Goal: Task Accomplishment & Management: Use online tool/utility

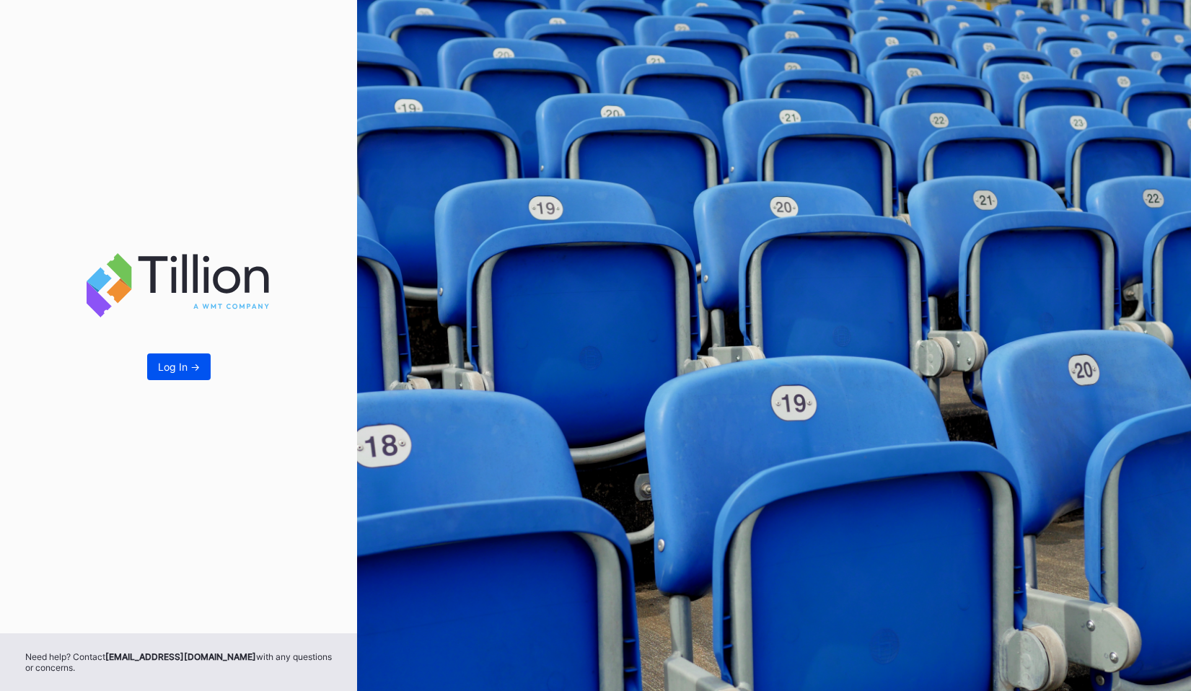
click at [172, 357] on button "Log In ->" at bounding box center [179, 367] width 64 height 27
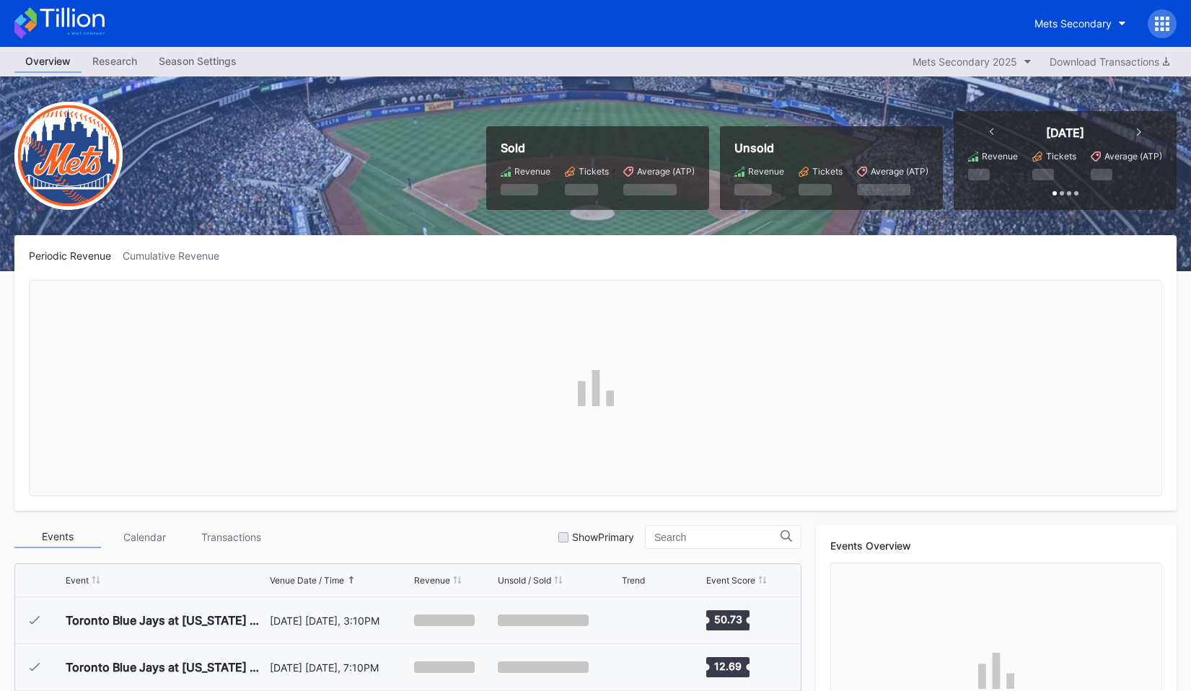
scroll to position [3002, 0]
click at [1153, 19] on div at bounding box center [1162, 23] width 29 height 29
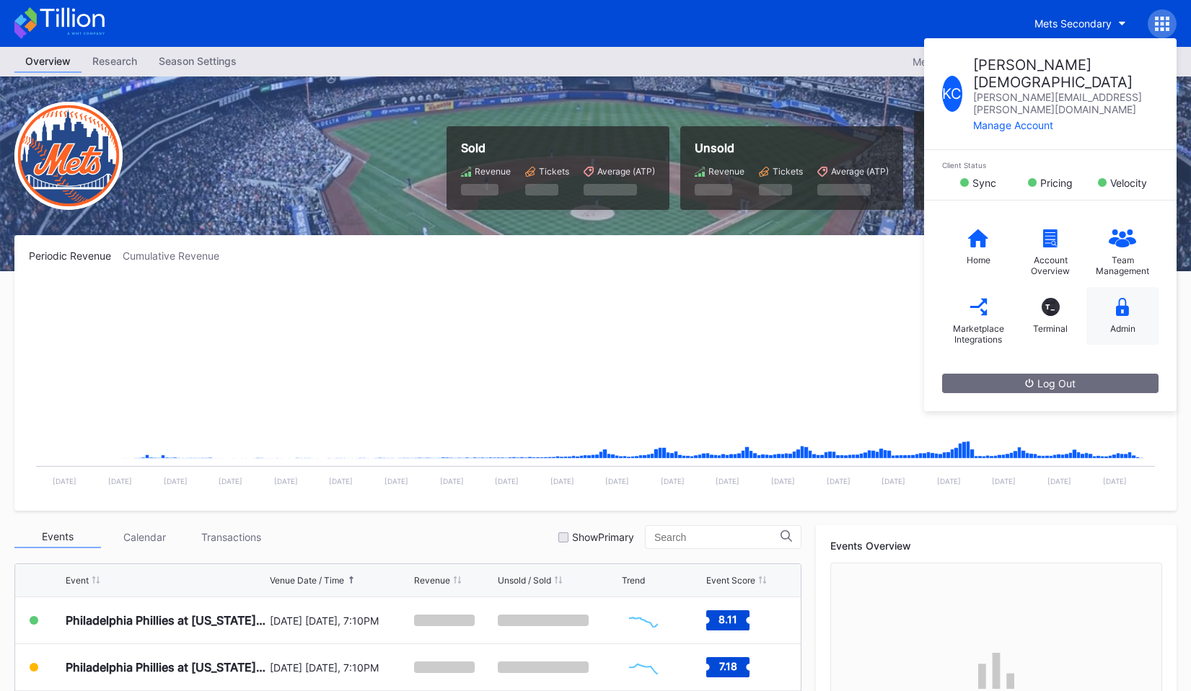
click at [1126, 323] on div "Admin" at bounding box center [1123, 328] width 25 height 11
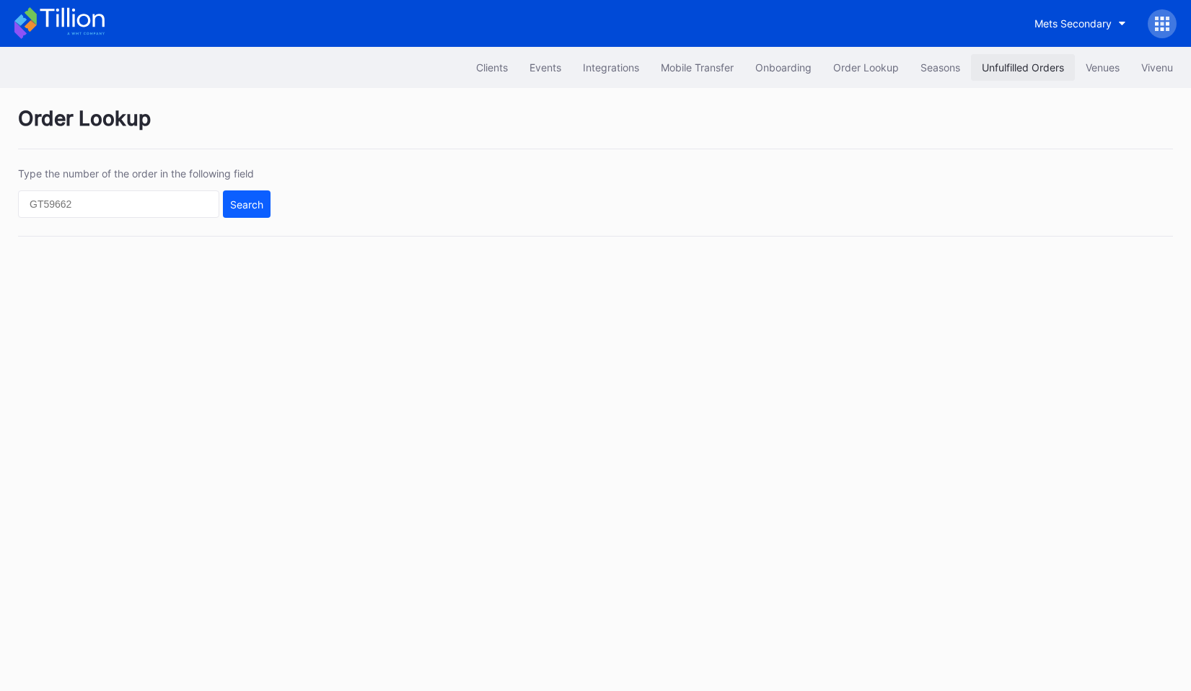
click at [1048, 62] on div "Unfulfilled Orders" at bounding box center [1023, 67] width 82 height 12
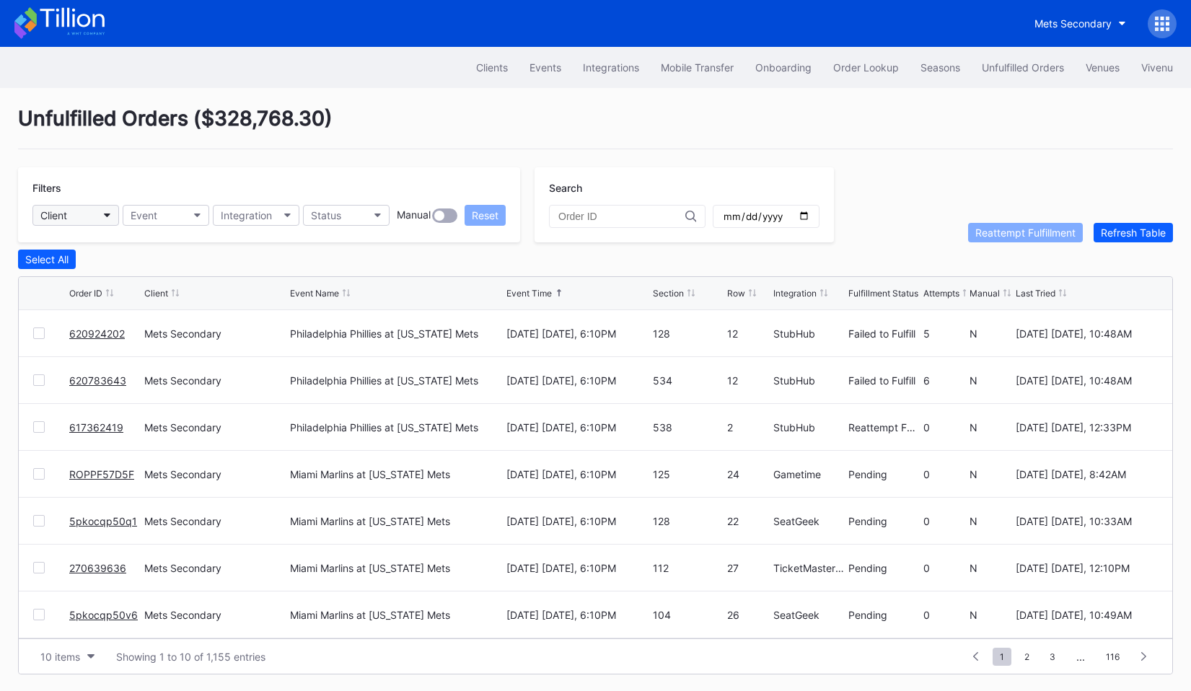
click at [94, 214] on button "Client" at bounding box center [75, 215] width 87 height 21
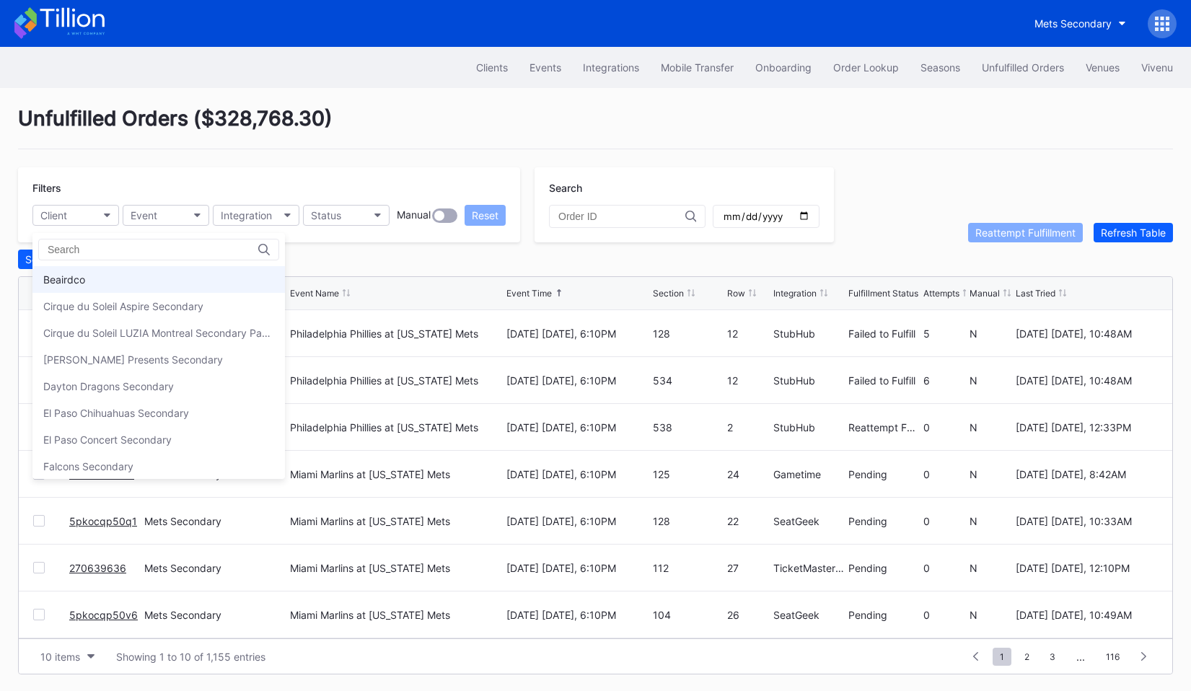
click at [96, 274] on div "Beairdco" at bounding box center [158, 279] width 253 height 27
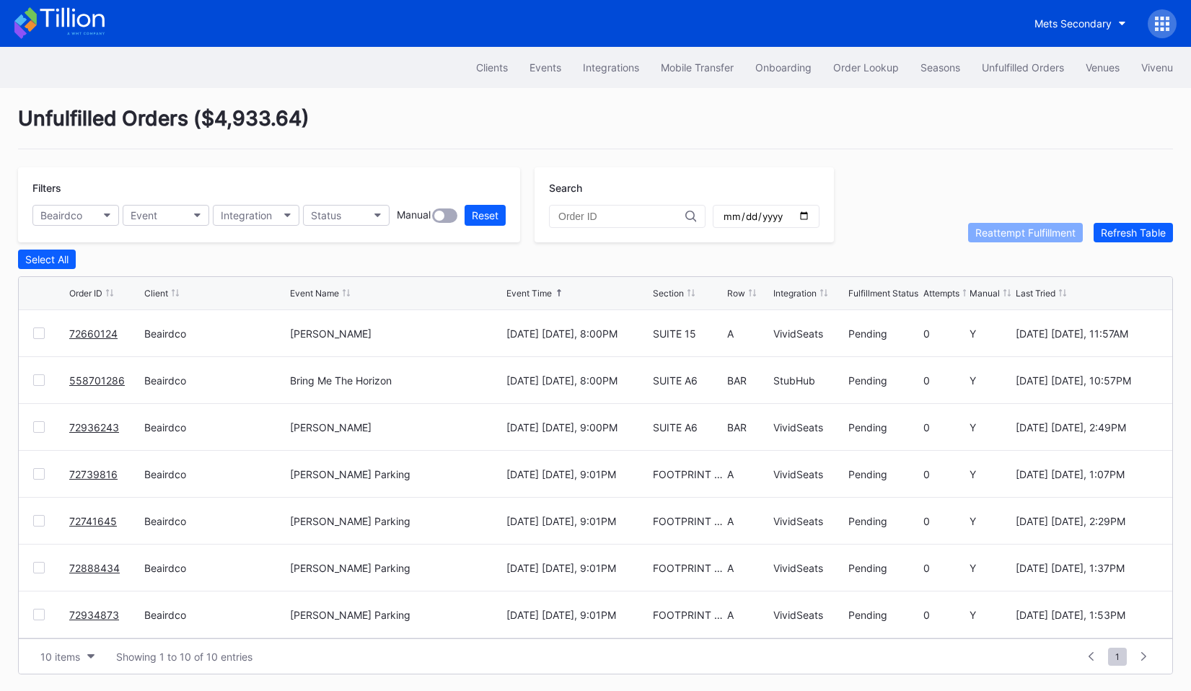
click at [82, 30] on icon at bounding box center [59, 23] width 90 height 32
click at [76, 207] on button "Beairdco" at bounding box center [75, 215] width 87 height 21
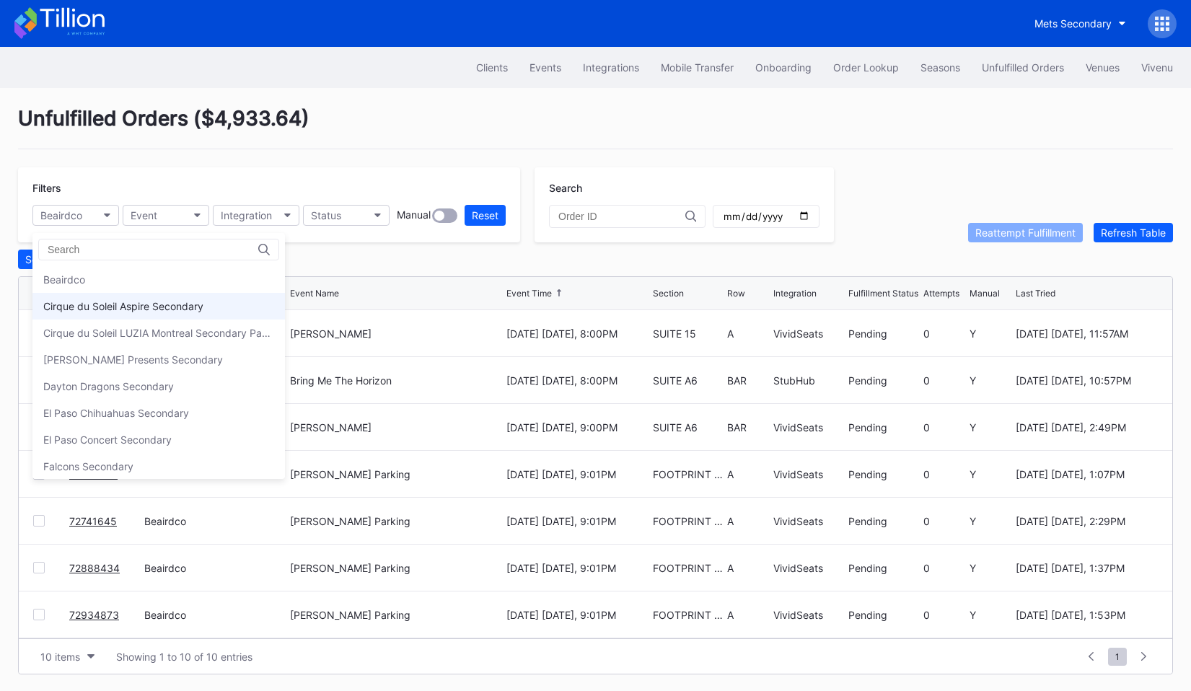
click at [95, 306] on div "Cirque du Soleil Aspire Secondary" at bounding box center [123, 306] width 160 height 12
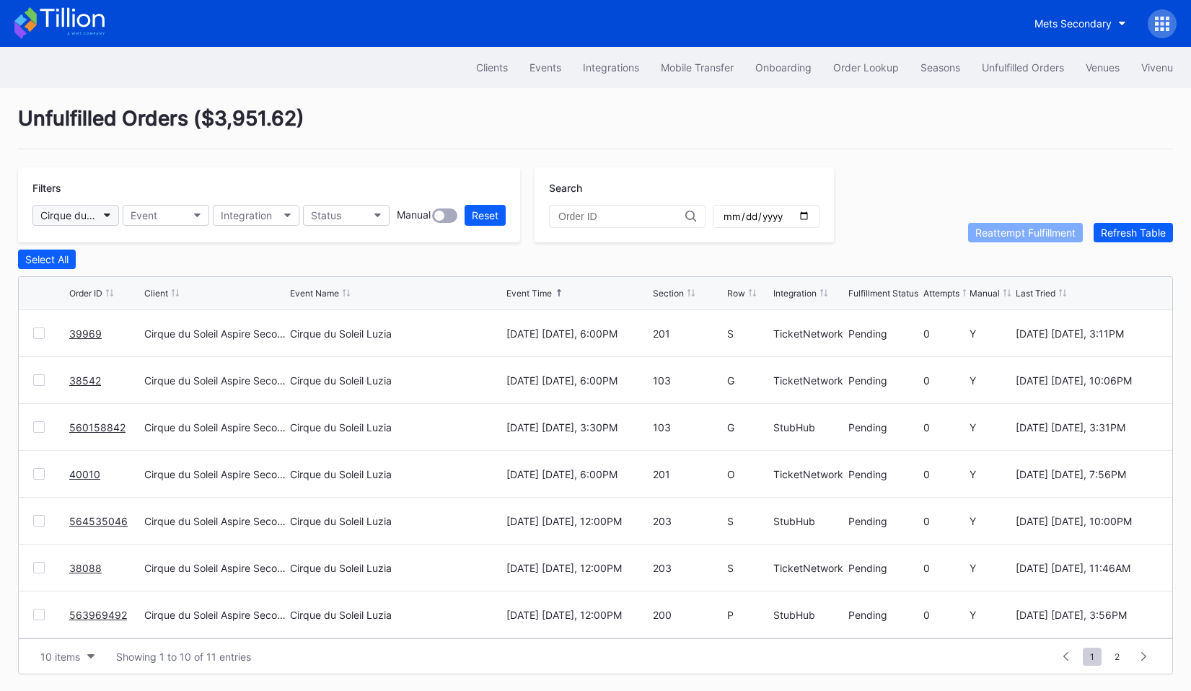
click at [109, 223] on button "Cirque du Soleil Aspire Secondary" at bounding box center [75, 215] width 87 height 21
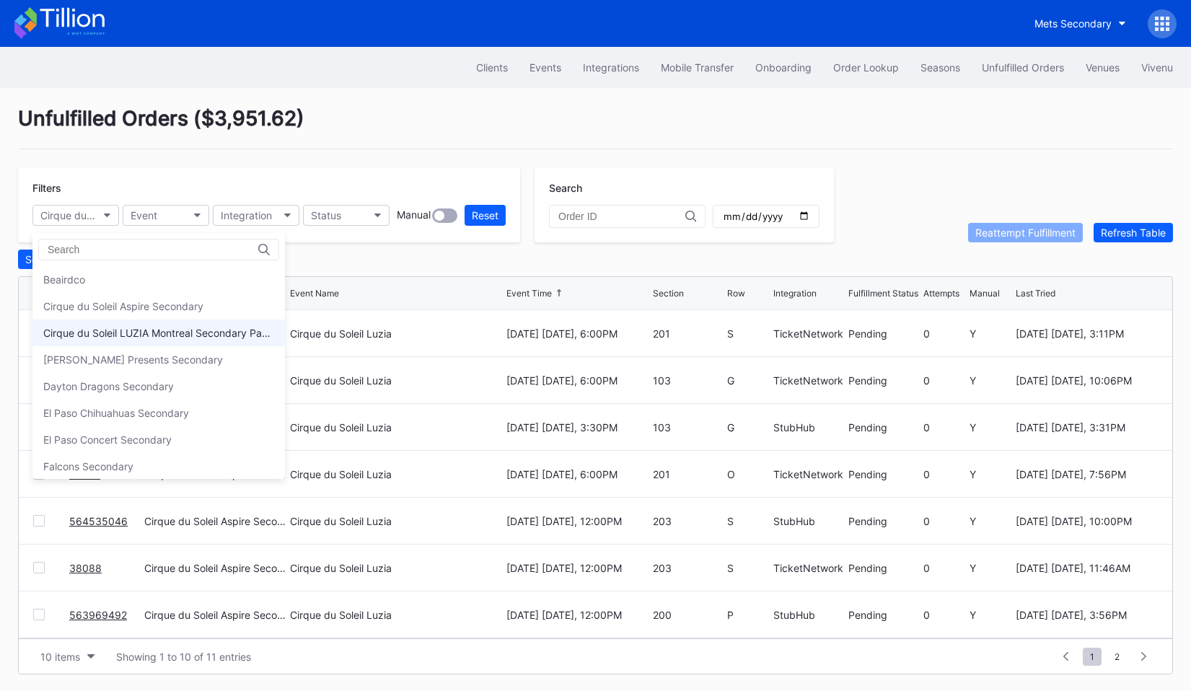
click at [108, 338] on div "Cirque du Soleil LUZIA Montreal Secondary Payment Tickets" at bounding box center [158, 333] width 231 height 12
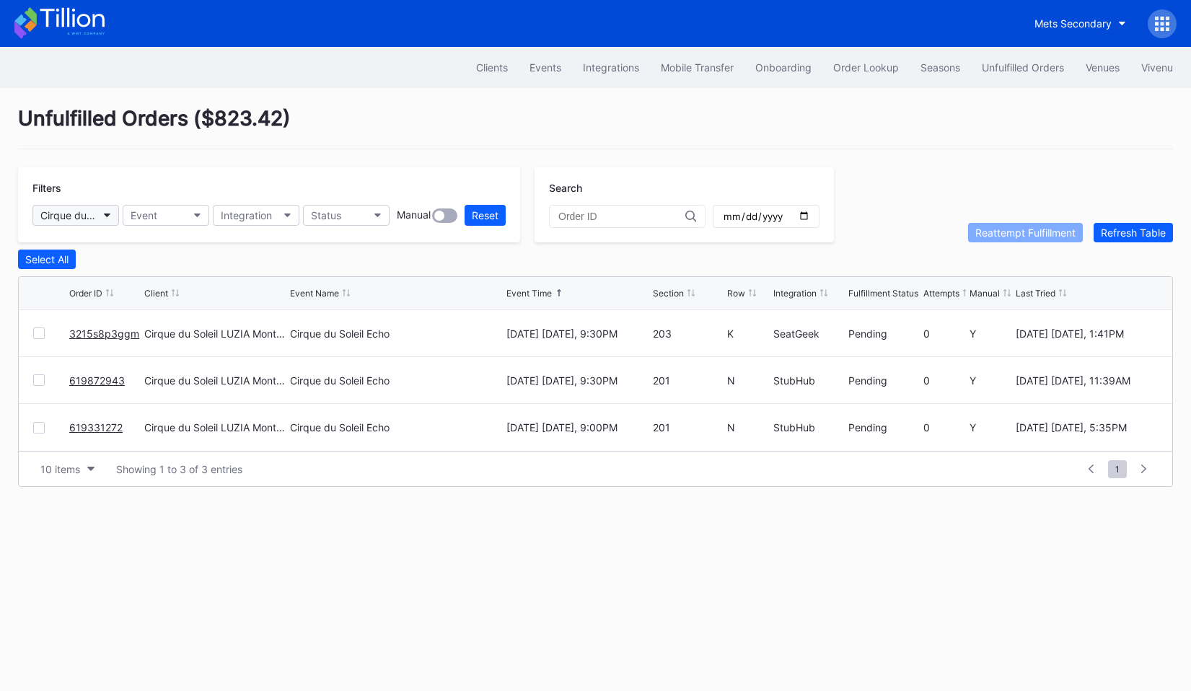
click at [100, 215] on button "Cirque du Soleil LUZIA Montreal Secondary Payment Tickets" at bounding box center [75, 215] width 87 height 21
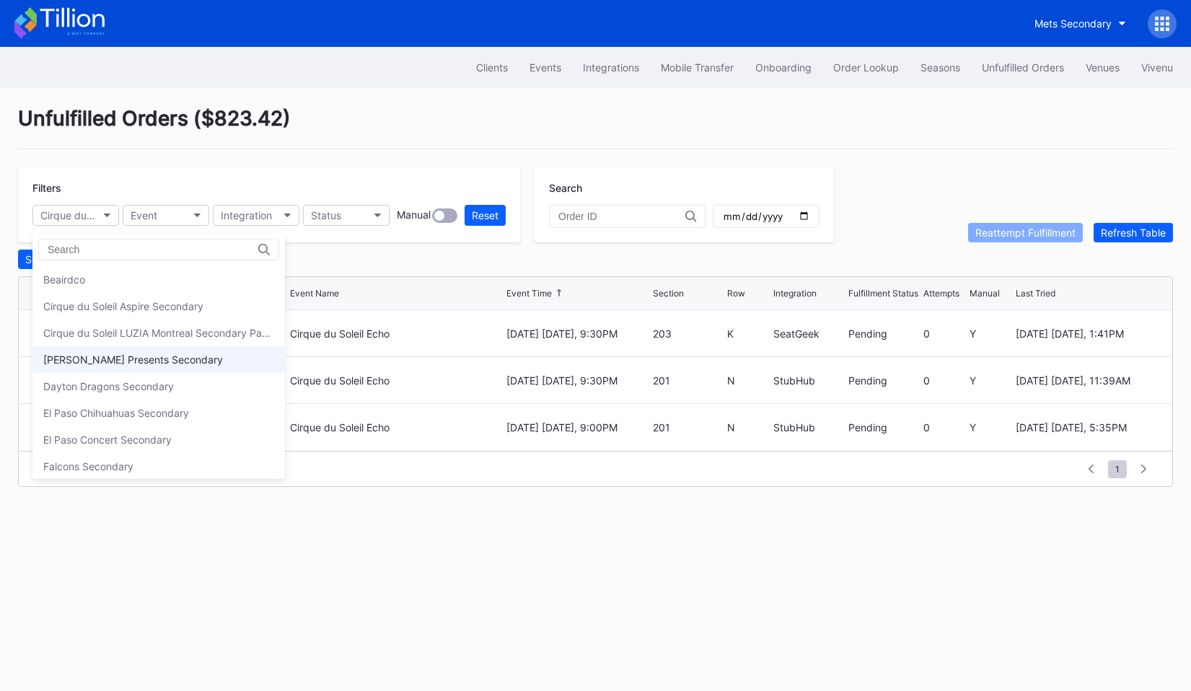
click at [98, 354] on div "Danny Wimmer Presents Secondary" at bounding box center [133, 360] width 180 height 12
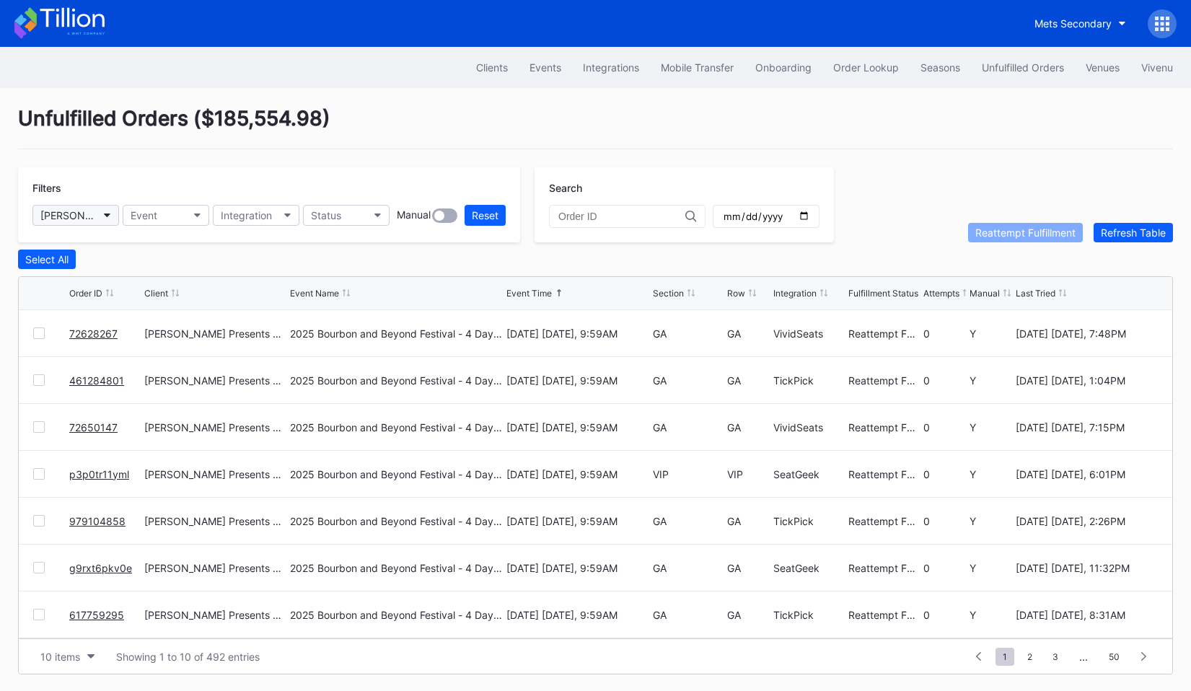
click at [92, 220] on div "Danny Wimmer Presents Secondary" at bounding box center [68, 215] width 56 height 12
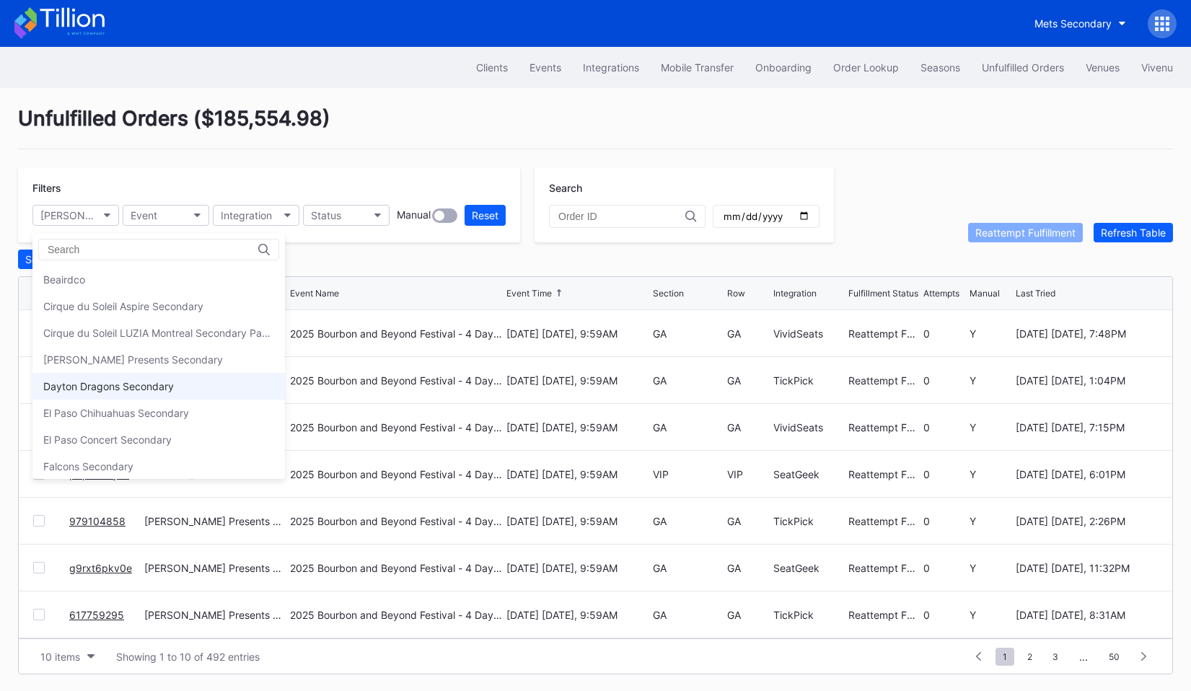
click at [90, 392] on div "Dayton Dragons Secondary" at bounding box center [108, 386] width 131 height 12
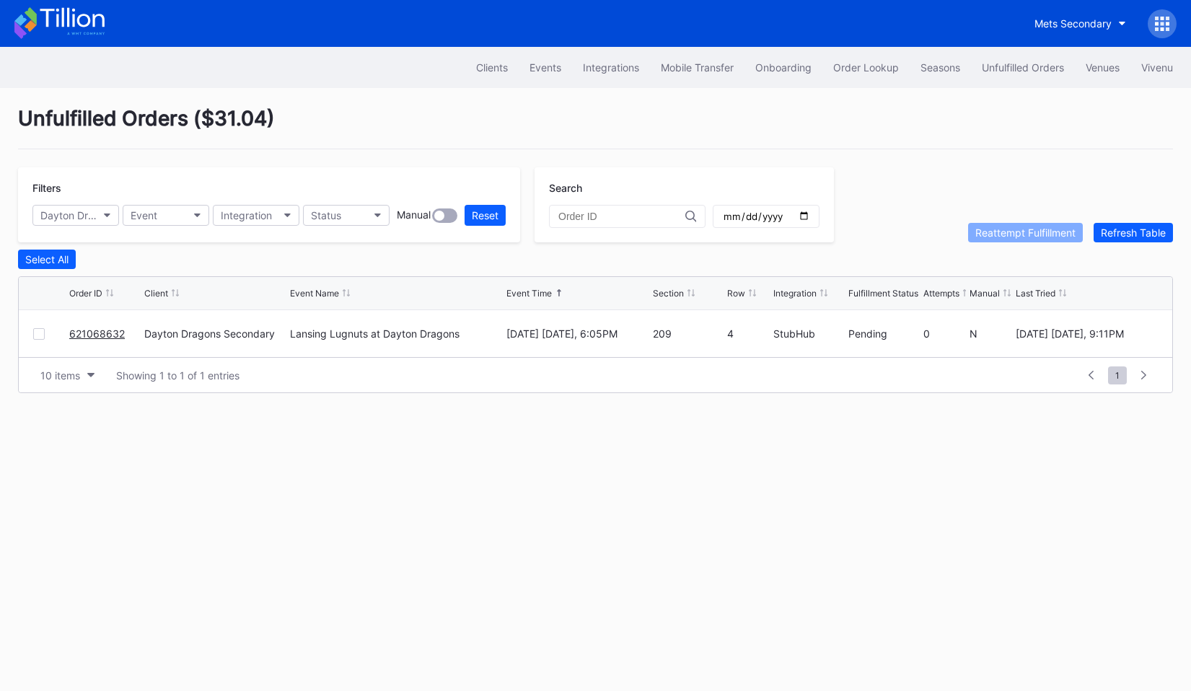
click at [112, 198] on div "Filters Dayton Dragons Secondary Event Integration Status Manual Reset" at bounding box center [269, 204] width 502 height 75
click at [112, 209] on button "Dayton Dragons Secondary" at bounding box center [75, 215] width 87 height 21
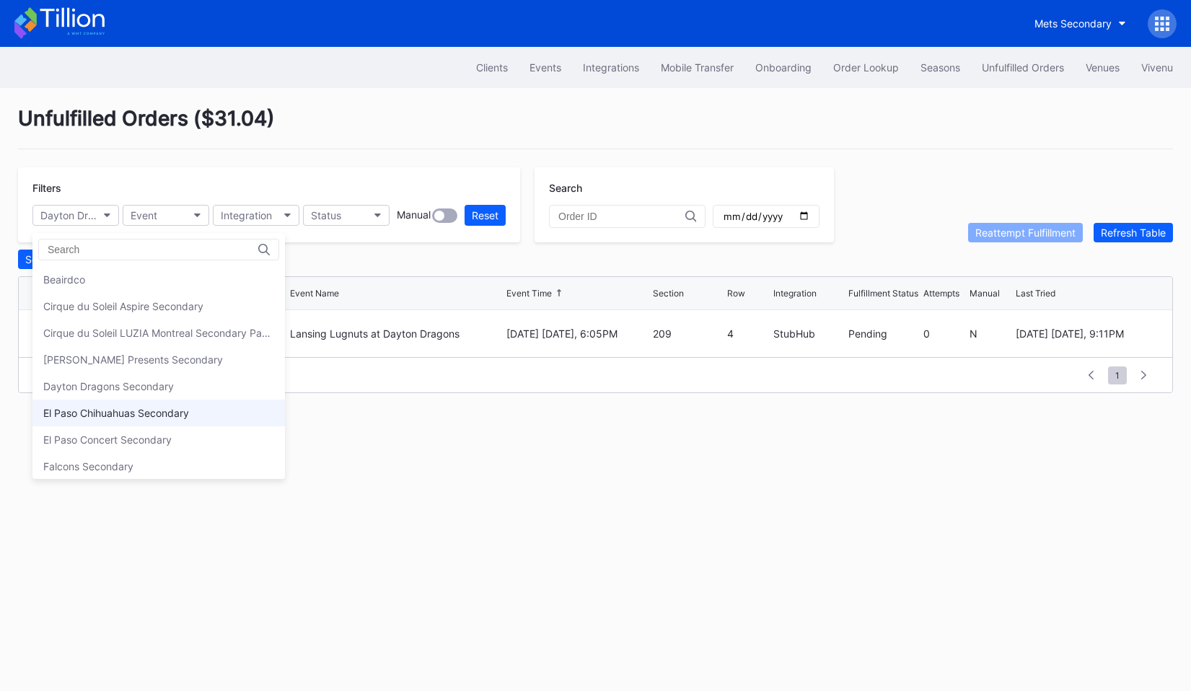
click at [105, 410] on div "El Paso Chihuahuas Secondary" at bounding box center [116, 413] width 146 height 12
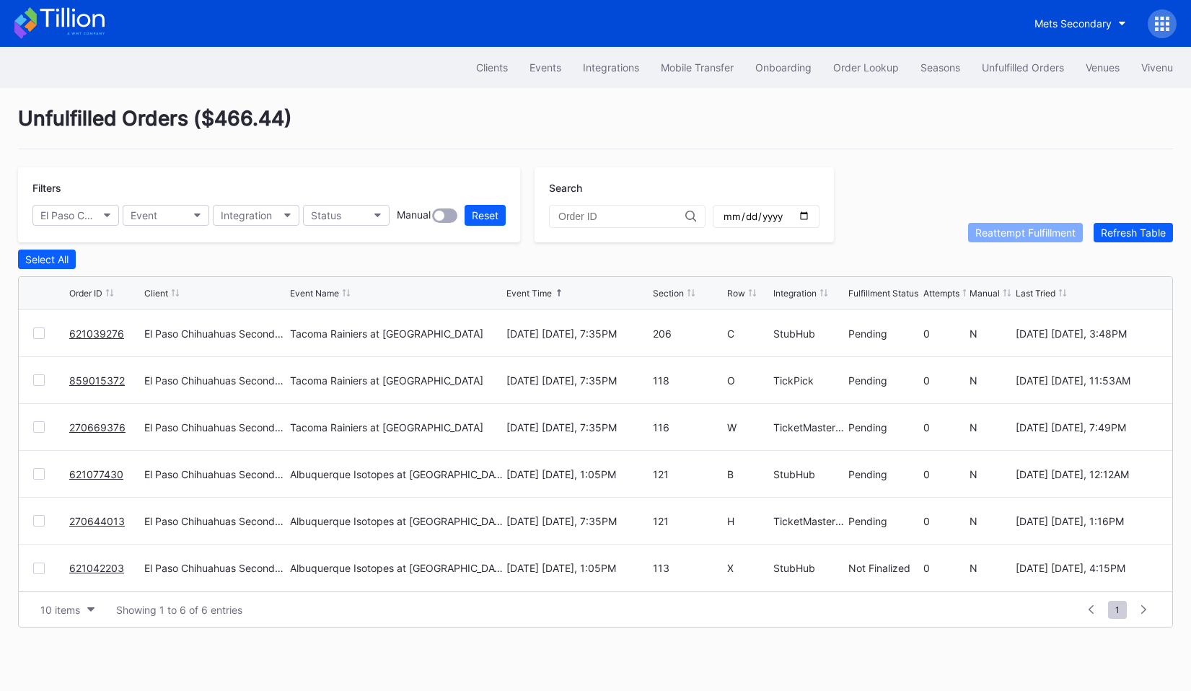
click at [102, 235] on div "Filters El Paso Chihuahuas Secondary Event Integration Status Manual Reset" at bounding box center [269, 204] width 502 height 75
click at [102, 219] on button "El Paso Chihuahuas Secondary" at bounding box center [75, 215] width 87 height 21
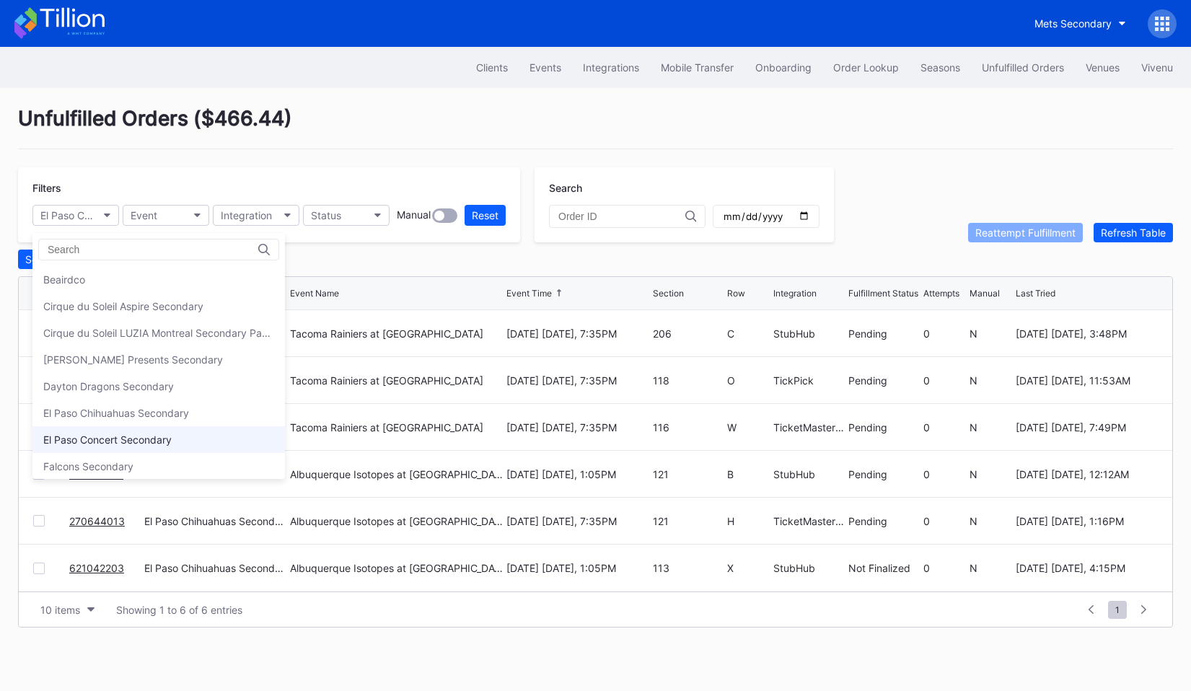
click at [82, 434] on div "El Paso Concert Secondary" at bounding box center [107, 440] width 128 height 12
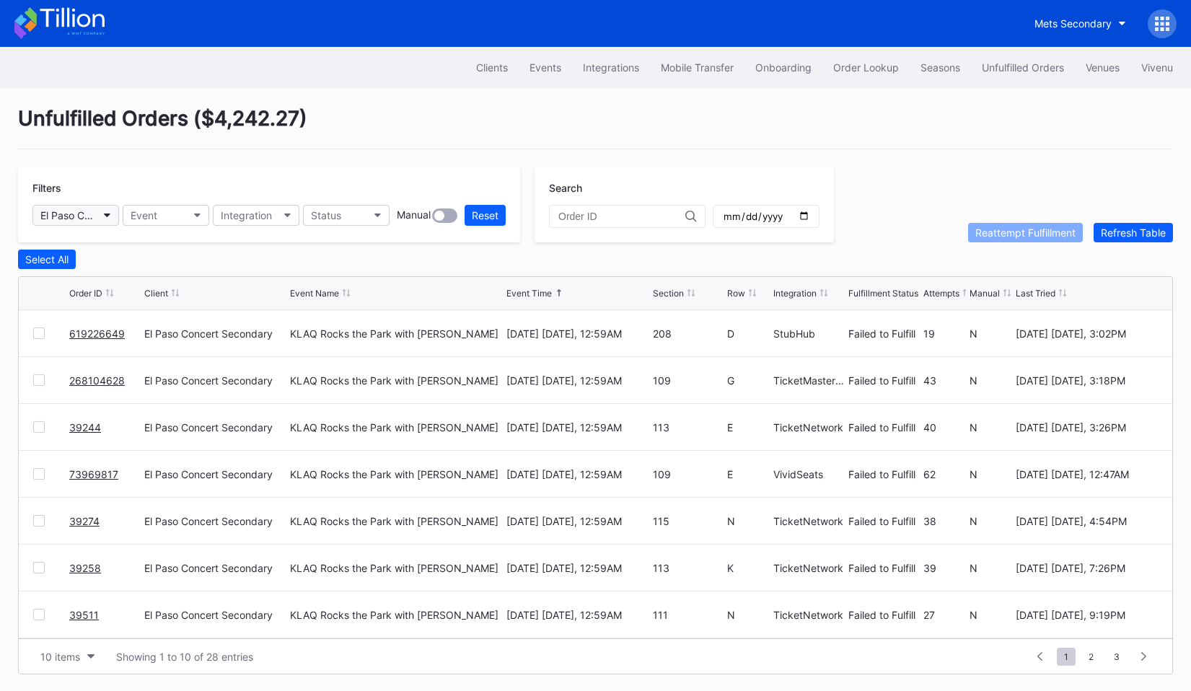
click at [116, 213] on button "El Paso Concert Secondary" at bounding box center [75, 215] width 87 height 21
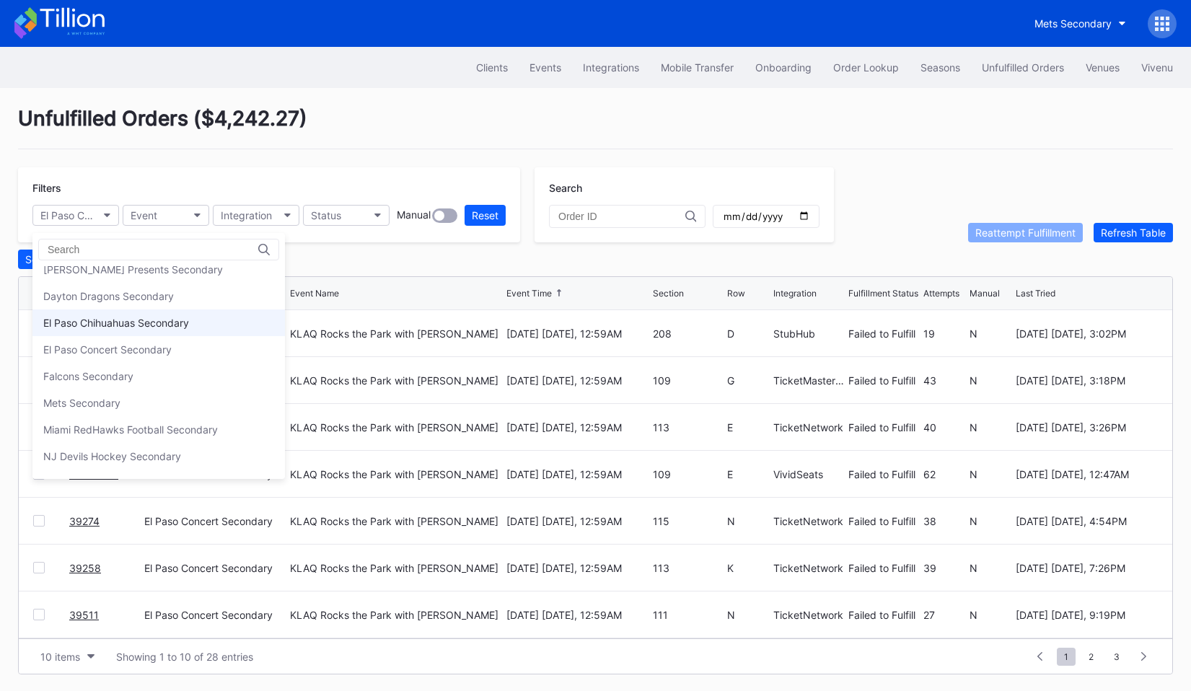
scroll to position [92, 0]
click at [115, 375] on div "Falcons Secondary" at bounding box center [88, 375] width 90 height 12
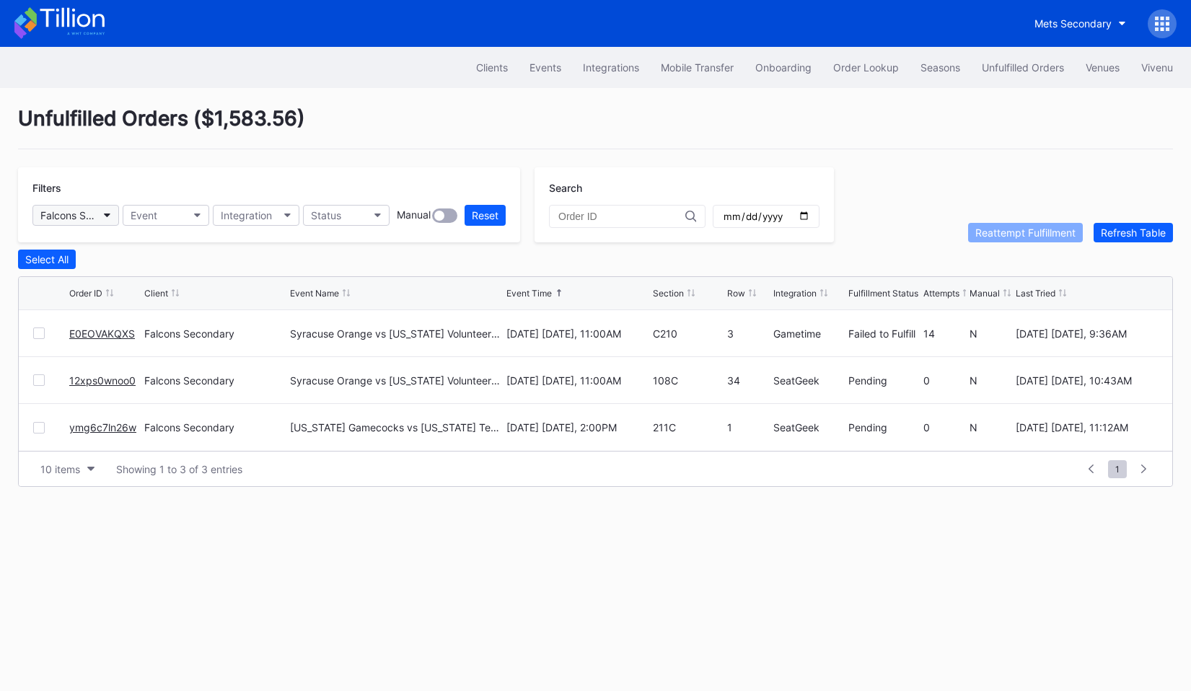
click at [97, 214] on button "Falcons Secondary" at bounding box center [75, 215] width 87 height 21
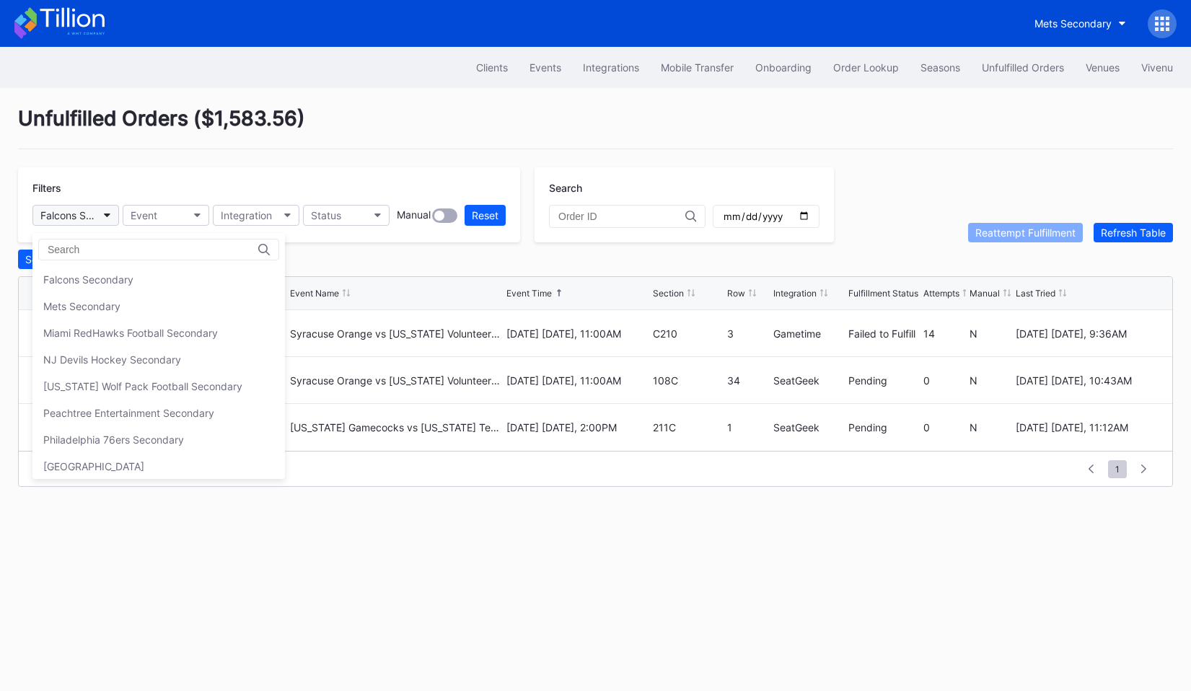
scroll to position [196, 0]
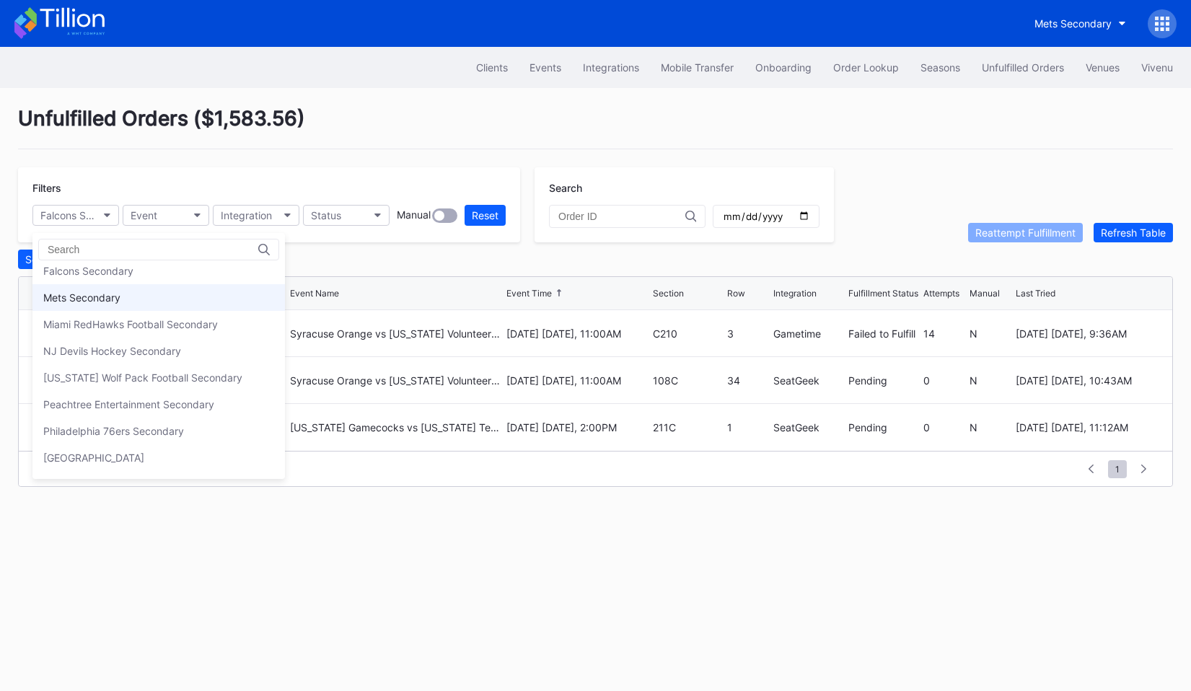
click at [100, 292] on div "Mets Secondary" at bounding box center [81, 298] width 77 height 12
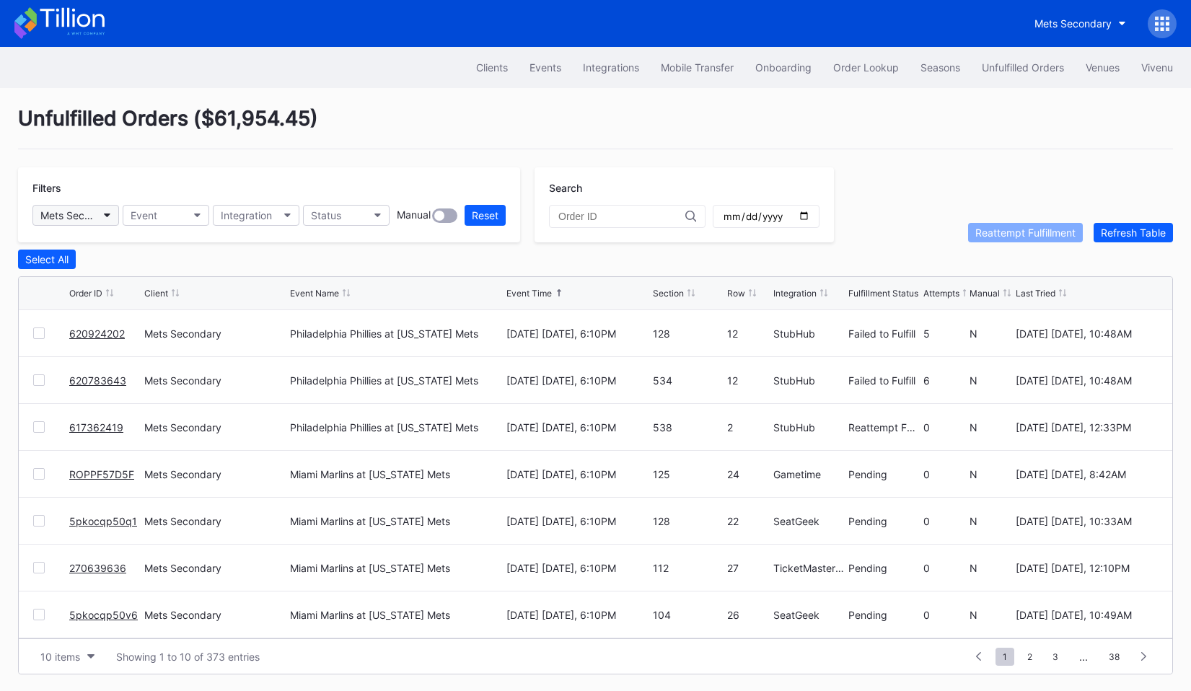
click at [73, 217] on div "Mets Secondary" at bounding box center [68, 215] width 56 height 12
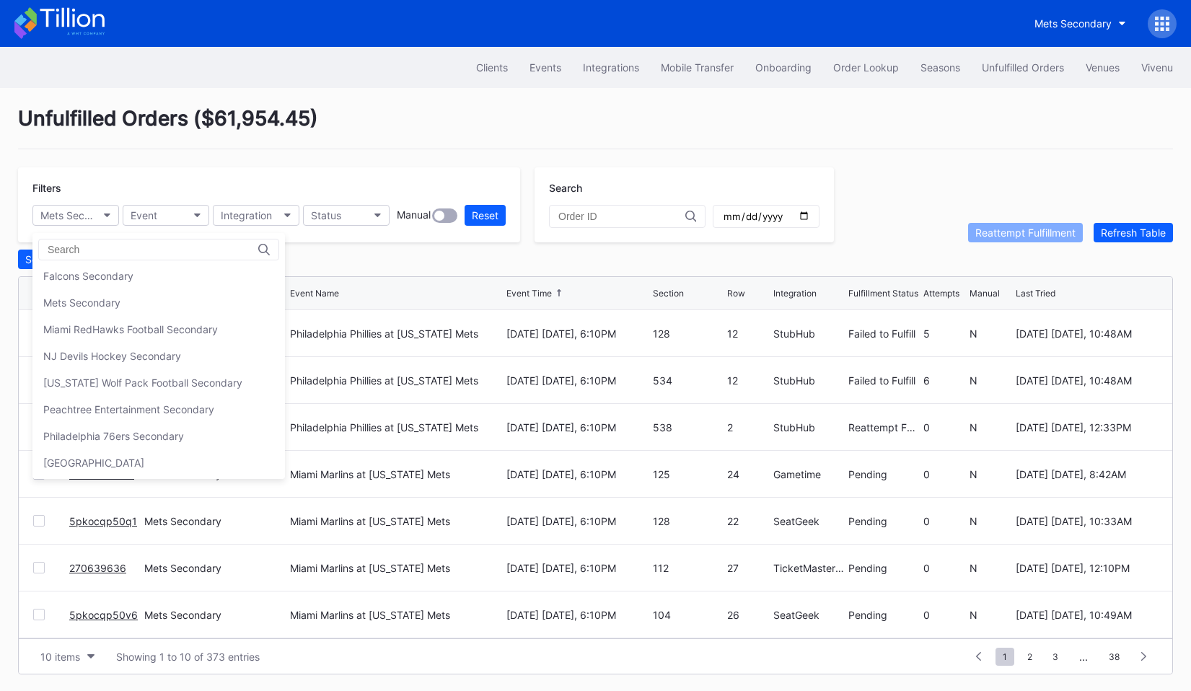
scroll to position [191, 0]
click at [103, 328] on div "Miami RedHawks Football Secondary" at bounding box center [130, 329] width 175 height 12
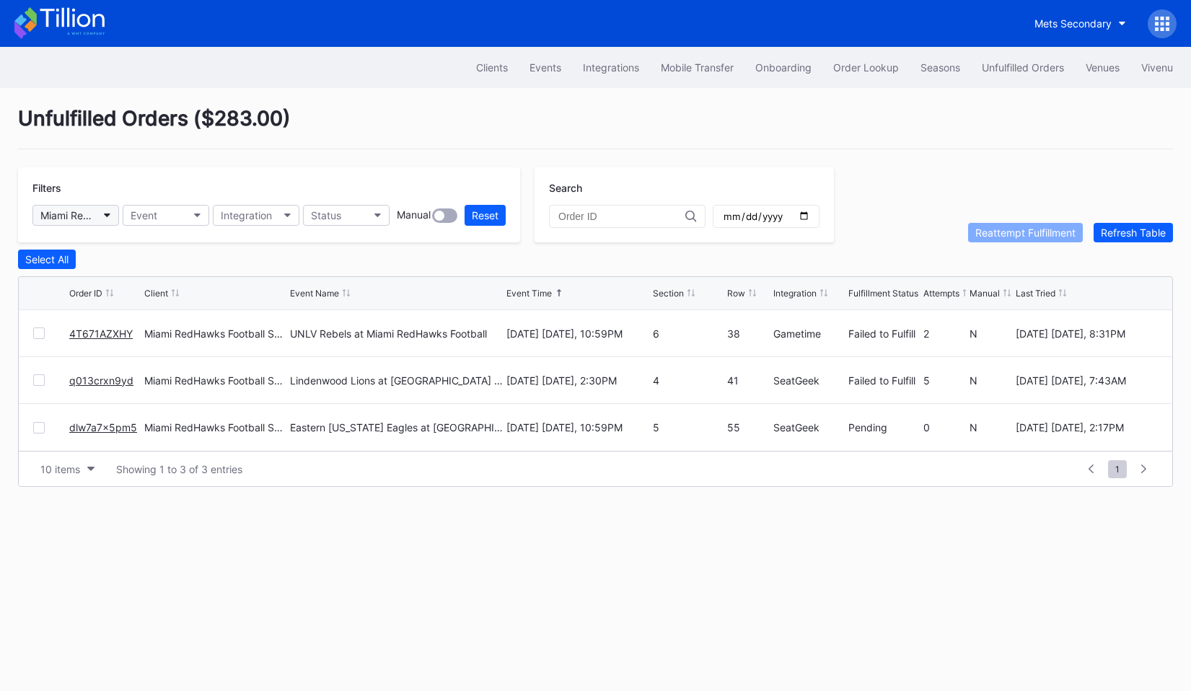
click at [95, 222] on button "Miami RedHawks Football Secondary" at bounding box center [75, 215] width 87 height 21
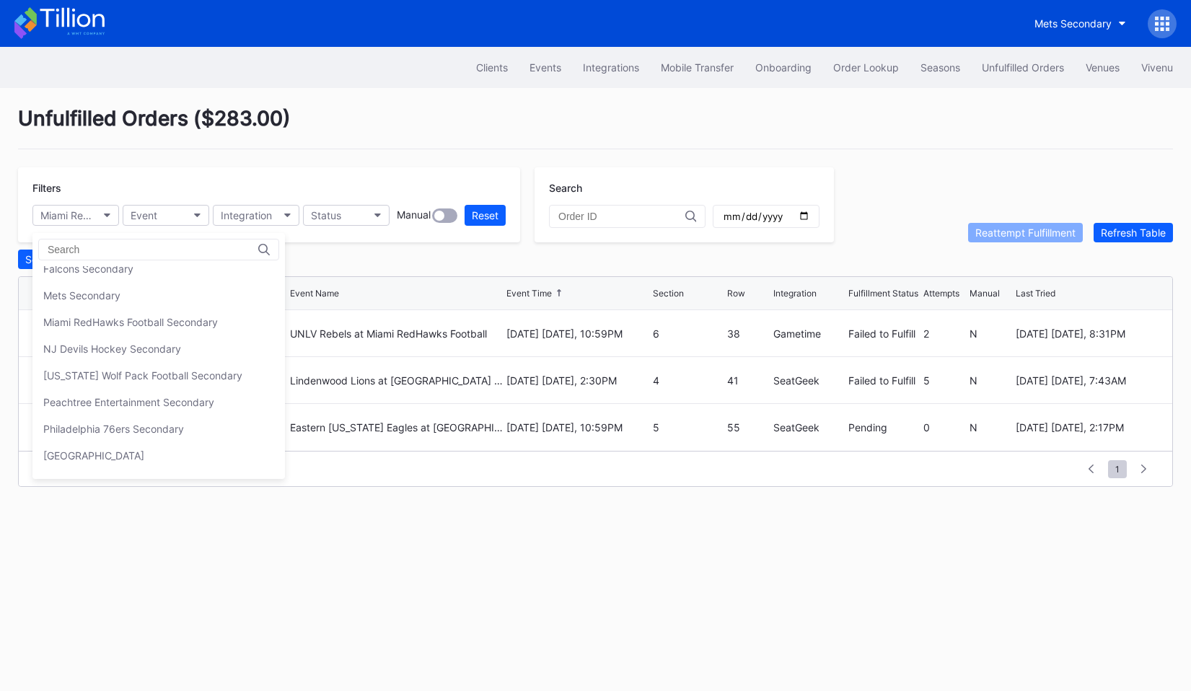
scroll to position [199, 0]
click at [113, 336] on div "NJ Devils Hockey Secondary" at bounding box center [158, 347] width 253 height 27
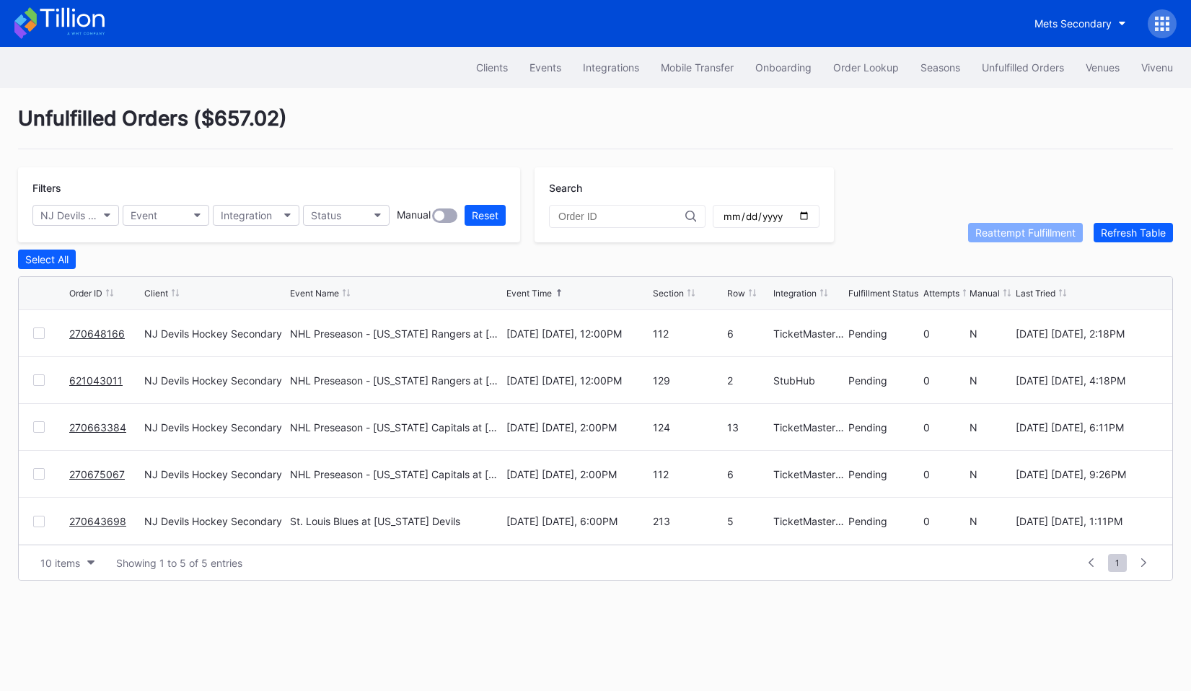
click at [113, 230] on div "Filters NJ Devils Hockey Secondary Event Integration Status Manual Reset" at bounding box center [269, 204] width 502 height 75
click at [108, 218] on button "NJ Devils Hockey Secondary" at bounding box center [75, 215] width 87 height 21
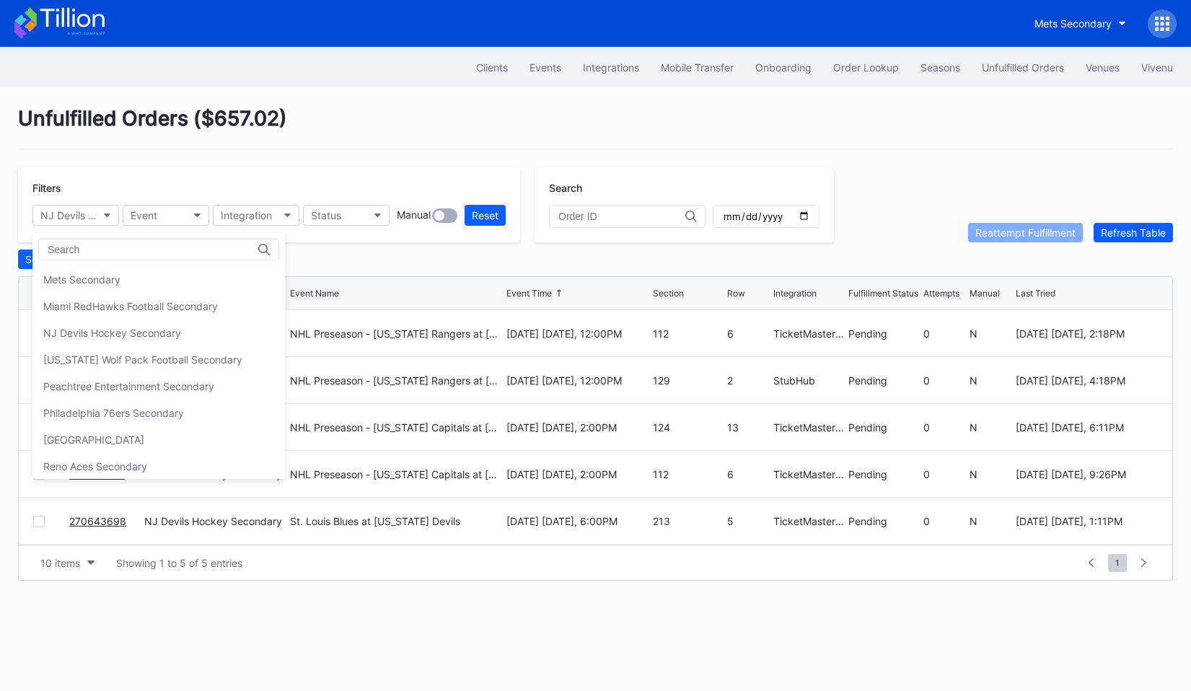
scroll to position [214, 0]
click at [112, 354] on div "Nevada Wolf Pack Football Secondary" at bounding box center [142, 359] width 199 height 12
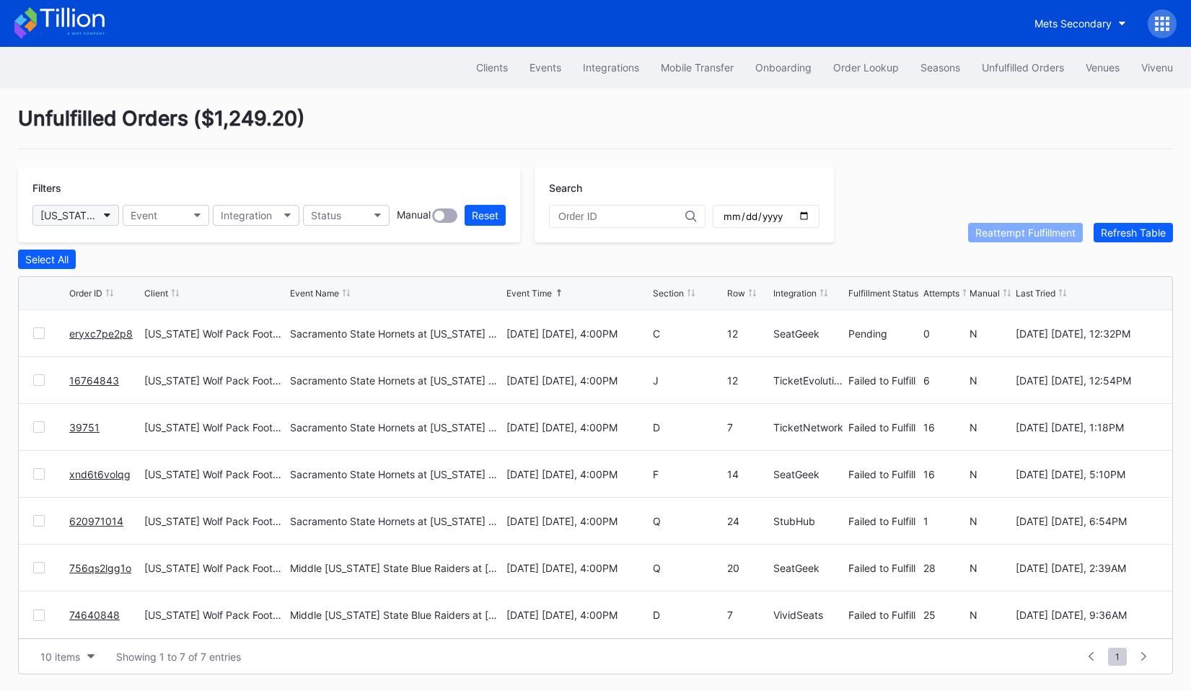
click at [100, 225] on button "Nevada Wolf Pack Football Secondary" at bounding box center [75, 215] width 87 height 21
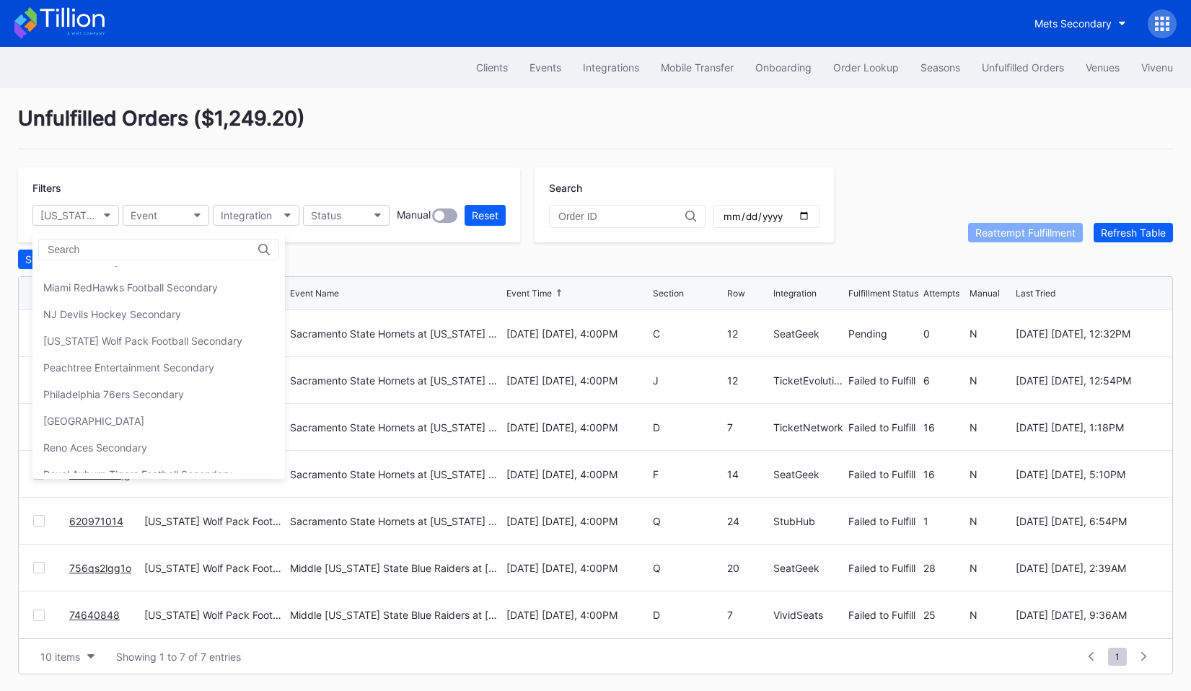
scroll to position [239, 0]
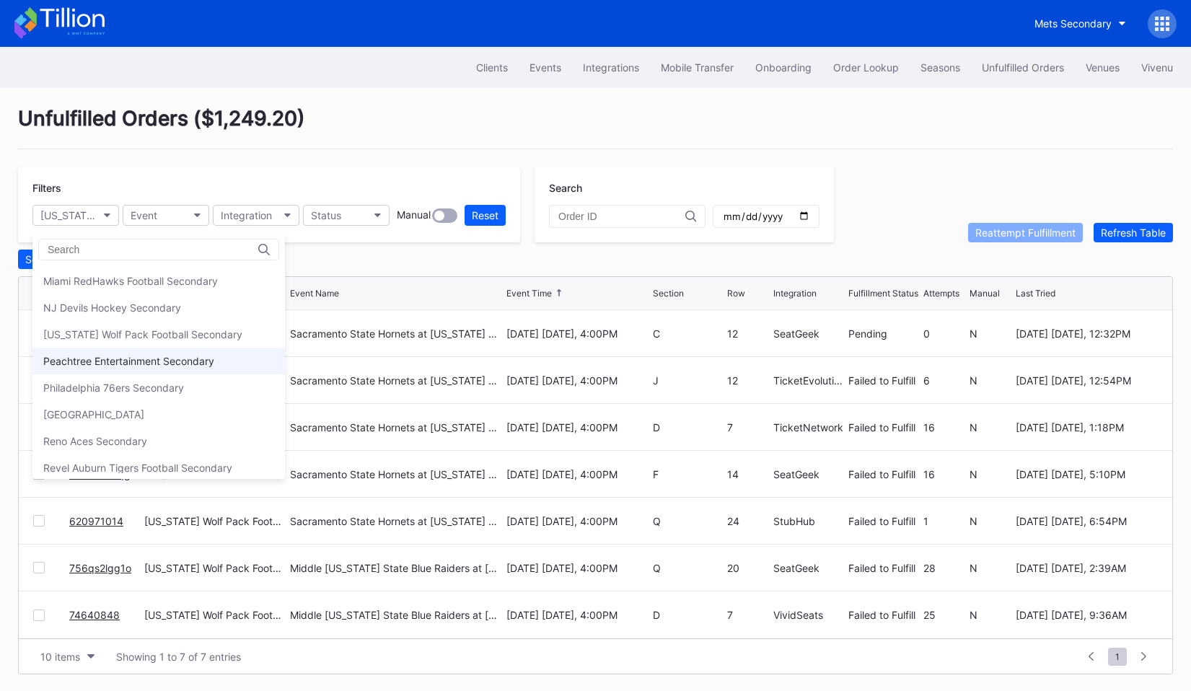
click at [97, 369] on div "Peachtree Entertainment Secondary" at bounding box center [158, 361] width 253 height 27
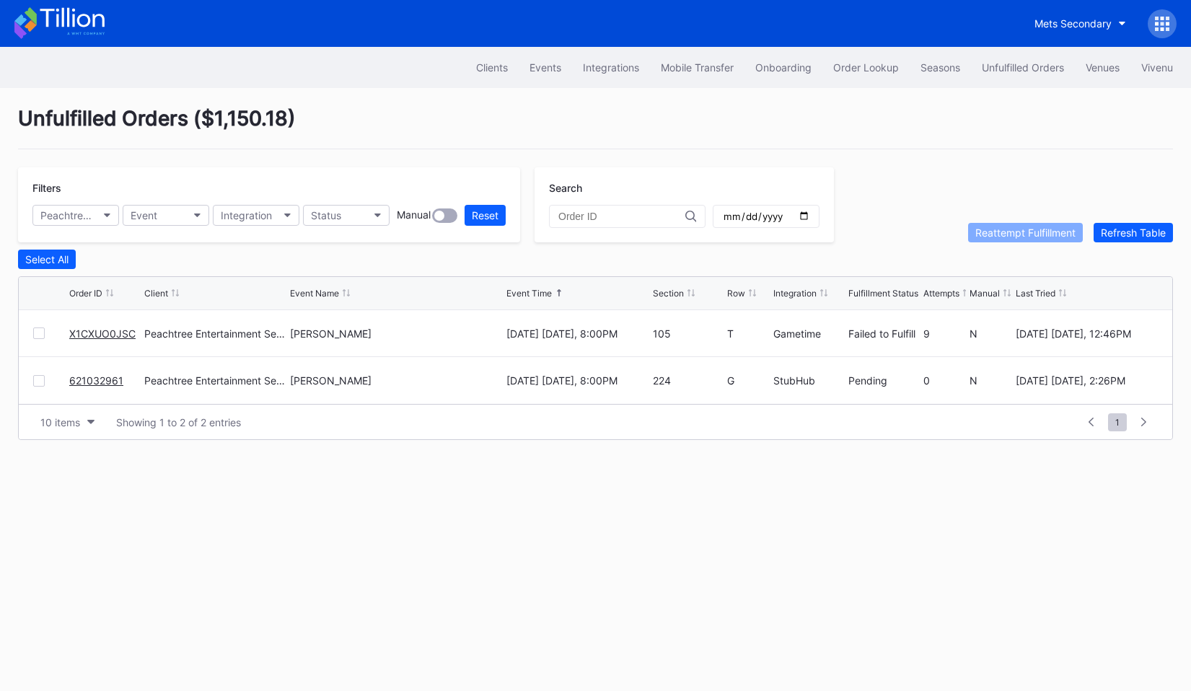
click at [105, 228] on div "Filters Peachtree Entertainment Secondary Event Integration Status Manual Reset" at bounding box center [269, 204] width 502 height 75
click at [105, 217] on button "Peachtree Entertainment Secondary" at bounding box center [75, 215] width 87 height 21
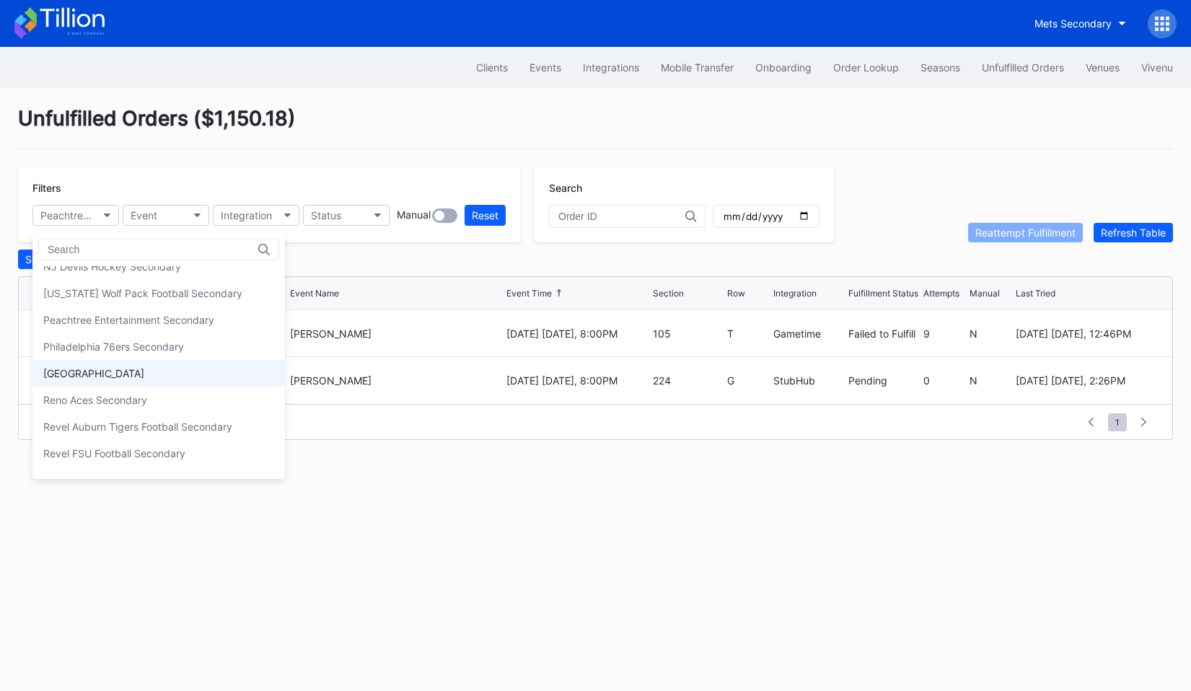
scroll to position [272, 0]
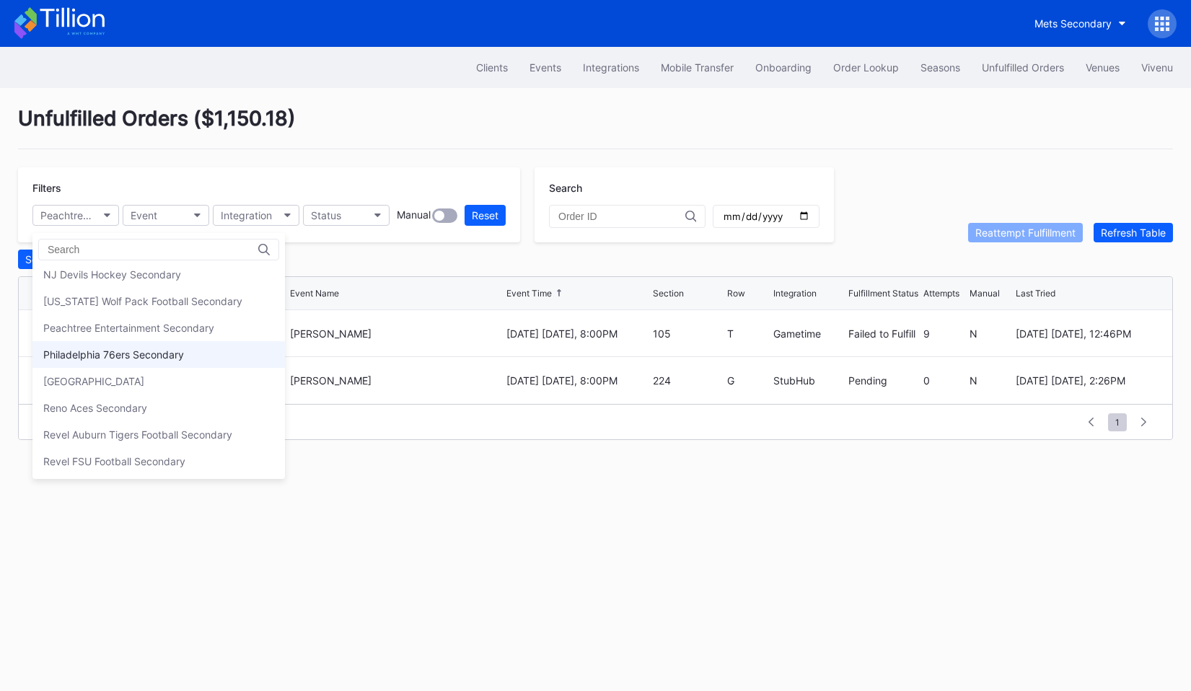
click at [100, 355] on div "Philadelphia 76ers Secondary" at bounding box center [113, 355] width 141 height 12
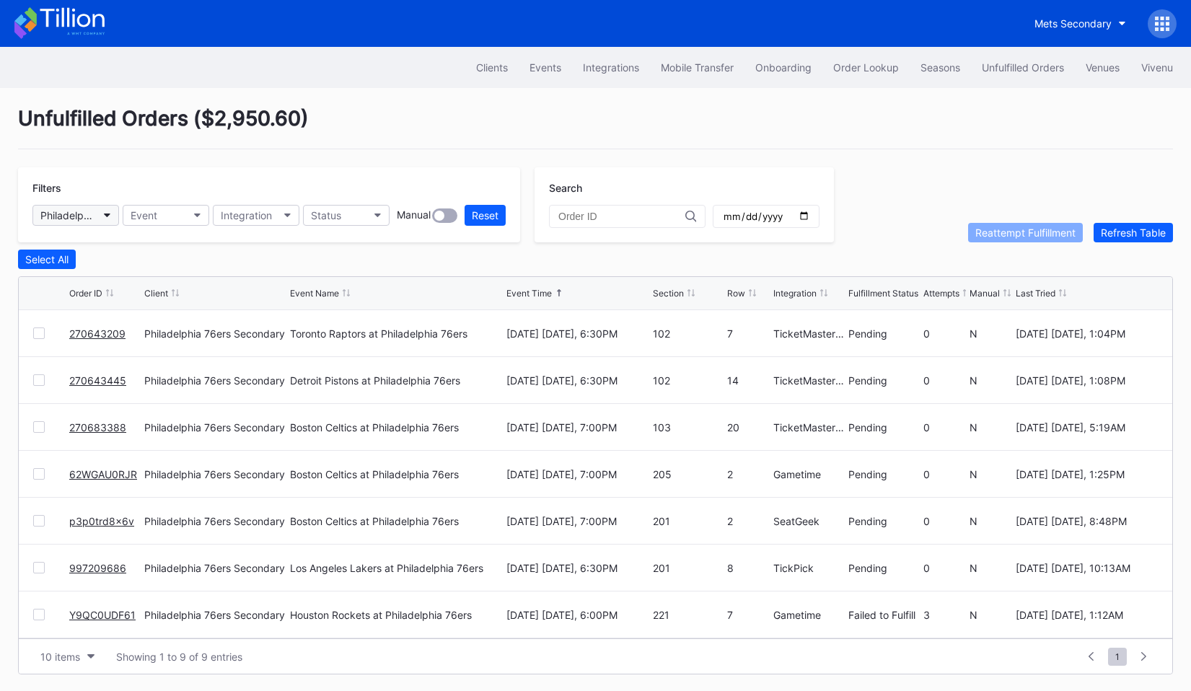
click at [93, 214] on div "Philadelphia 76ers Secondary" at bounding box center [68, 215] width 56 height 12
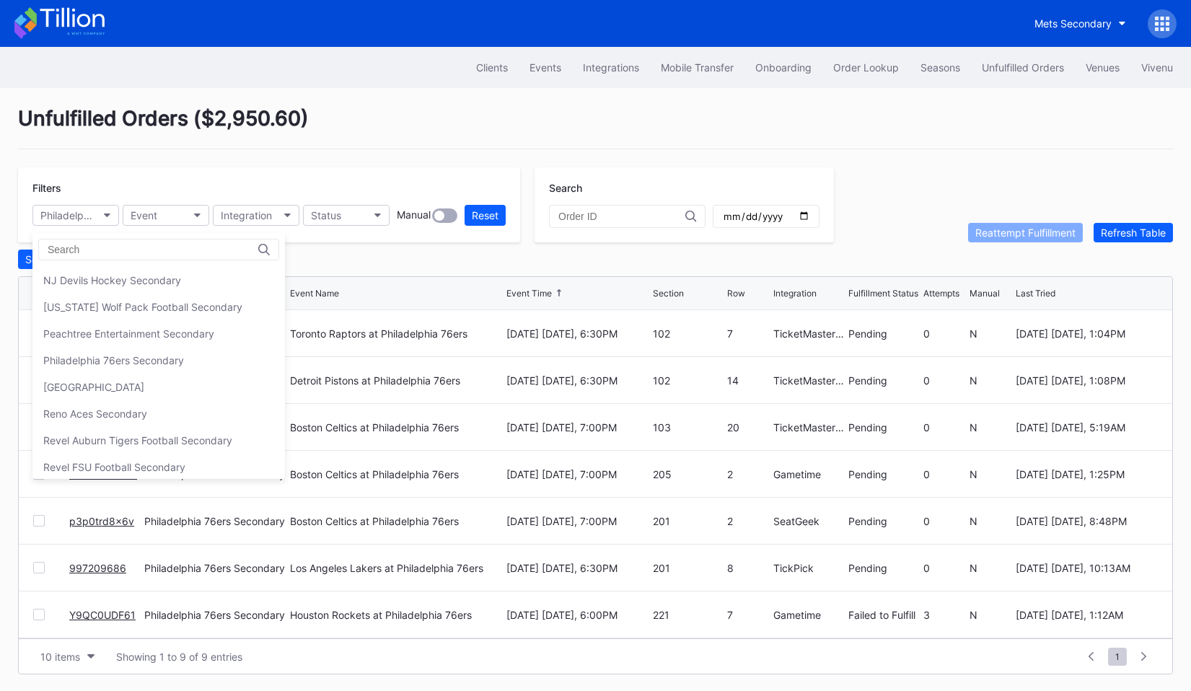
scroll to position [271, 0]
click at [103, 386] on div "Prudential Center Secondary" at bounding box center [93, 383] width 101 height 12
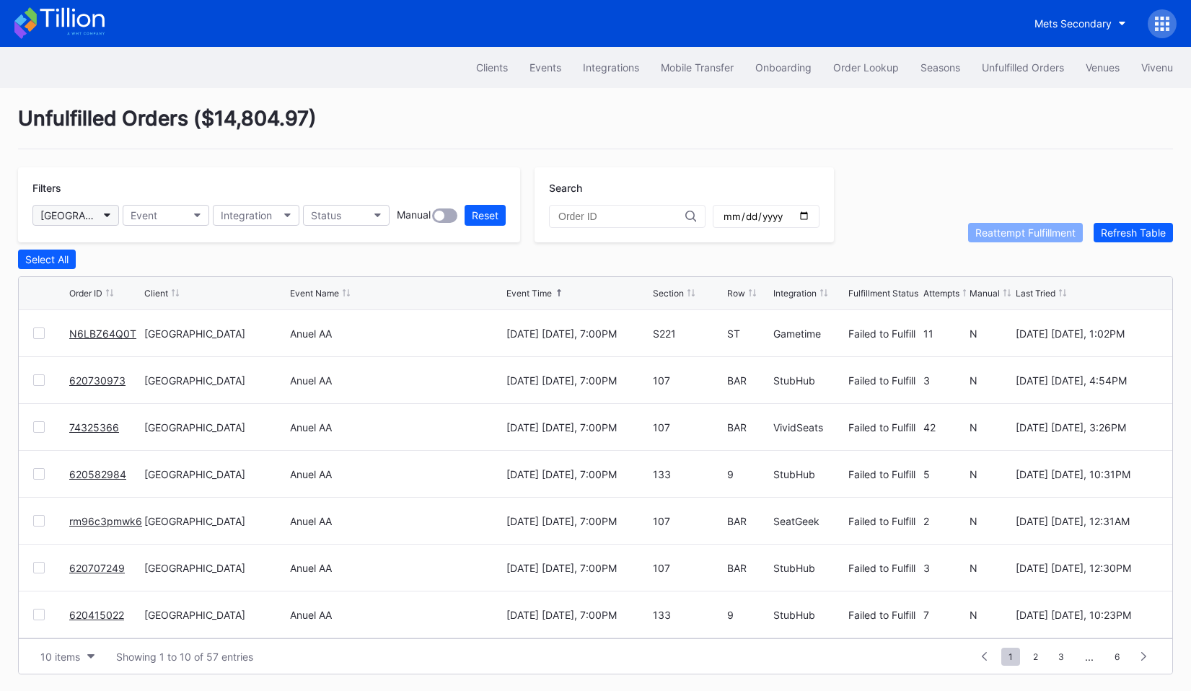
click at [102, 216] on button "Prudential Center Secondary" at bounding box center [75, 215] width 87 height 21
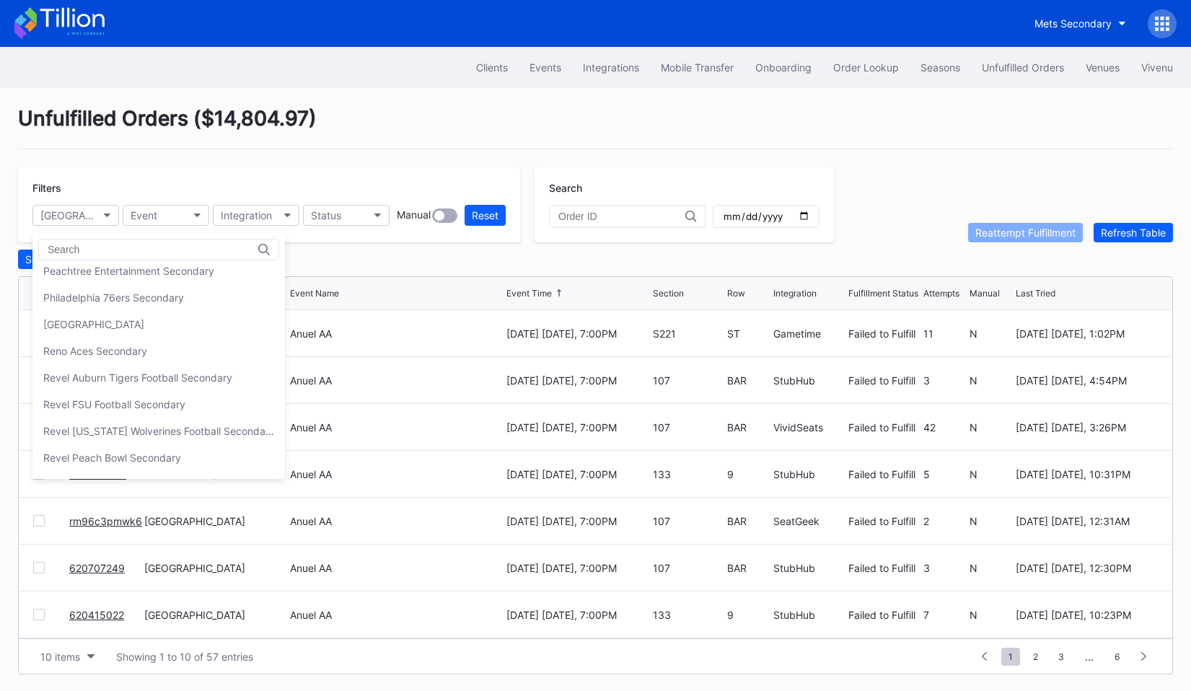
scroll to position [327, 0]
click at [128, 357] on div "Reno Aces Secondary" at bounding box center [95, 353] width 104 height 12
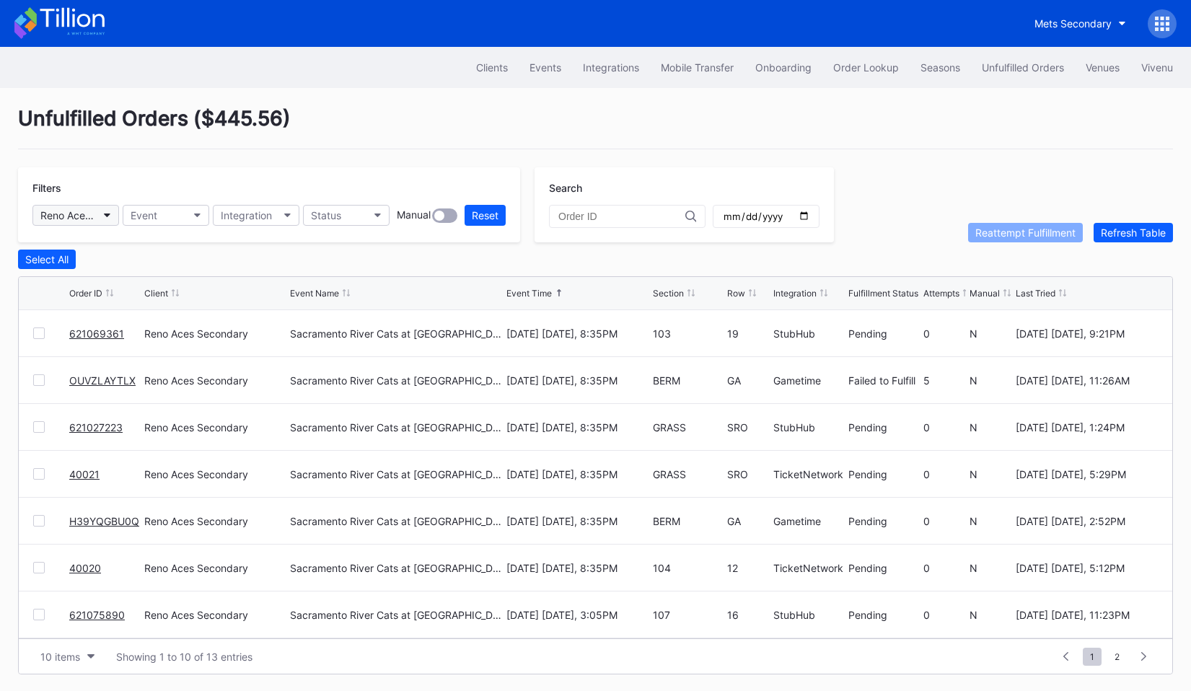
click at [83, 213] on div "Reno Aces Secondary" at bounding box center [68, 215] width 56 height 12
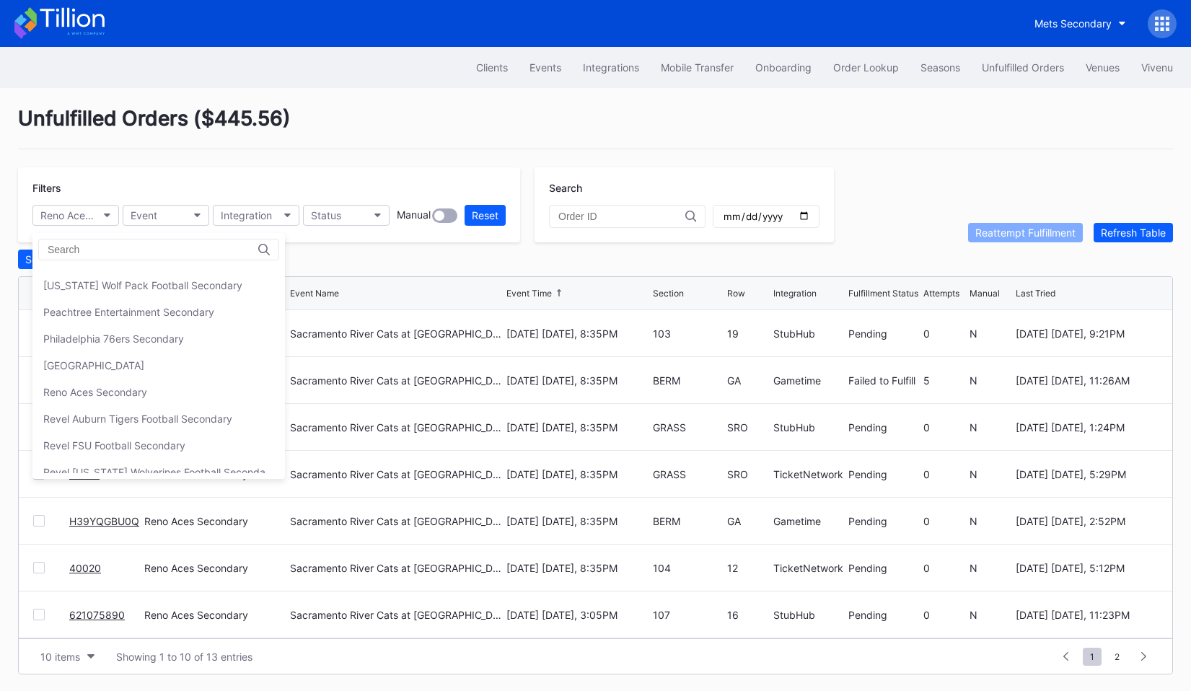
scroll to position [307, 0]
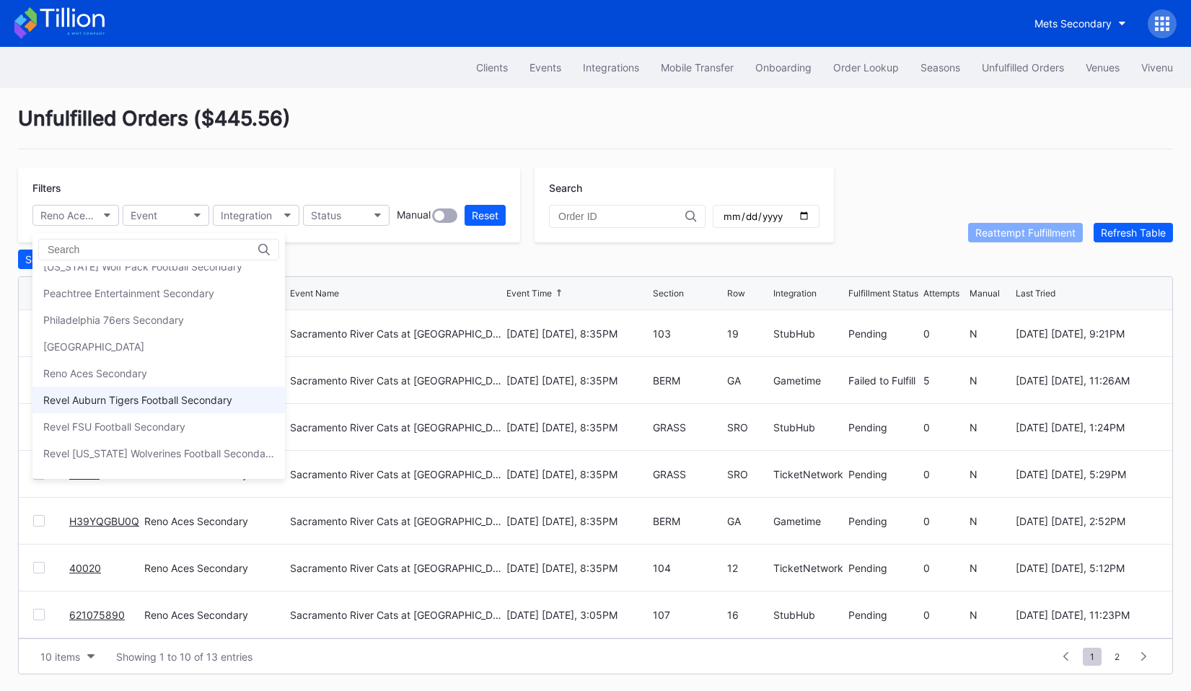
click at [128, 393] on div "Revel Auburn Tigers Football Secondary" at bounding box center [158, 400] width 253 height 27
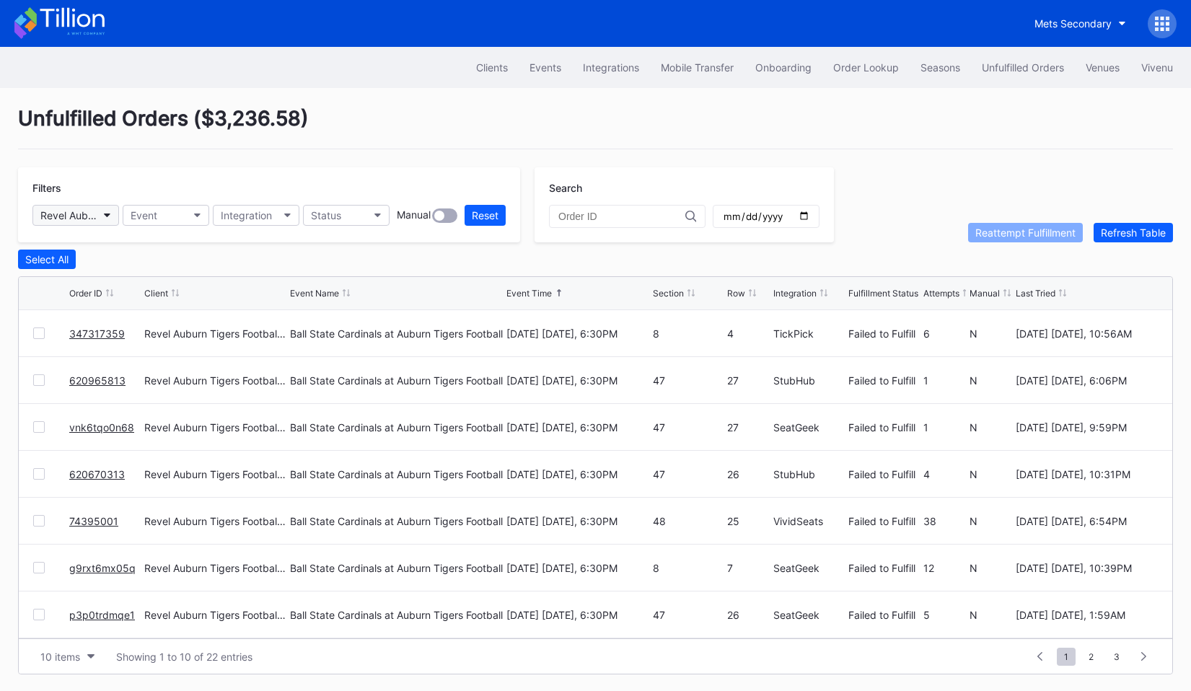
click at [90, 217] on div "Revel Auburn Tigers Football Secondary" at bounding box center [68, 215] width 56 height 12
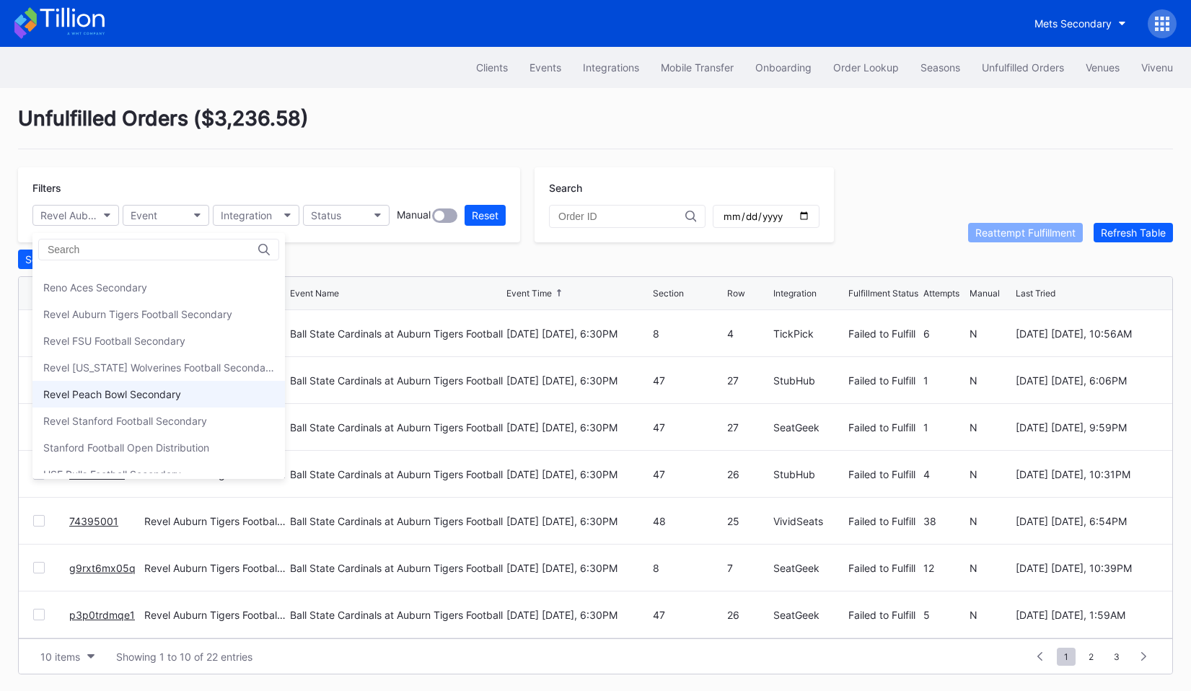
scroll to position [381, 0]
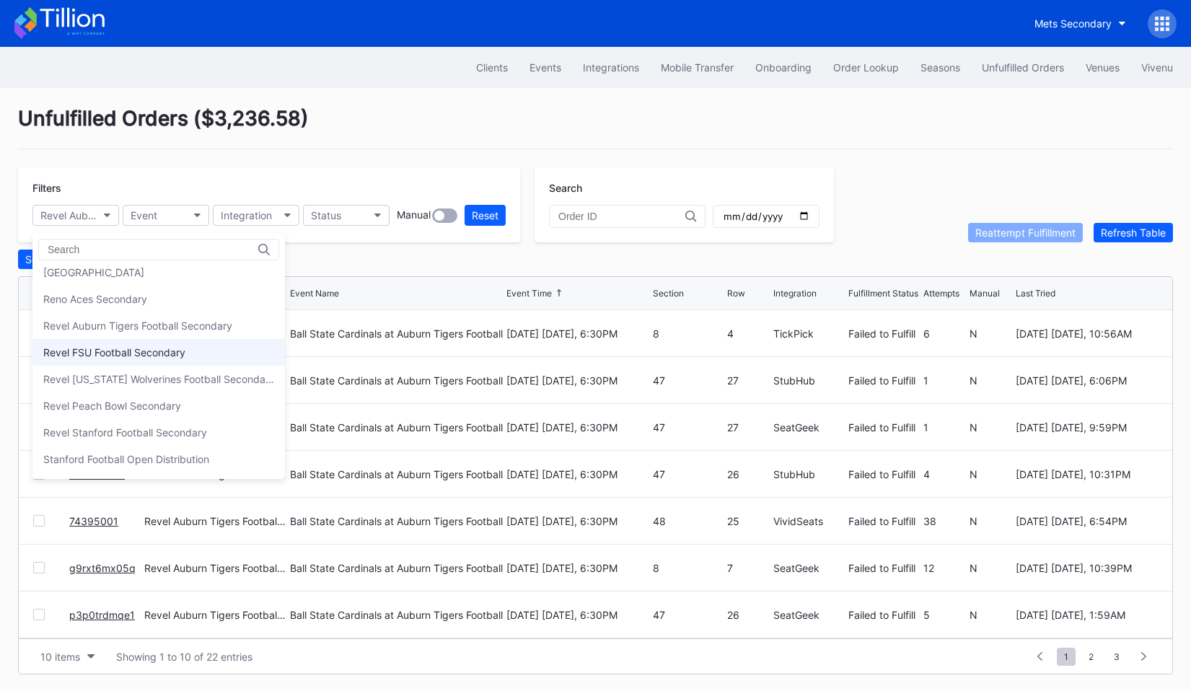
click at [152, 346] on div "Revel FSU Football Secondary" at bounding box center [114, 352] width 142 height 12
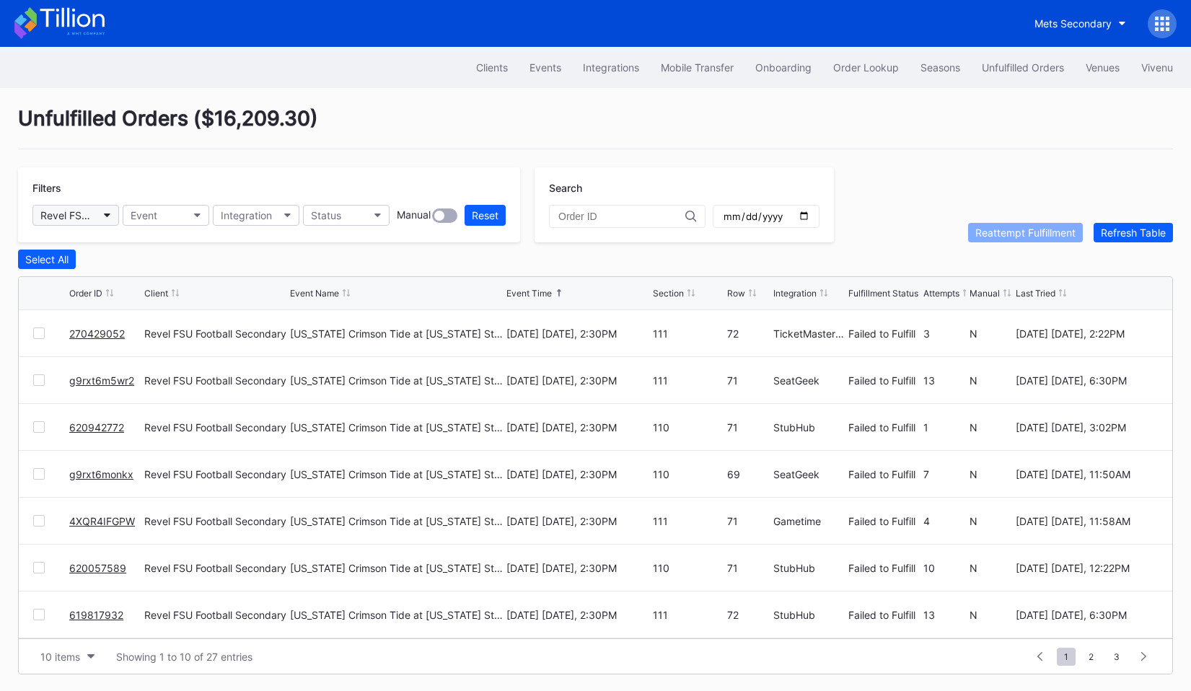
click at [93, 215] on div "Revel FSU Football Secondary" at bounding box center [68, 215] width 56 height 12
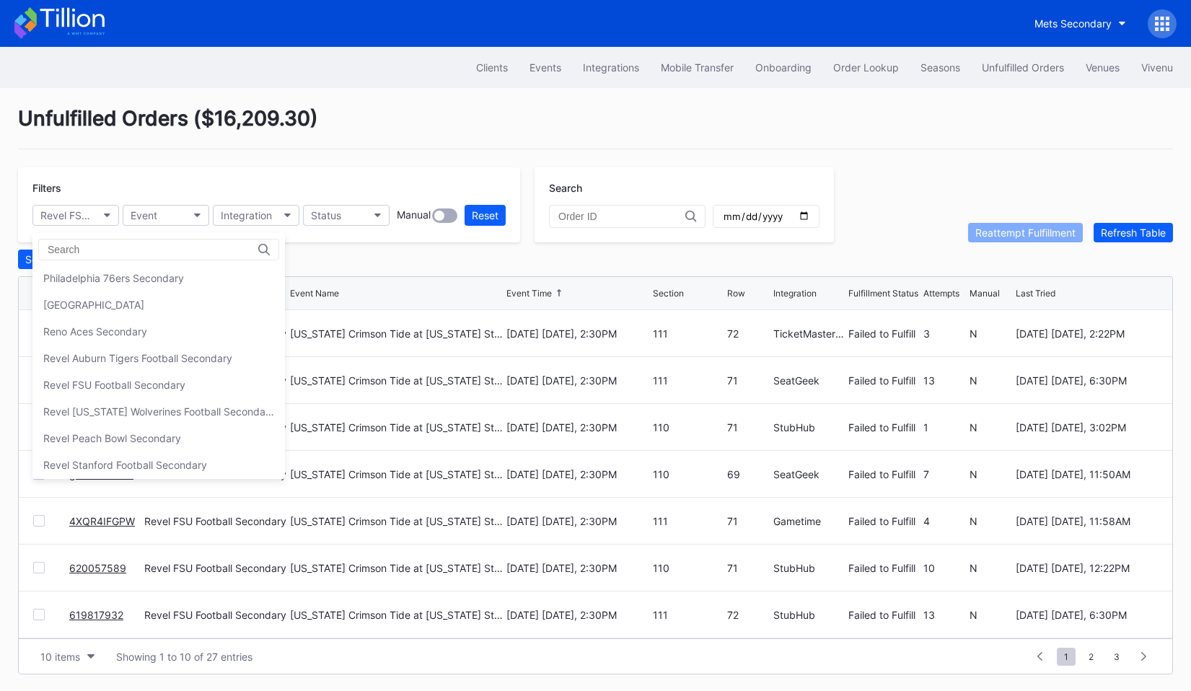
scroll to position [368, 0]
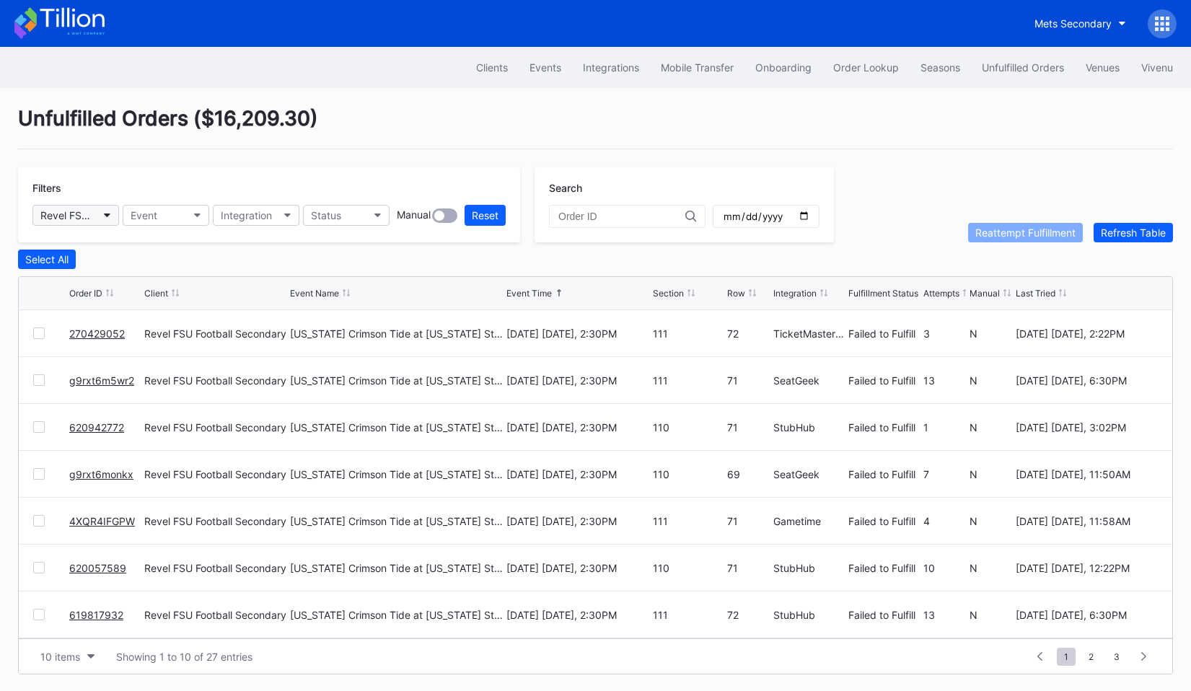
click at [95, 205] on button "Revel FSU Football Secondary" at bounding box center [75, 215] width 87 height 21
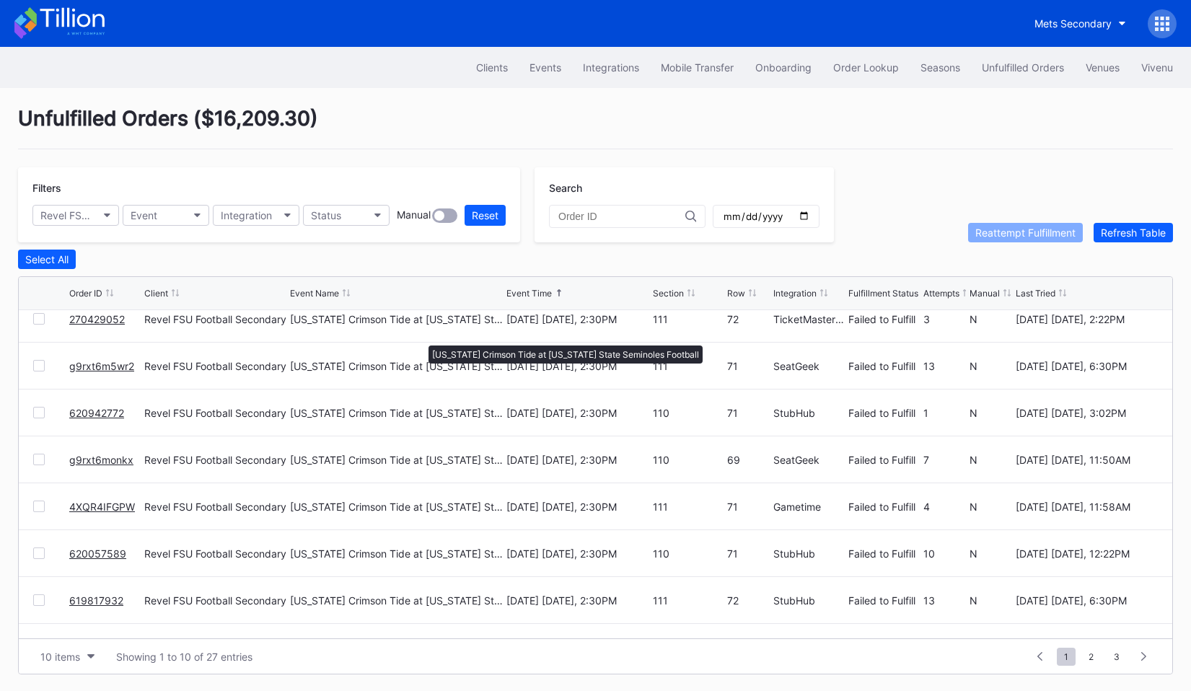
scroll to position [0, 0]
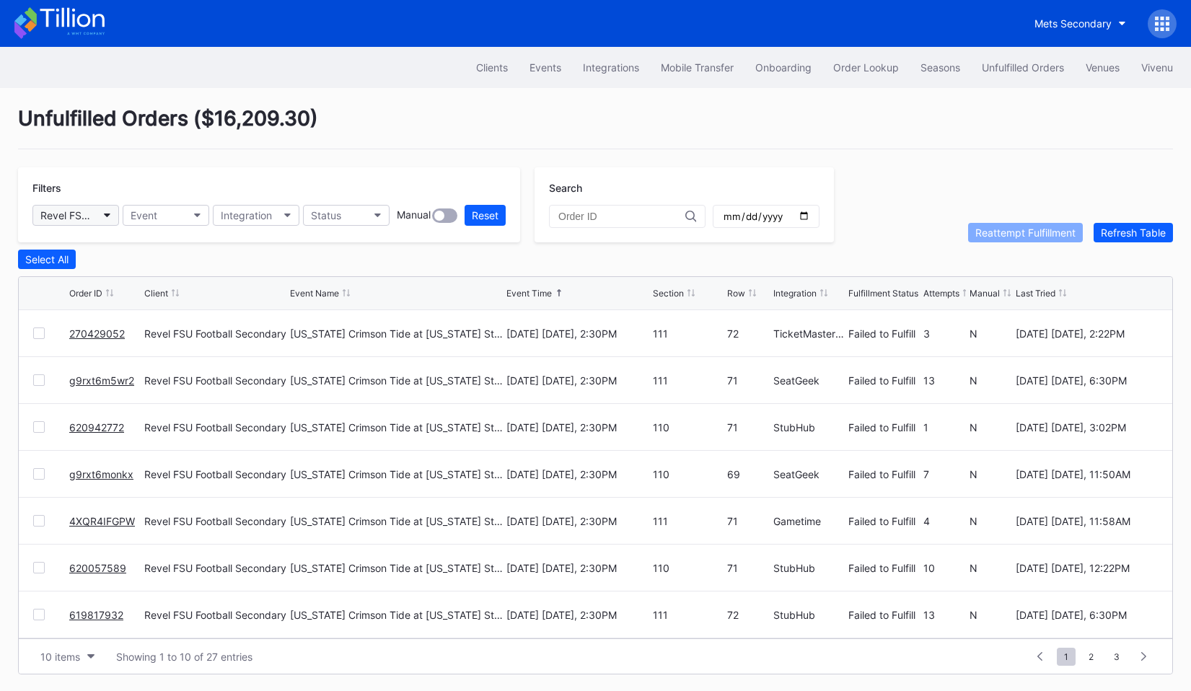
click at [78, 212] on div "Revel FSU Football Secondary" at bounding box center [68, 215] width 56 height 12
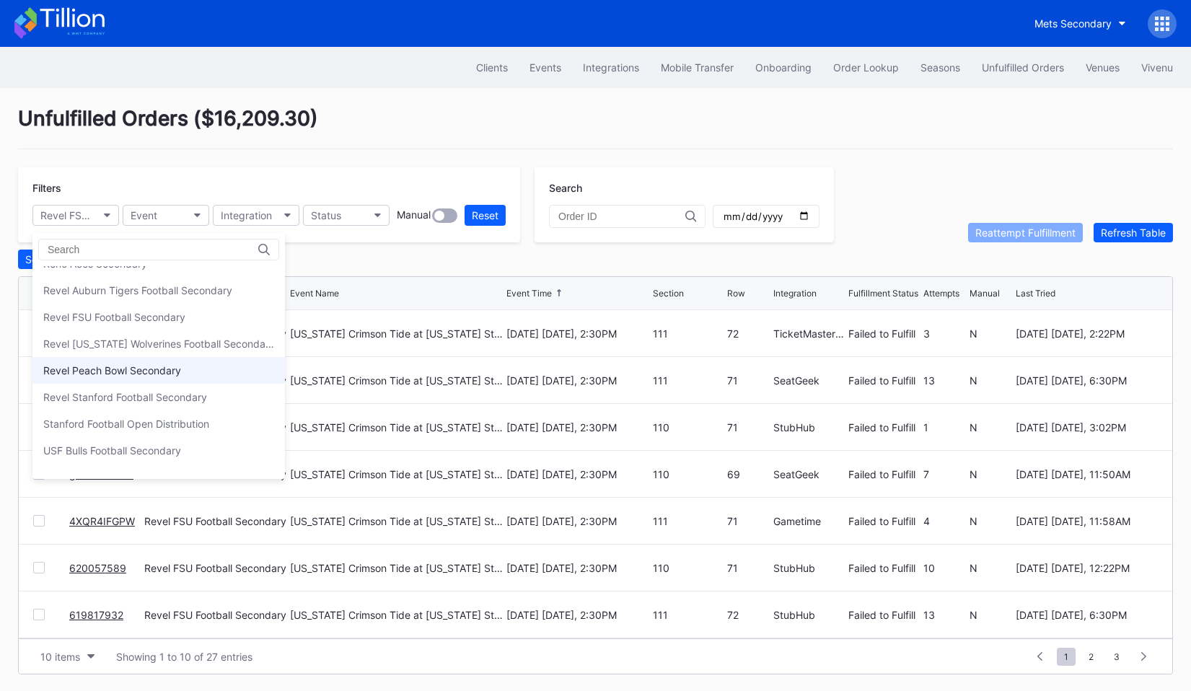
scroll to position [433, 0]
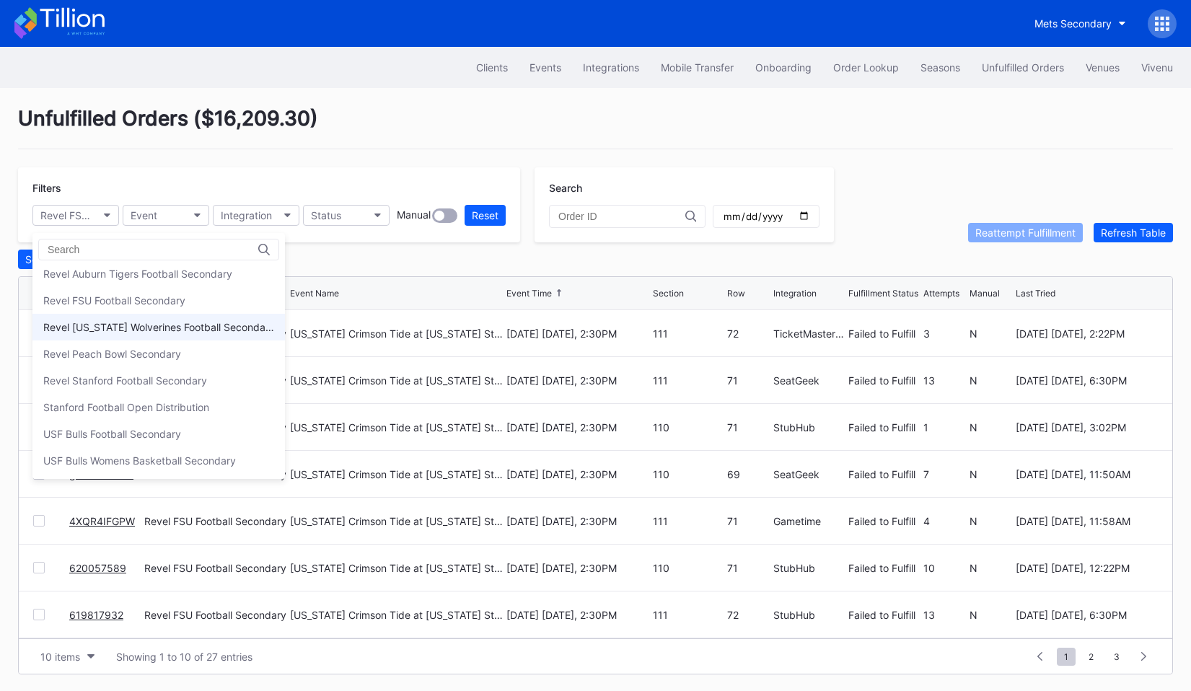
click at [122, 323] on div "Revel Michigan Wolverines Football Secondary" at bounding box center [158, 327] width 231 height 12
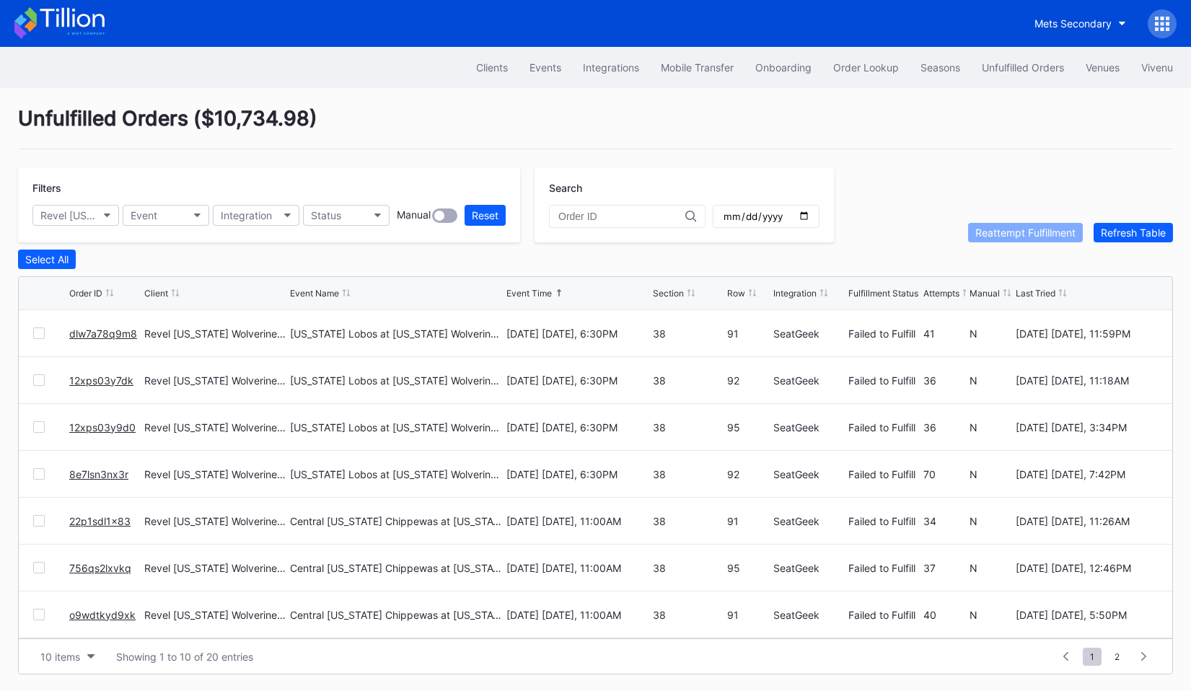
click at [69, 200] on div "Filters Revel Michigan Wolverines Football Secondary Event Integration Status M…" at bounding box center [269, 204] width 502 height 75
click at [69, 211] on div "Revel Michigan Wolverines Football Secondary" at bounding box center [68, 215] width 56 height 12
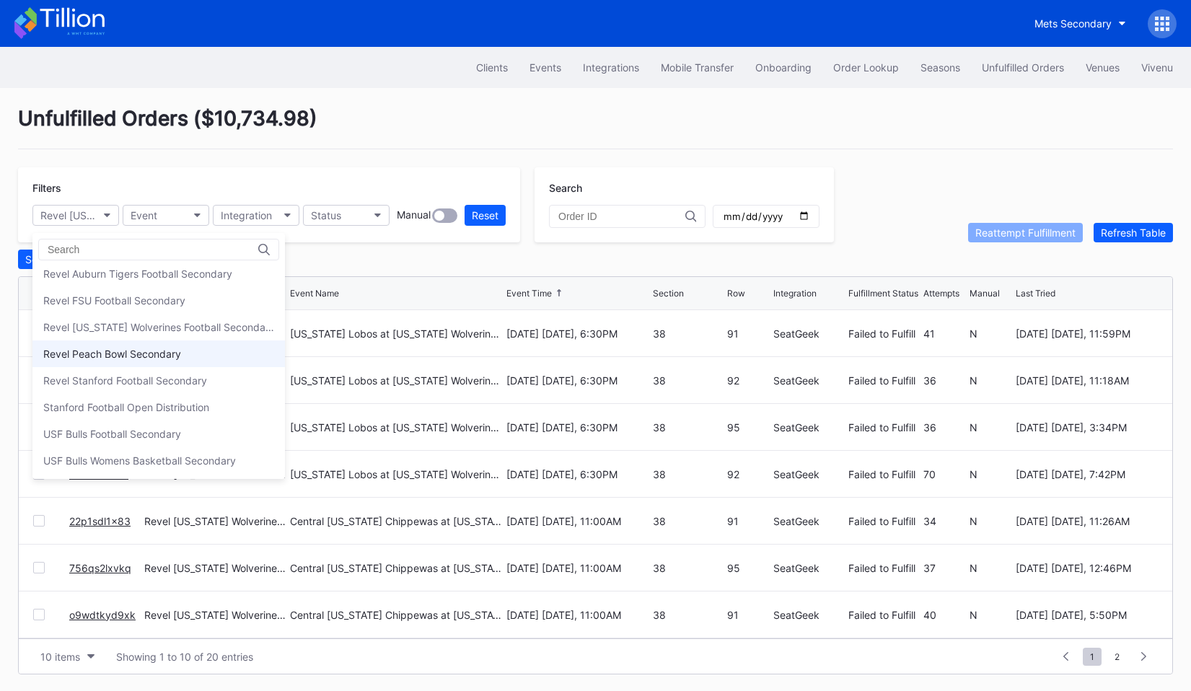
click at [87, 344] on div "Revel Peach Bowl Secondary" at bounding box center [158, 354] width 253 height 27
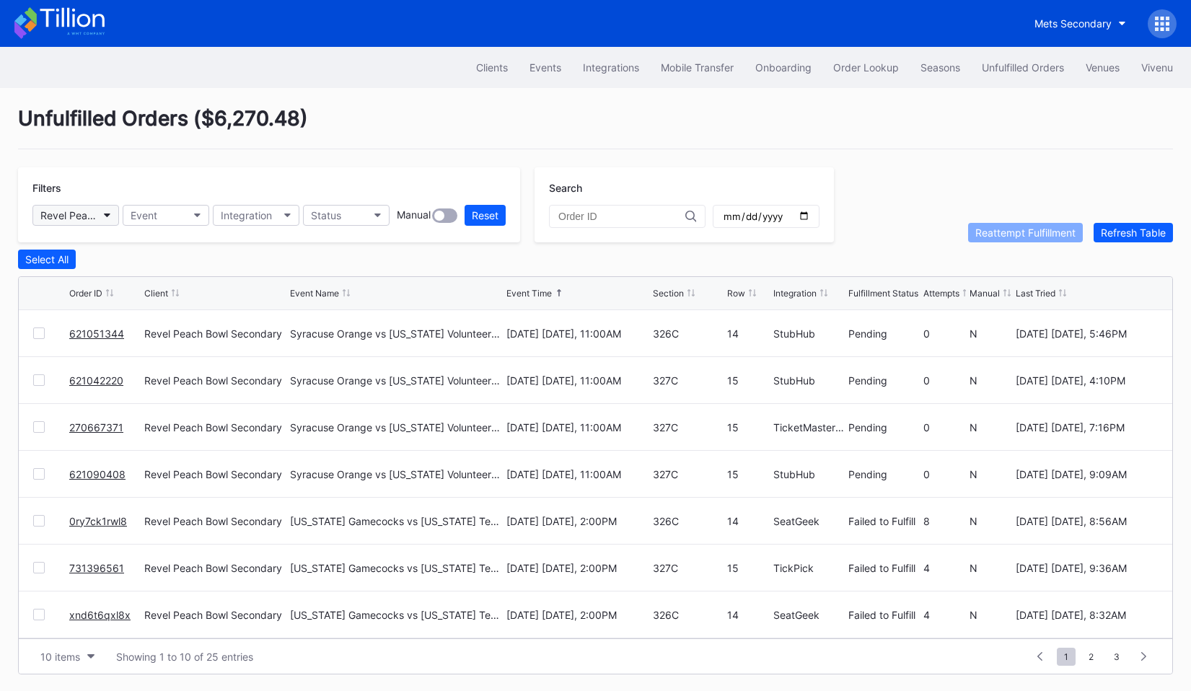
click at [89, 222] on button "Revel Peach Bowl Secondary" at bounding box center [75, 215] width 87 height 21
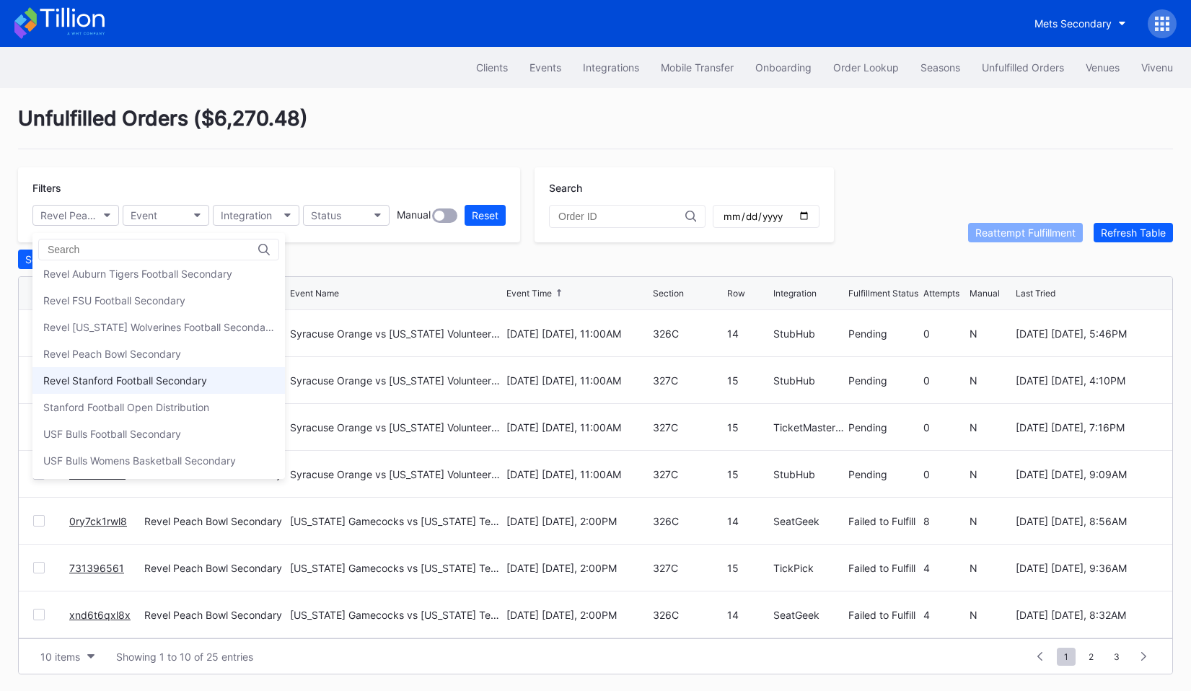
click at [105, 375] on div "Revel Stanford Football Secondary" at bounding box center [125, 381] width 164 height 12
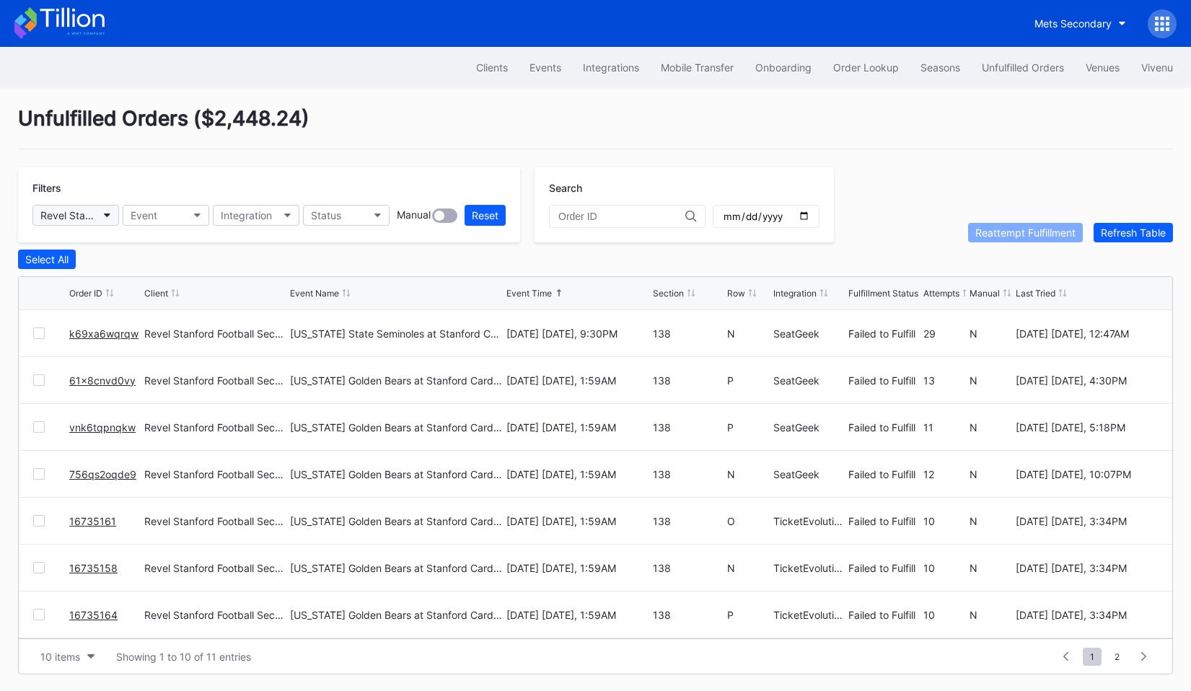
click at [101, 217] on button "Revel Stanford Football Secondary" at bounding box center [75, 215] width 87 height 21
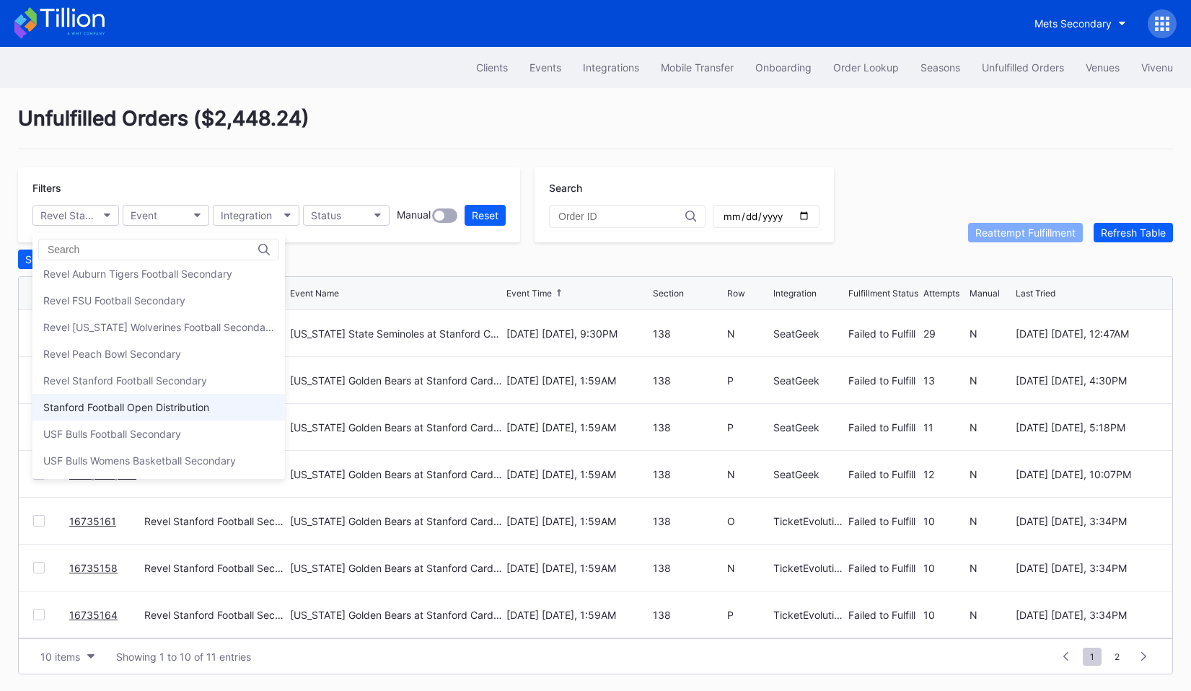
click at [99, 418] on div "Stanford Football Open Distribution" at bounding box center [158, 407] width 253 height 27
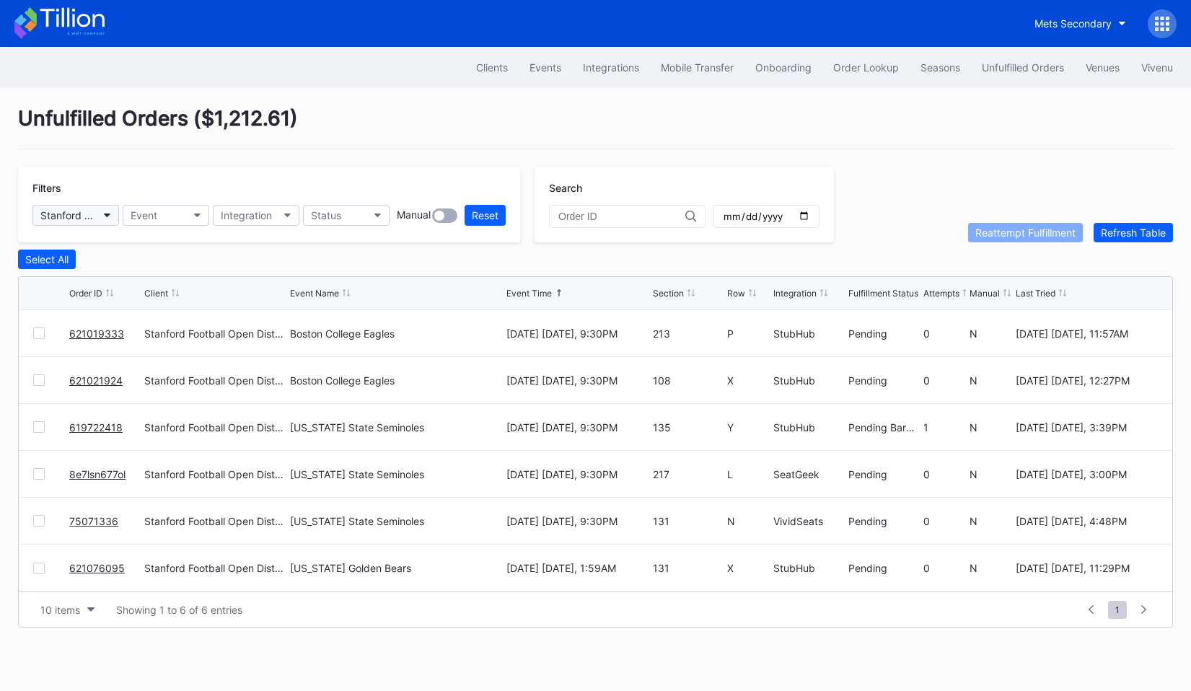
click at [102, 216] on button "Stanford Football Open Distribution" at bounding box center [75, 215] width 87 height 21
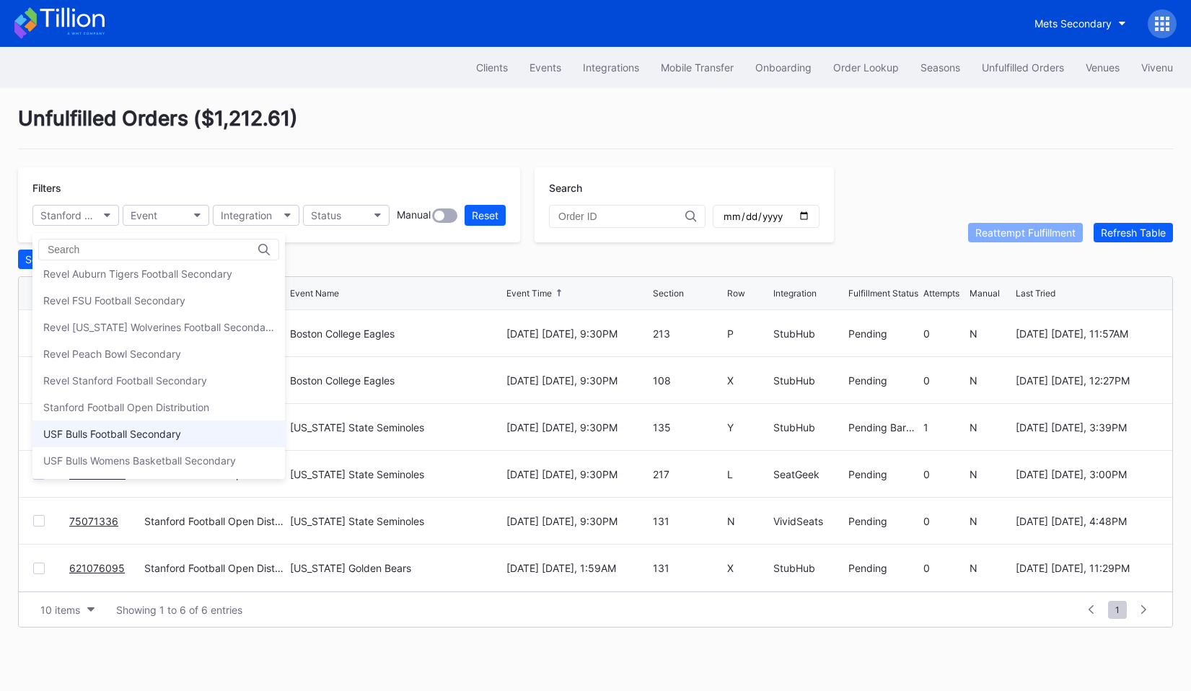
click at [113, 435] on div "USF Bulls Football Secondary" at bounding box center [112, 434] width 138 height 12
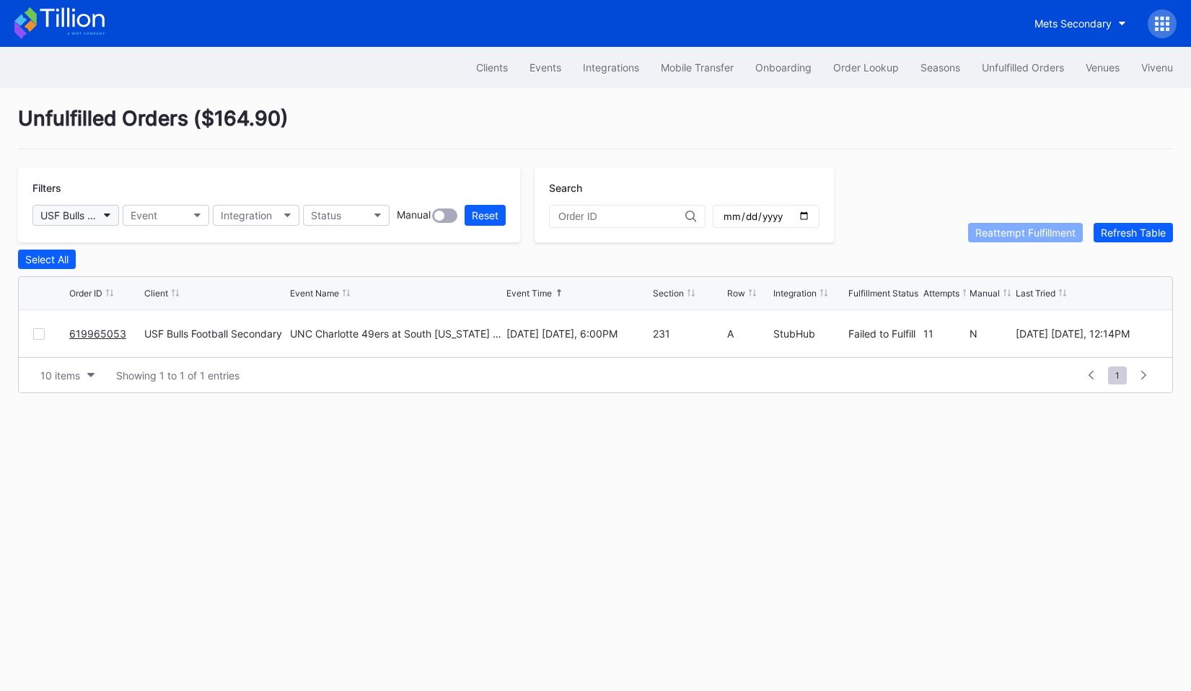
click at [100, 217] on button "USF Bulls Football Secondary" at bounding box center [75, 215] width 87 height 21
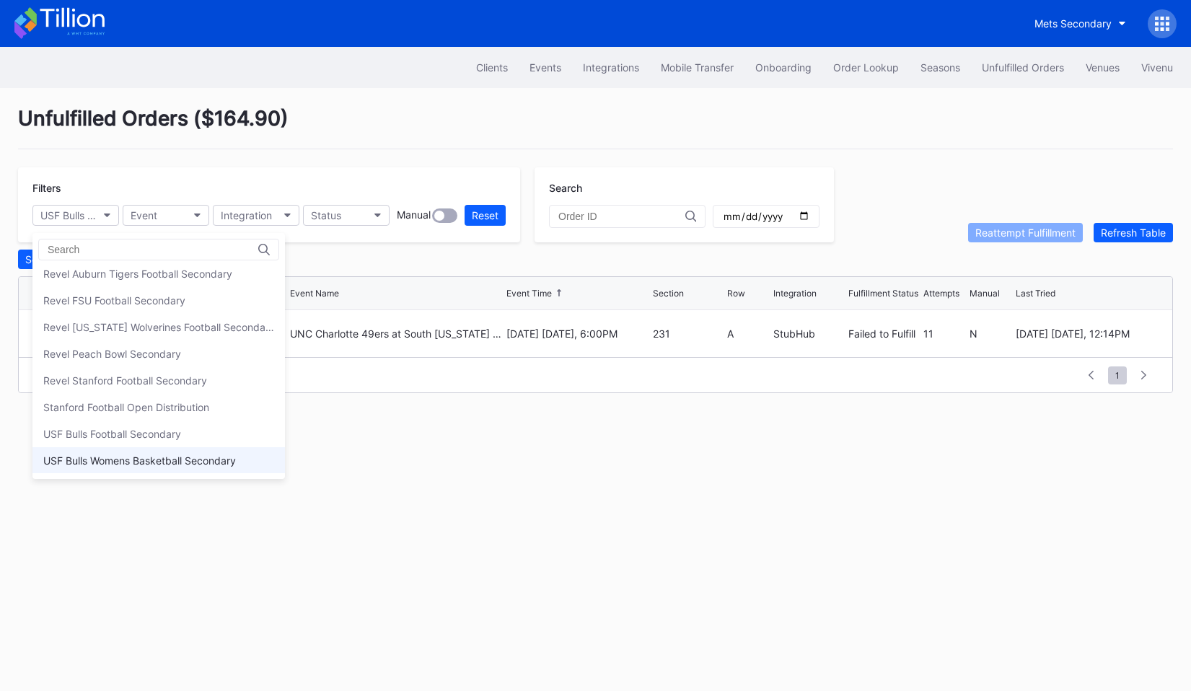
click at [92, 465] on div "USF Bulls Womens Basketball Secondary" at bounding box center [139, 461] width 193 height 12
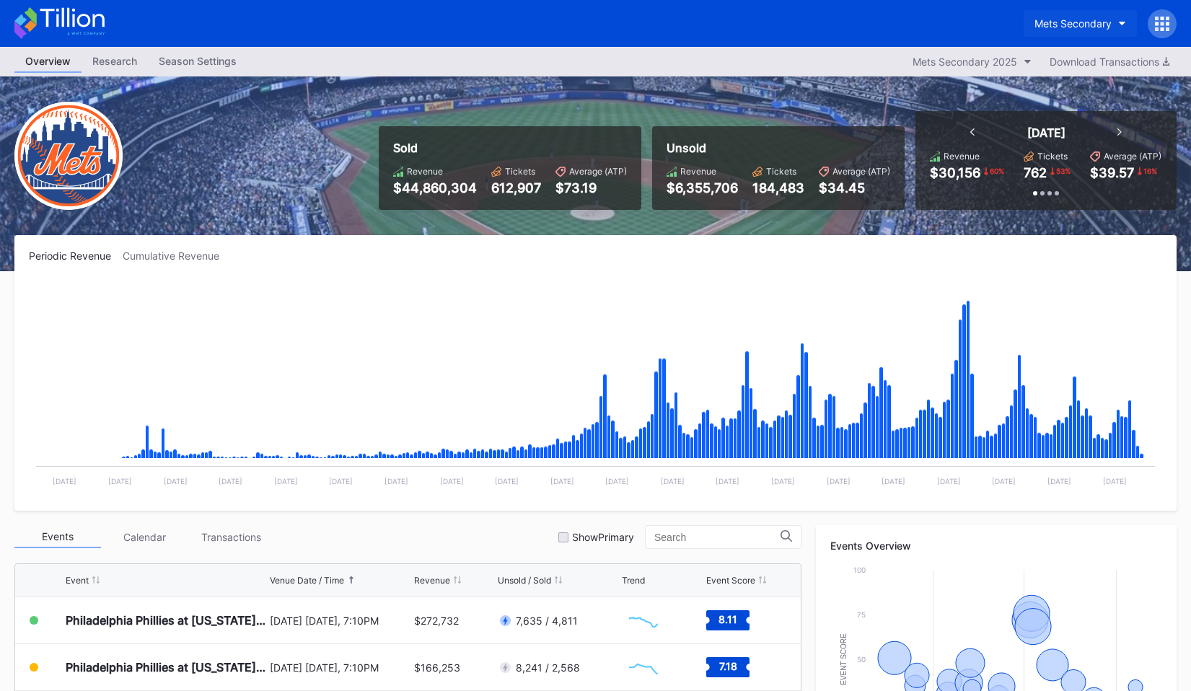
click at [1117, 28] on button "Mets Secondary" at bounding box center [1080, 23] width 113 height 27
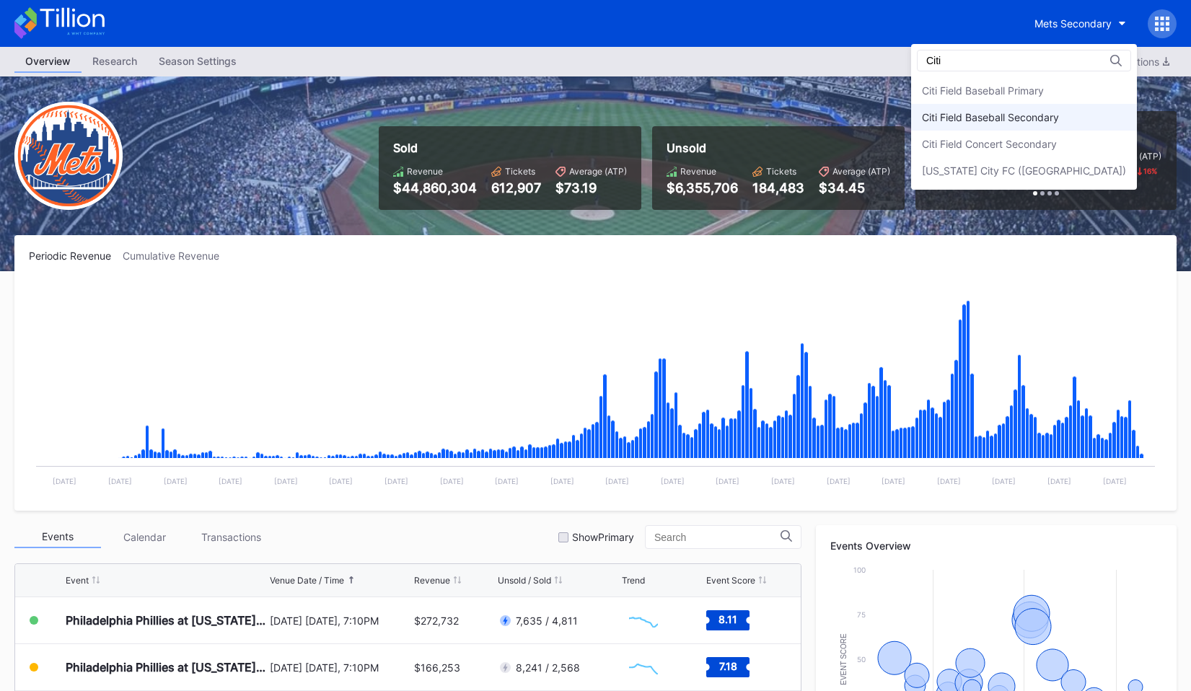
type input "Citi"
click at [1036, 120] on div "Citi Field Baseball Secondary" at bounding box center [990, 117] width 137 height 12
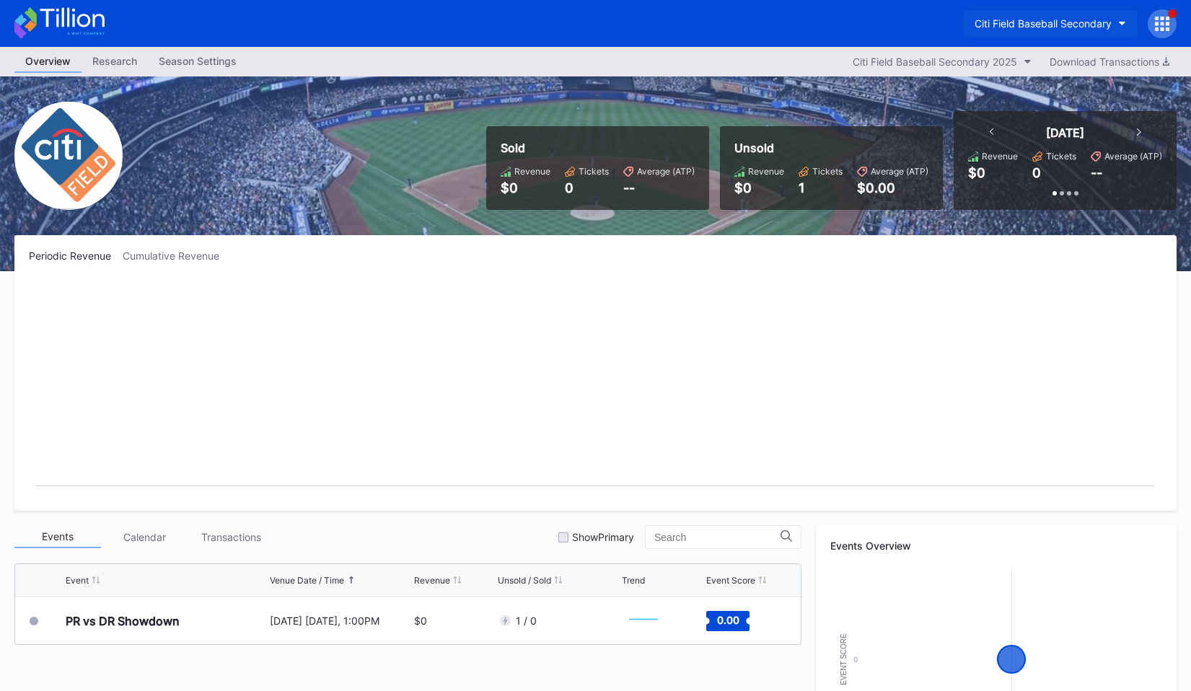
click at [1086, 25] on div "Citi Field Baseball Secondary" at bounding box center [1043, 23] width 137 height 12
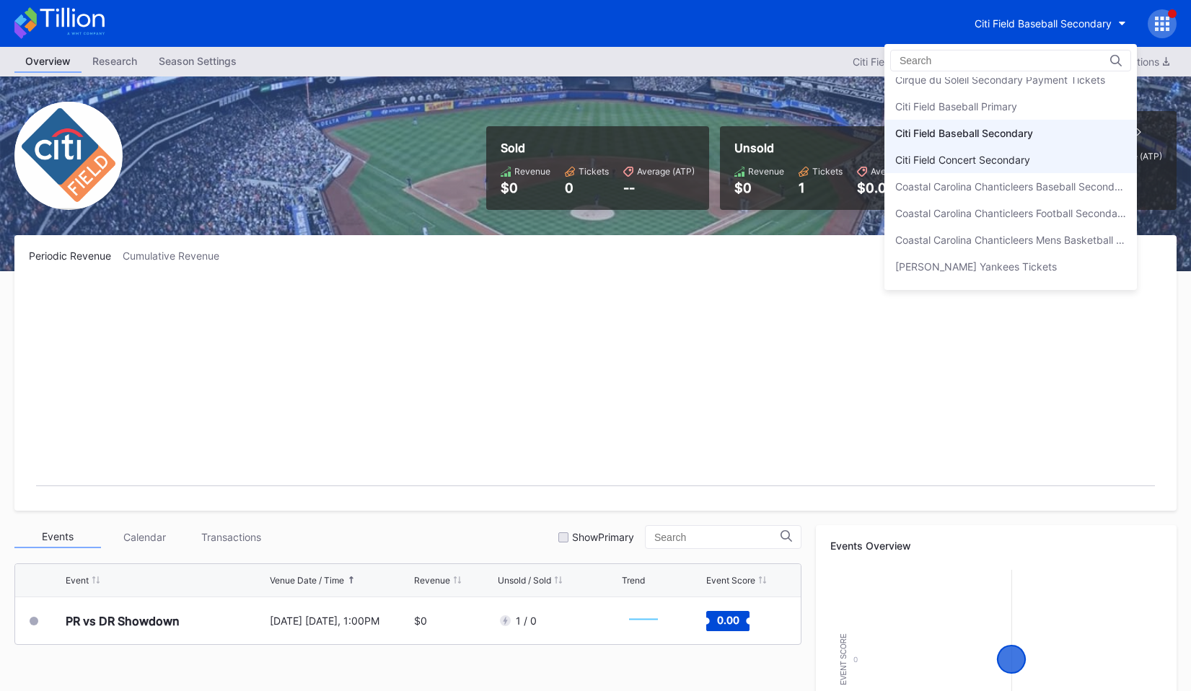
scroll to position [784, 0]
click at [1015, 114] on div "Citi Field Baseball Primary" at bounding box center [1011, 107] width 253 height 27
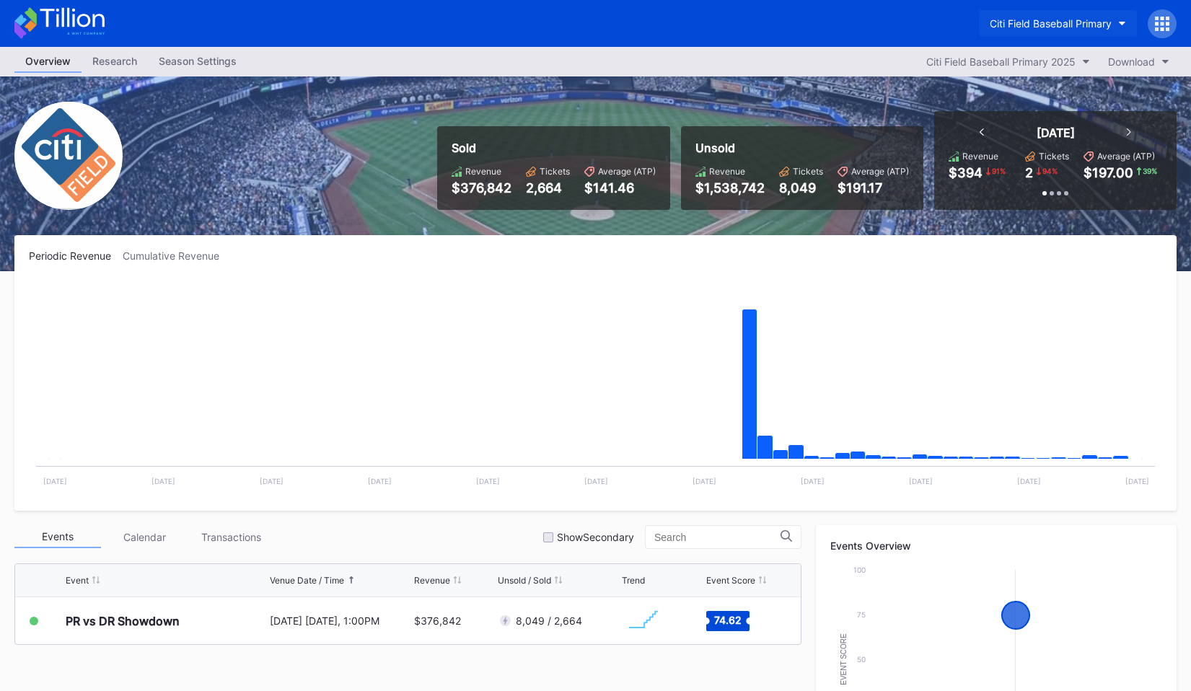
click at [1100, 20] on div "Citi Field Baseball Primary" at bounding box center [1051, 23] width 122 height 12
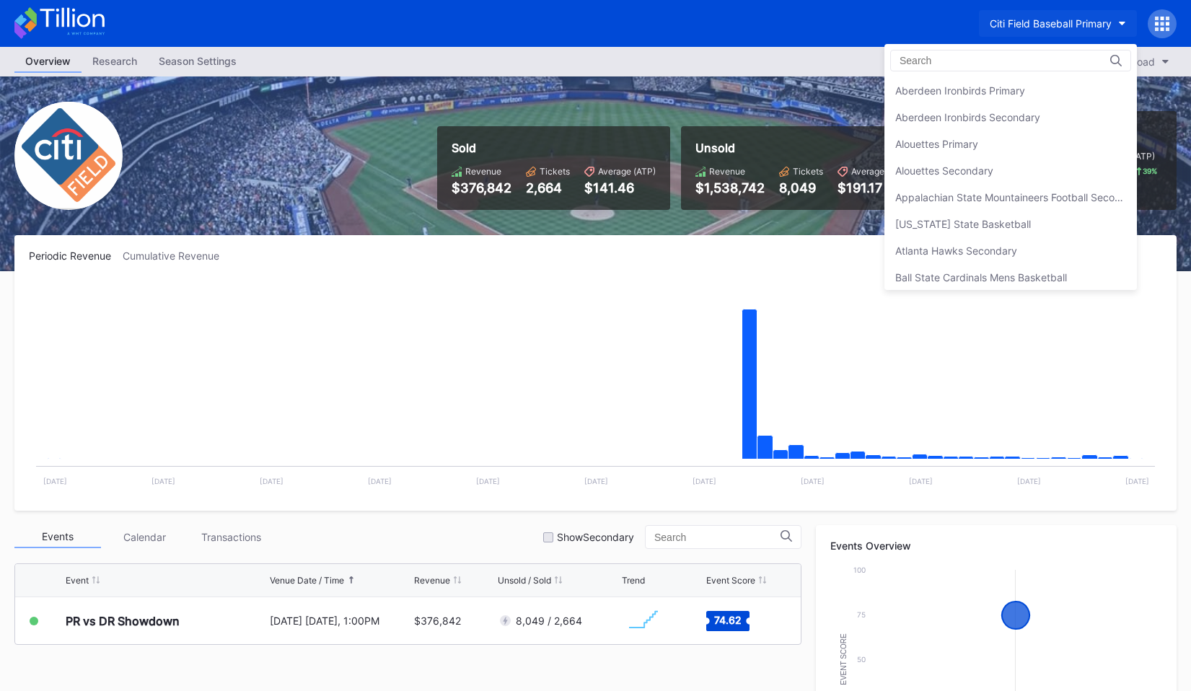
scroll to position [801, 0]
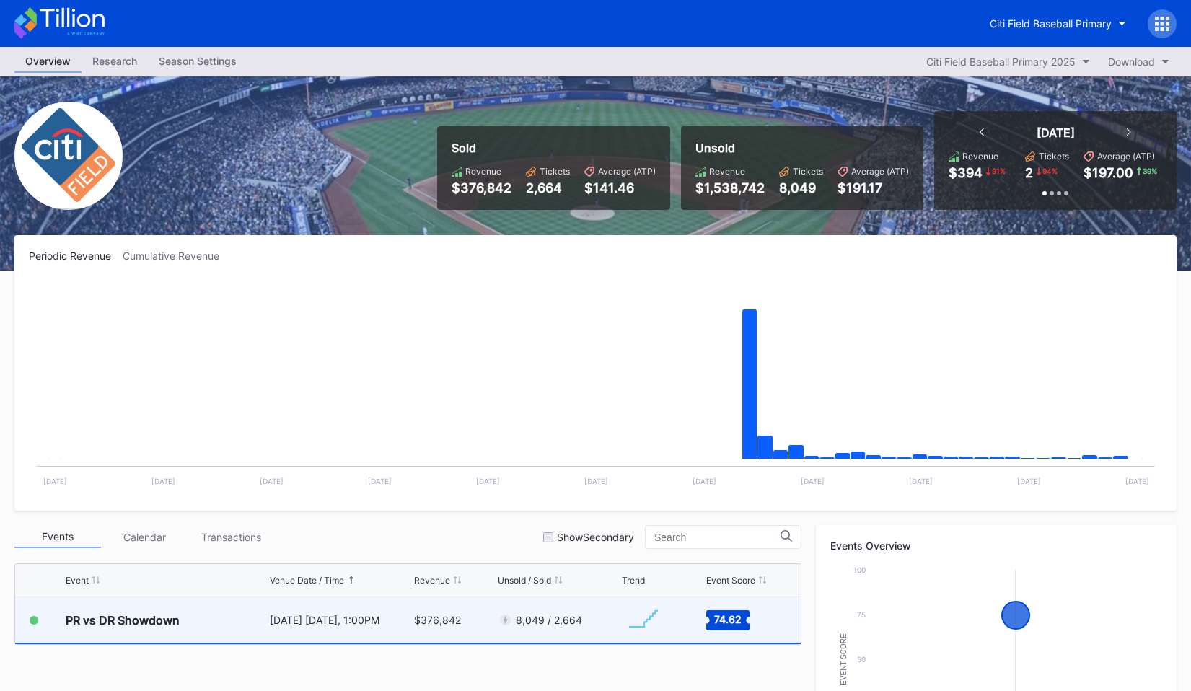
click at [567, 607] on div "8,049 / 2,664" at bounding box center [558, 620] width 121 height 45
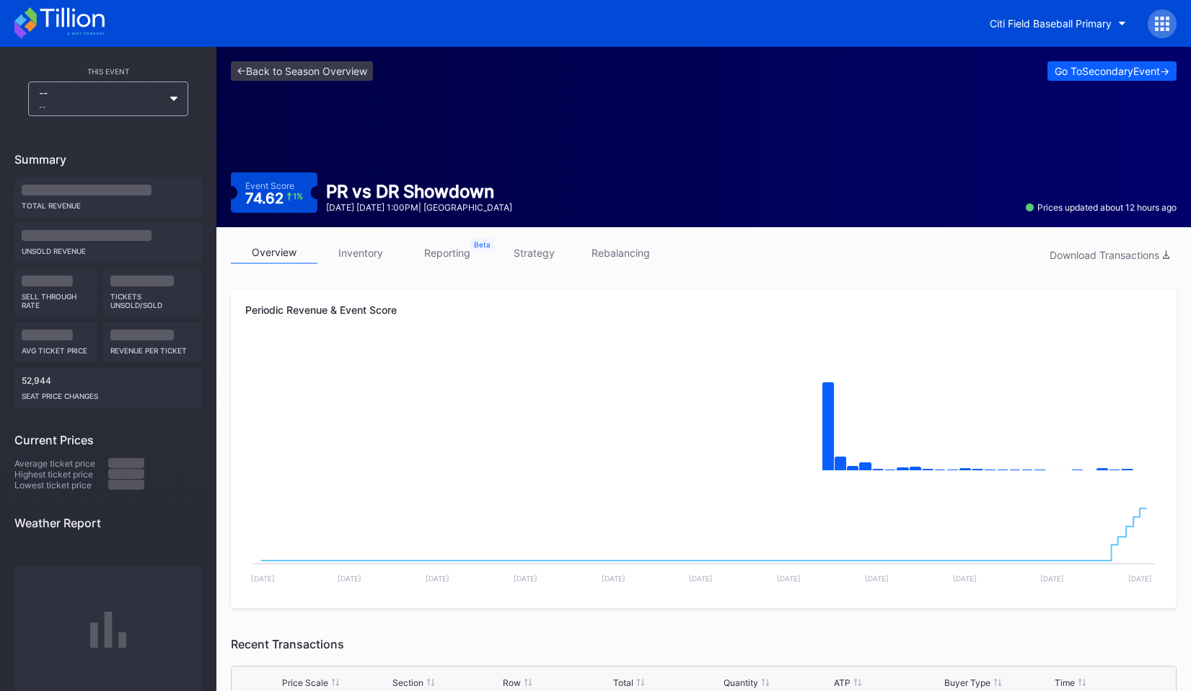
click at [609, 250] on link "rebalancing" at bounding box center [620, 253] width 87 height 22
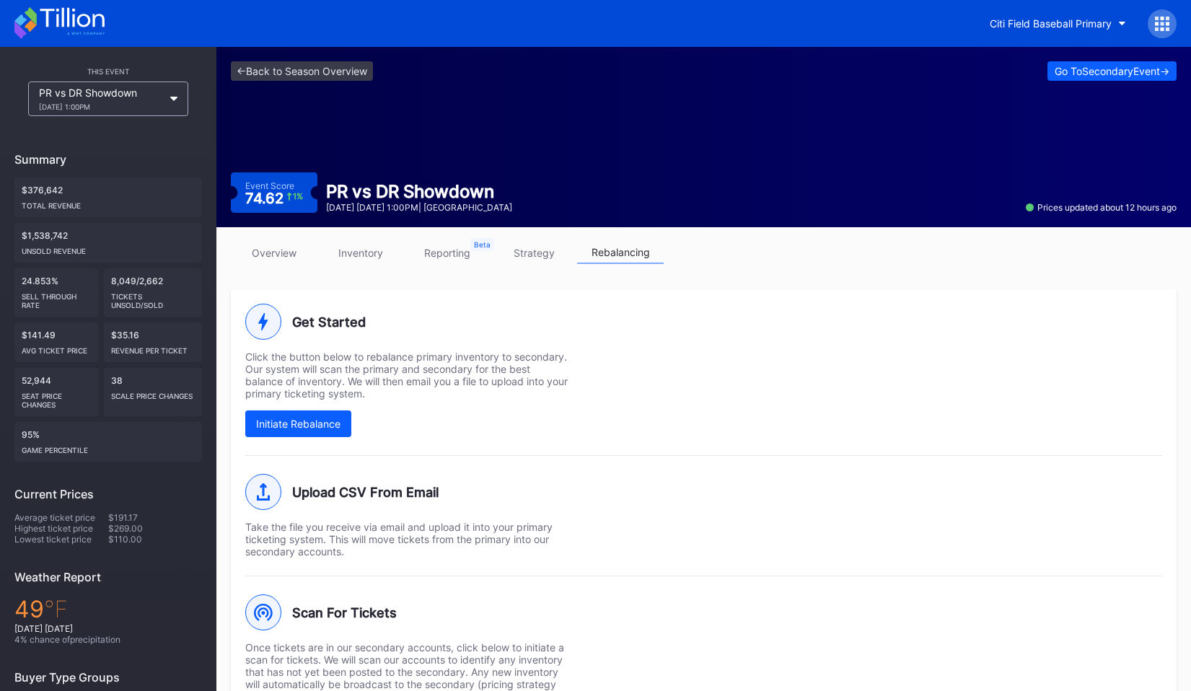
scroll to position [139, 0]
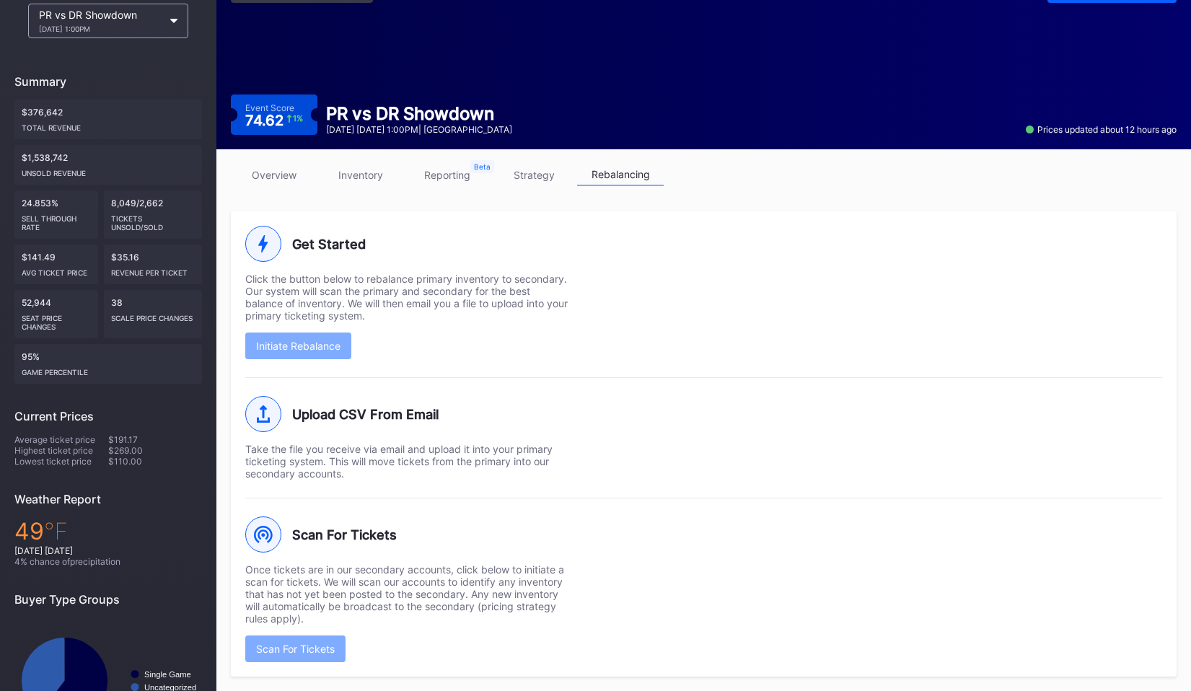
scroll to position [139, 0]
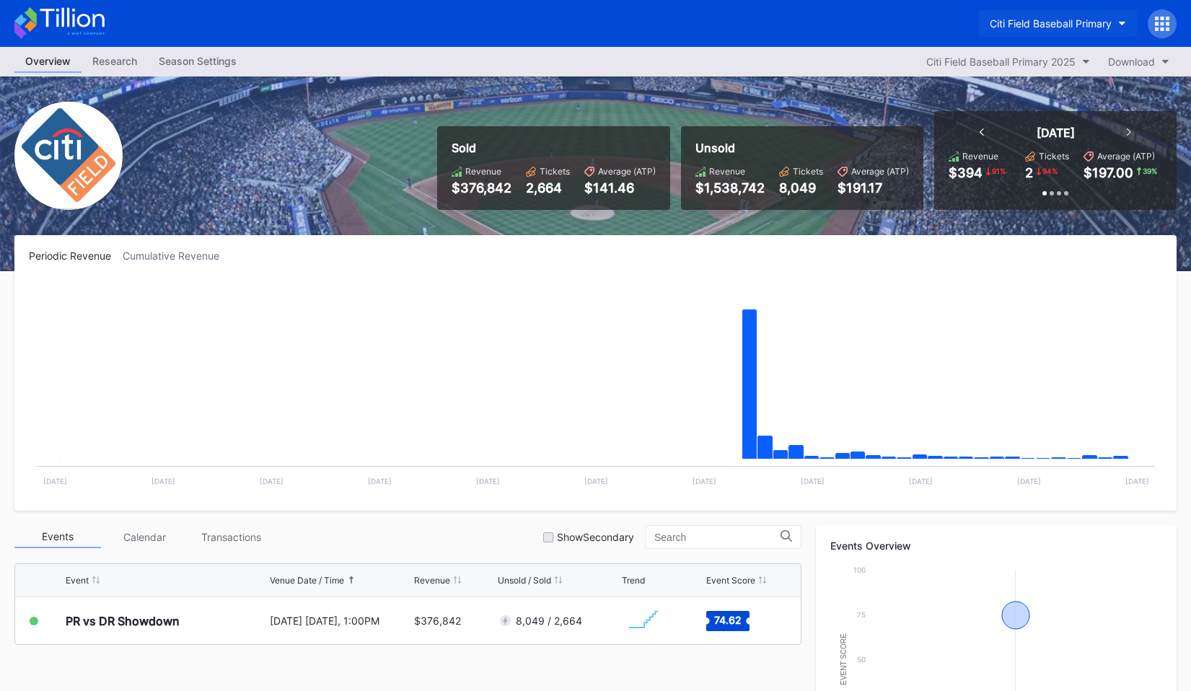
click at [1020, 30] on button "Citi Field Baseball Primary" at bounding box center [1058, 23] width 158 height 27
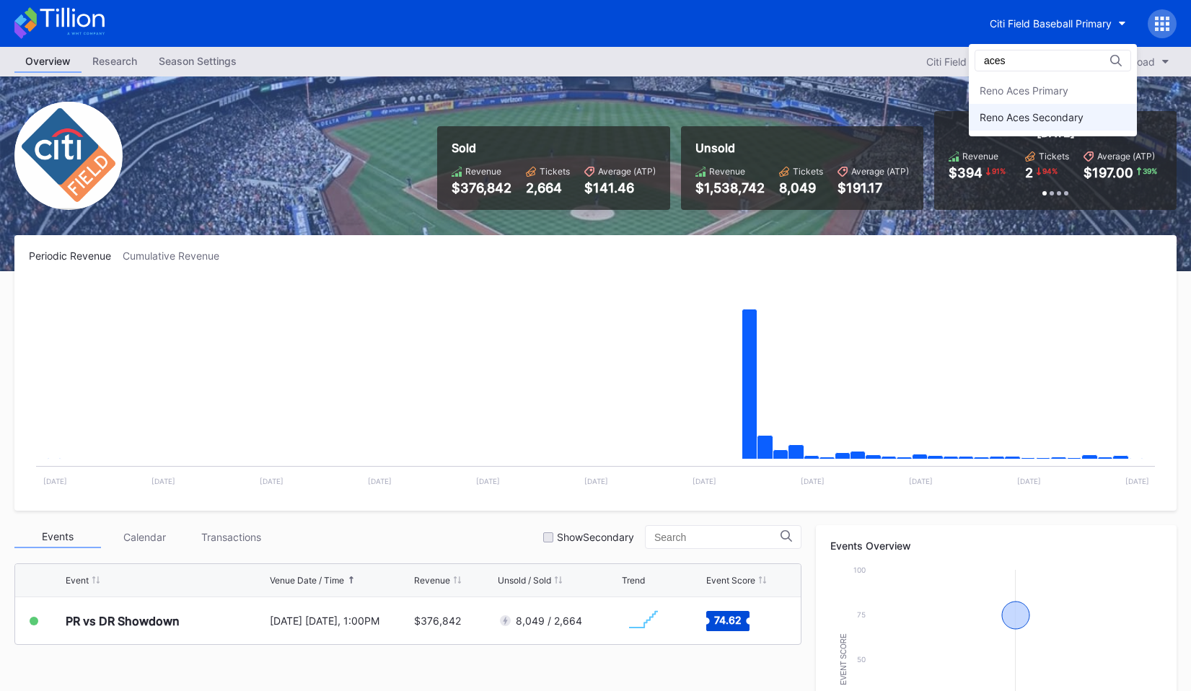
type input "aces"
click at [1037, 113] on div "Reno Aces Secondary" at bounding box center [1032, 117] width 104 height 12
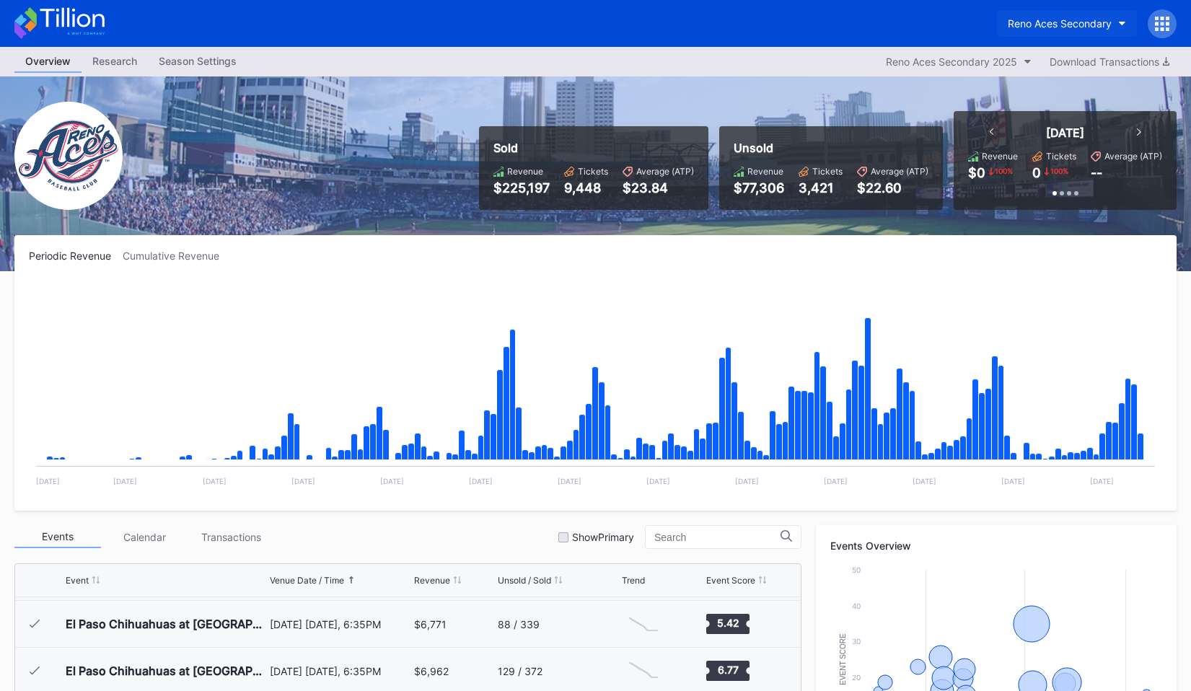
click at [1061, 19] on div "Reno Aces Secondary" at bounding box center [1060, 23] width 104 height 12
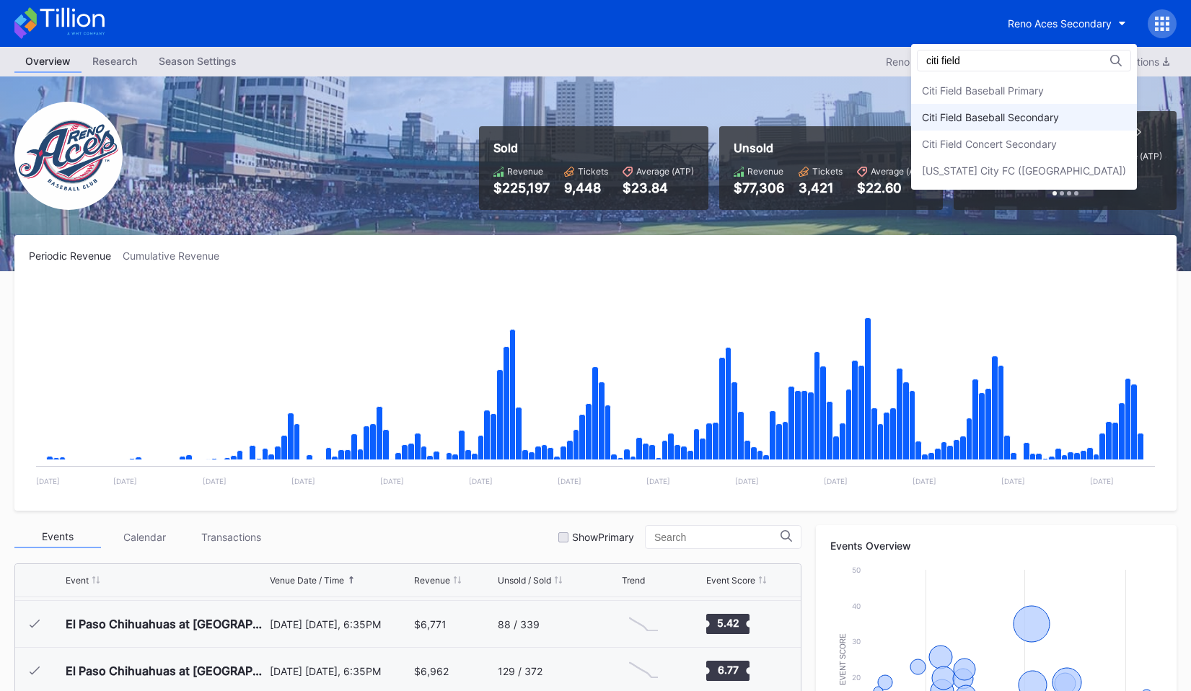
type input "citi field"
click at [1054, 112] on div "Citi Field Baseball Secondary" at bounding box center [990, 117] width 137 height 12
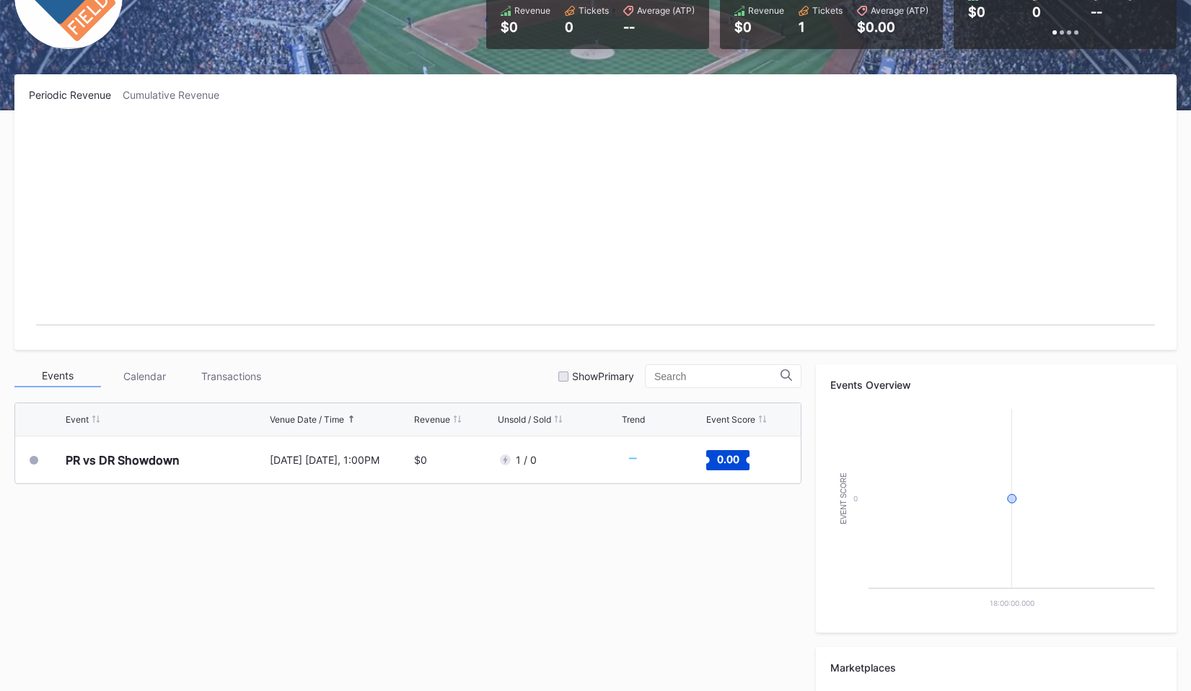
scroll to position [166, 0]
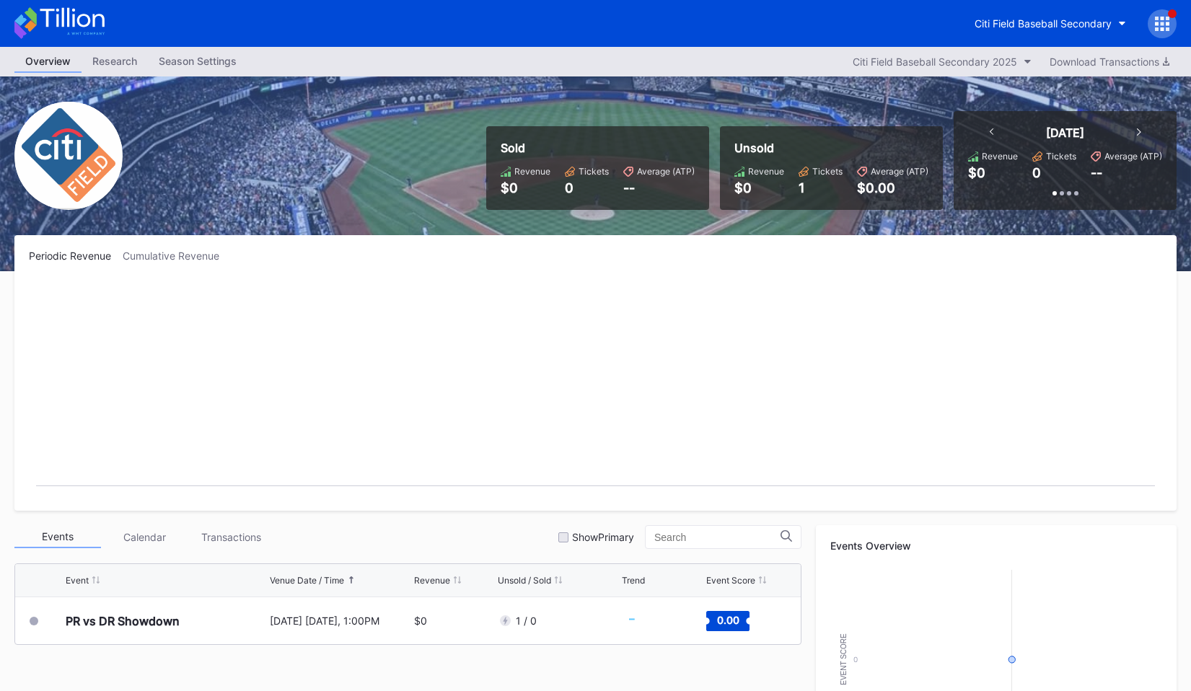
click at [1170, 25] on div at bounding box center [1162, 23] width 29 height 29
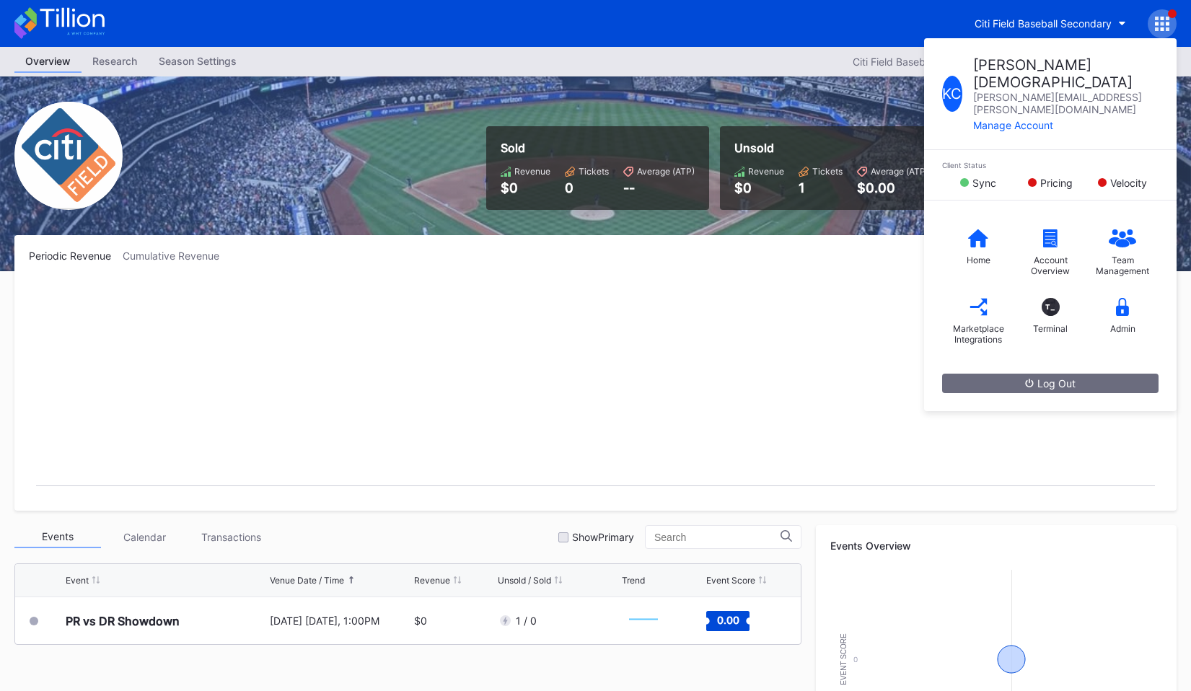
click at [1117, 289] on div "Admin" at bounding box center [1123, 316] width 72 height 58
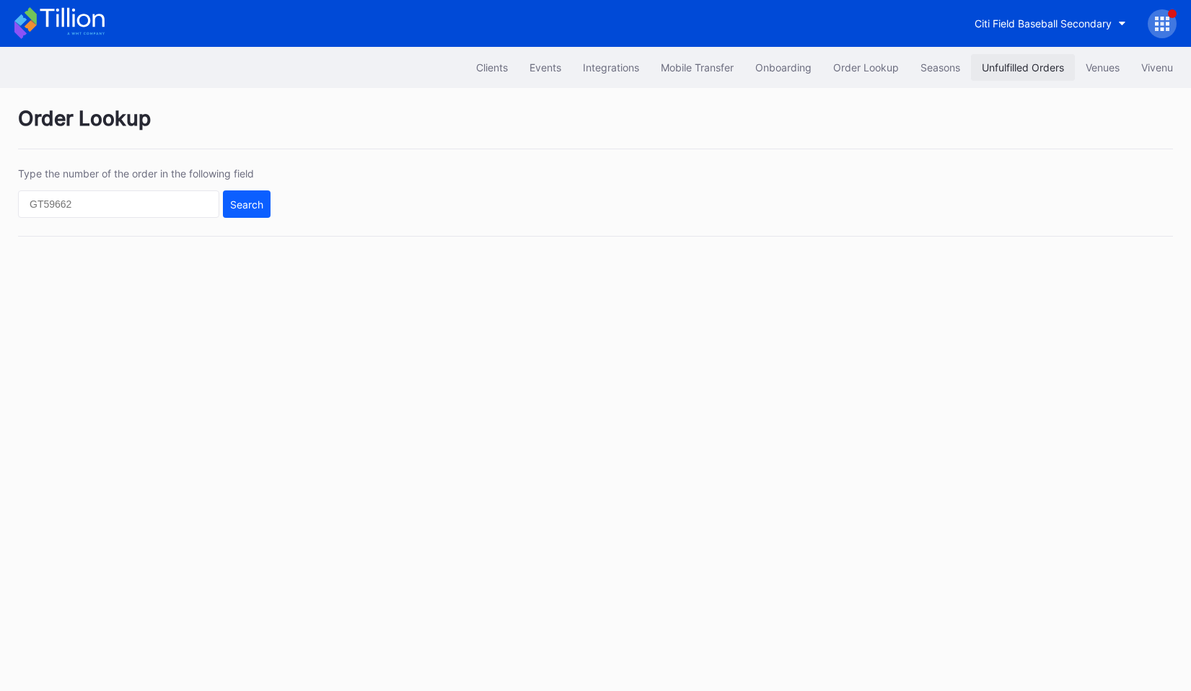
click at [1013, 69] on div "Unfulfilled Orders" at bounding box center [1023, 67] width 82 height 12
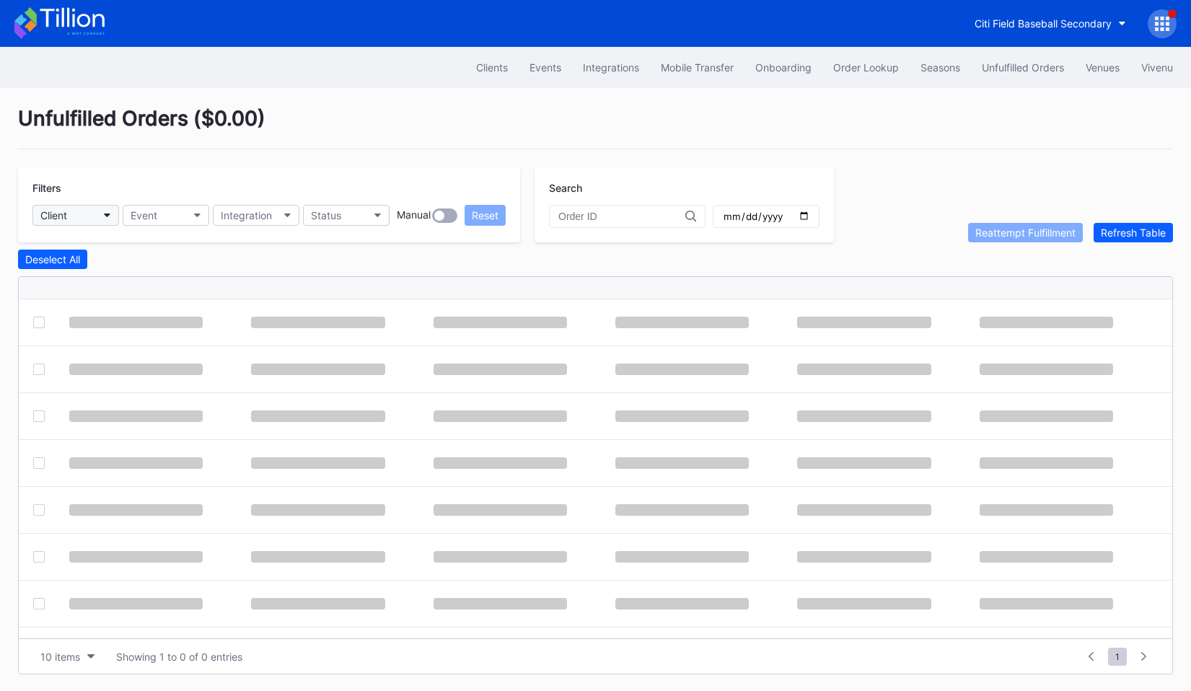
click at [98, 219] on button "Client" at bounding box center [75, 215] width 87 height 21
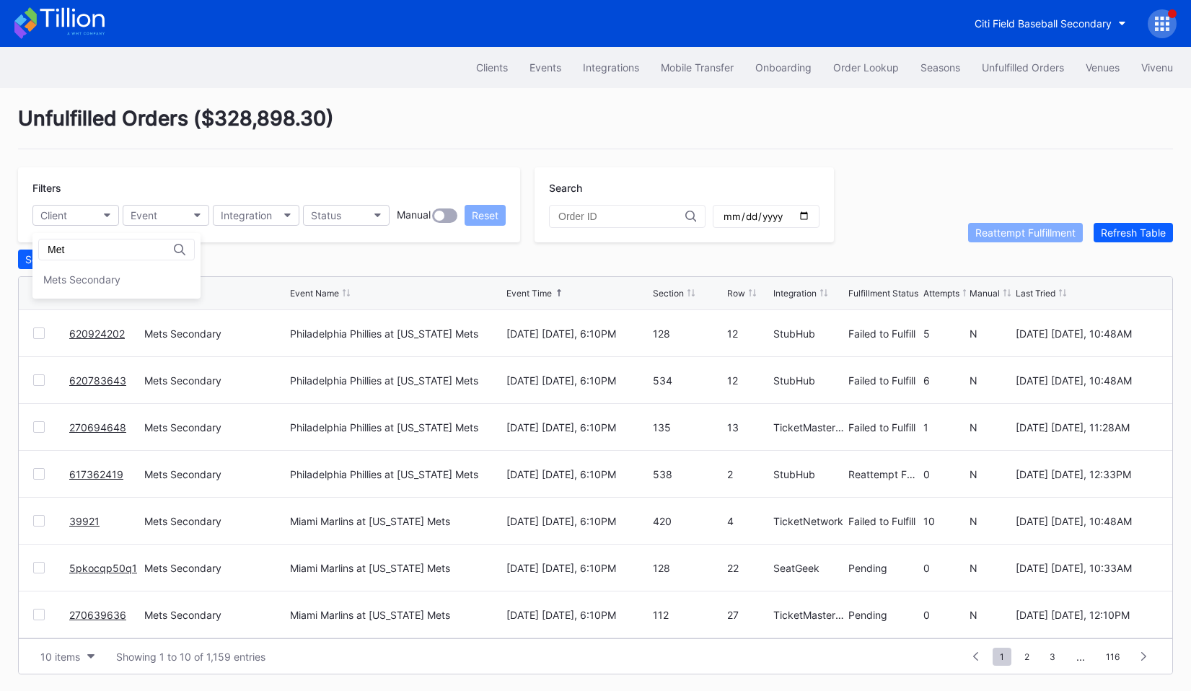
type input "Met"
drag, startPoint x: 69, startPoint y: 297, endPoint x: 70, endPoint y: 289, distance: 8.0
click at [70, 289] on div "Met Mets Secondary" at bounding box center [116, 266] width 168 height 66
click at [70, 289] on div "Mets Secondary" at bounding box center [116, 279] width 168 height 27
click at [360, 215] on button "Status" at bounding box center [346, 215] width 87 height 21
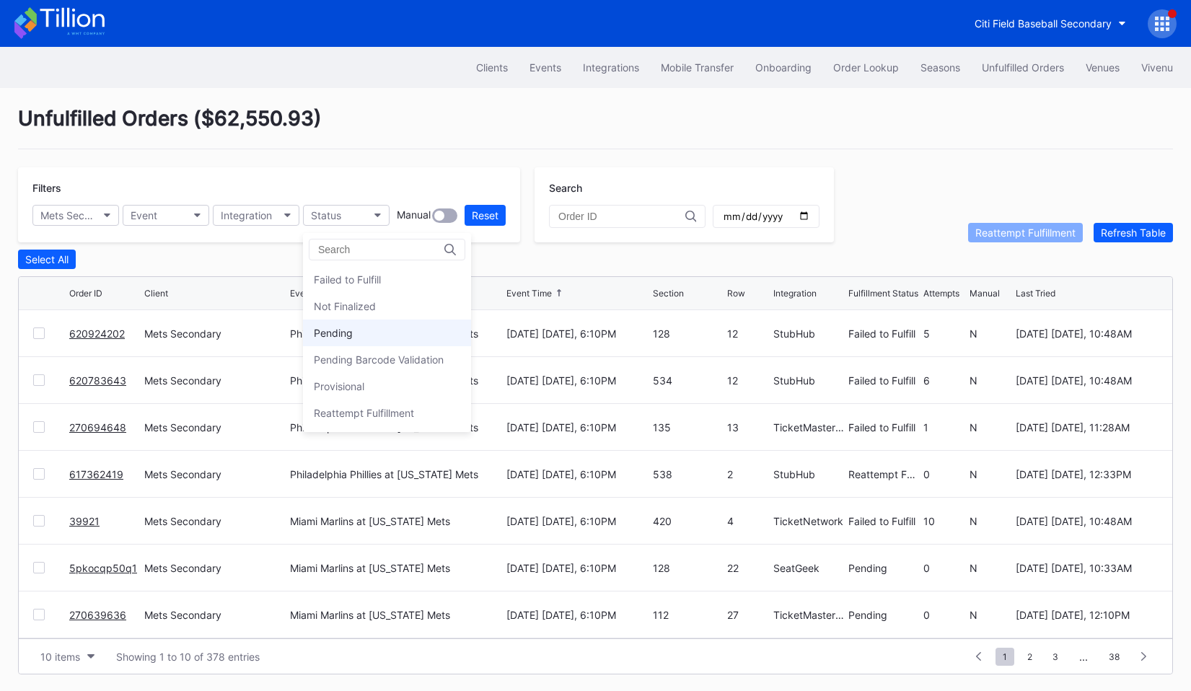
click at [349, 335] on div "Pending" at bounding box center [333, 333] width 39 height 12
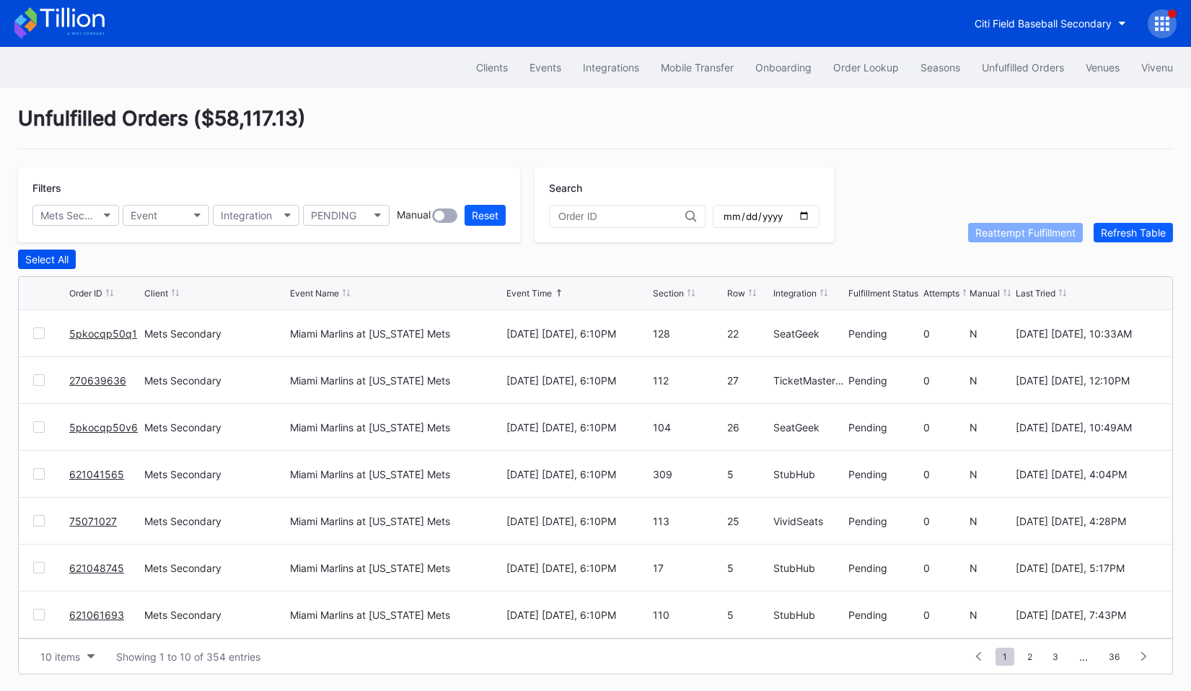
click at [52, 258] on div "Select All" at bounding box center [46, 259] width 43 height 12
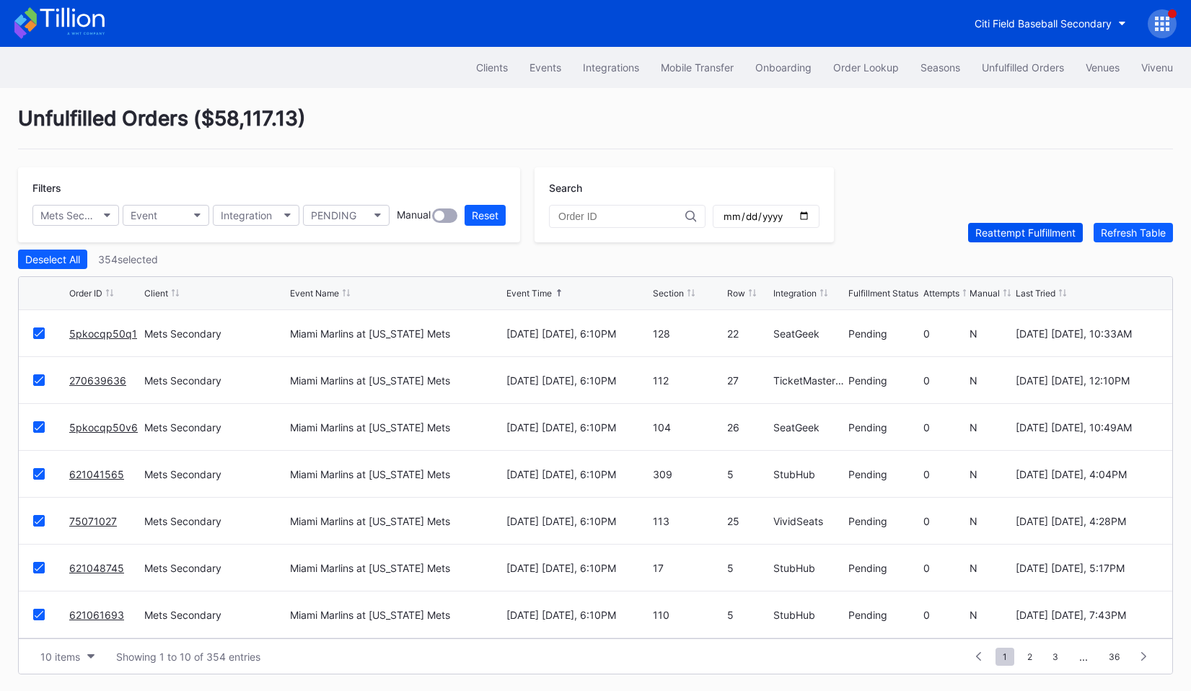
click at [998, 229] on div "Reattempt Fulfillment" at bounding box center [1026, 233] width 100 height 12
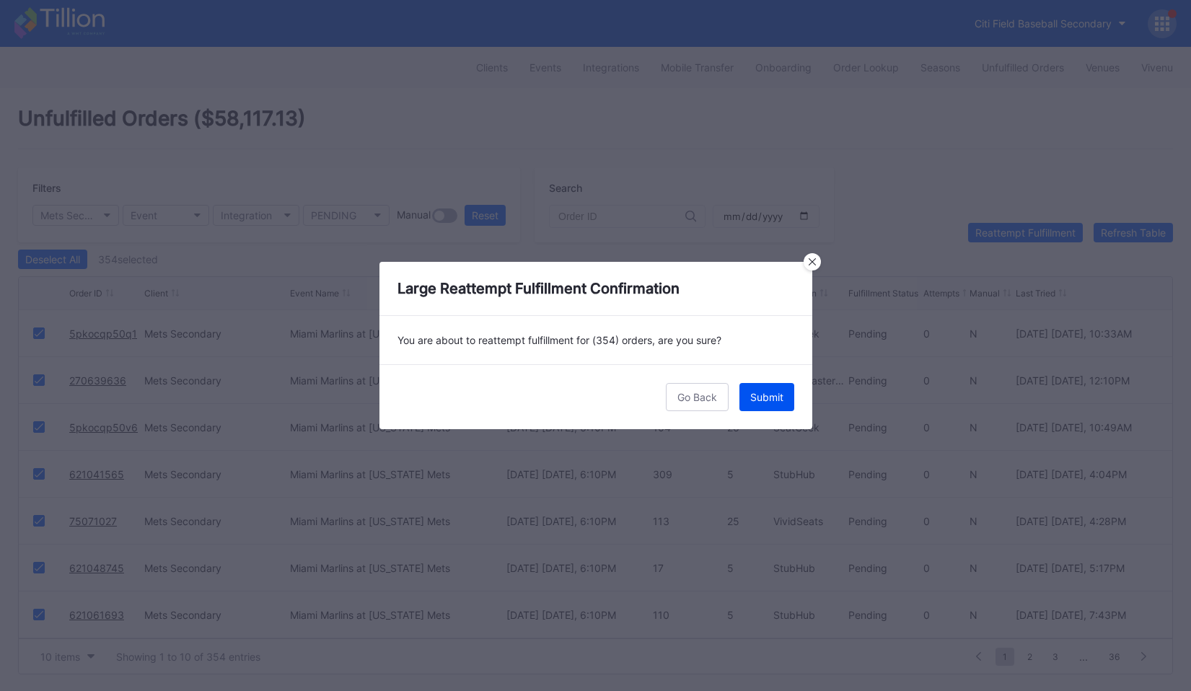
click at [778, 403] on button "Submit" at bounding box center [767, 397] width 55 height 28
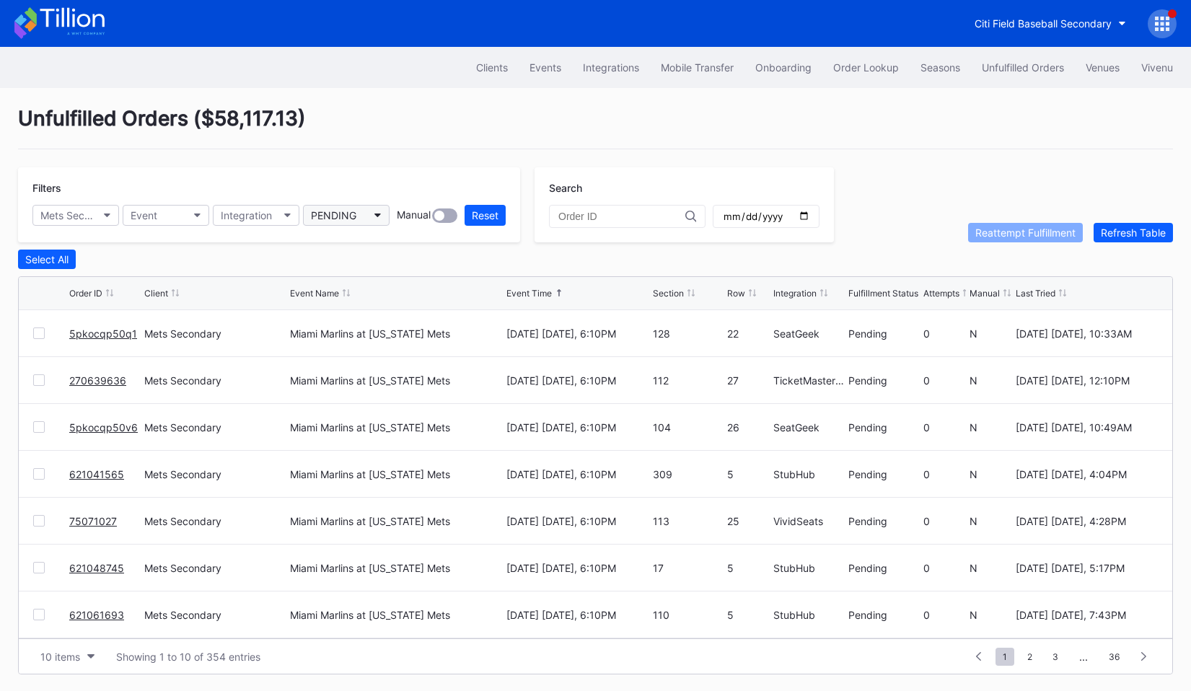
click at [385, 218] on button "PENDING" at bounding box center [346, 215] width 87 height 21
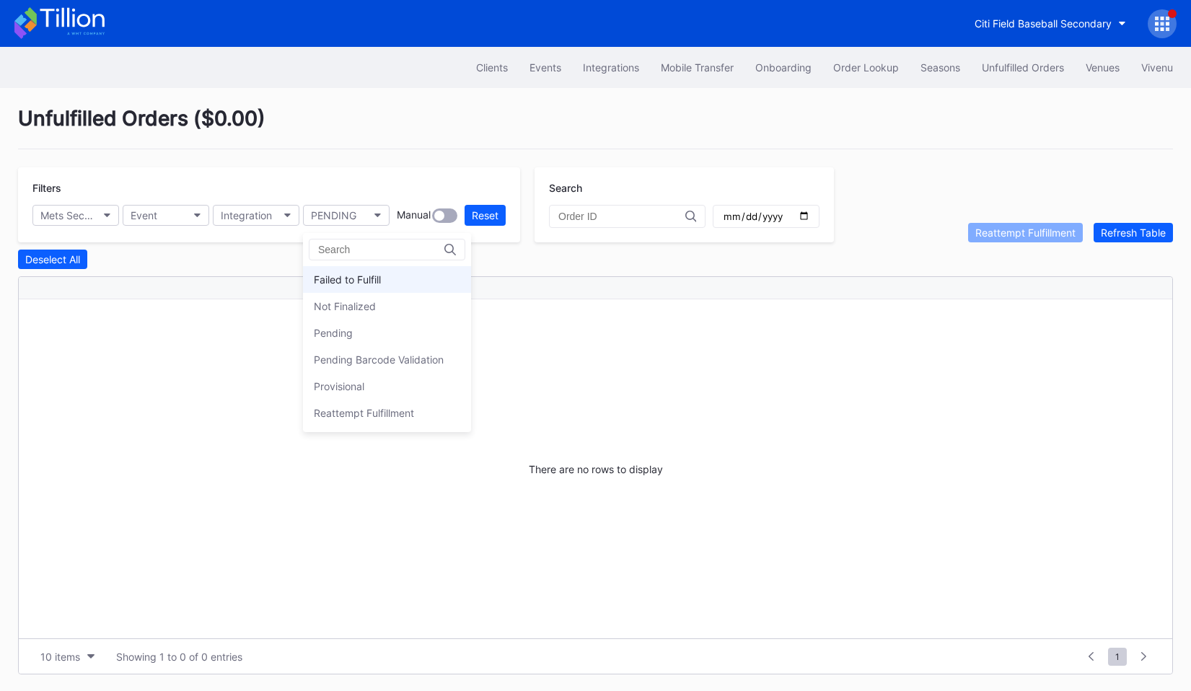
click at [369, 275] on div "Failed to Fulfill" at bounding box center [347, 280] width 67 height 12
